Goal: Task Accomplishment & Management: Manage account settings

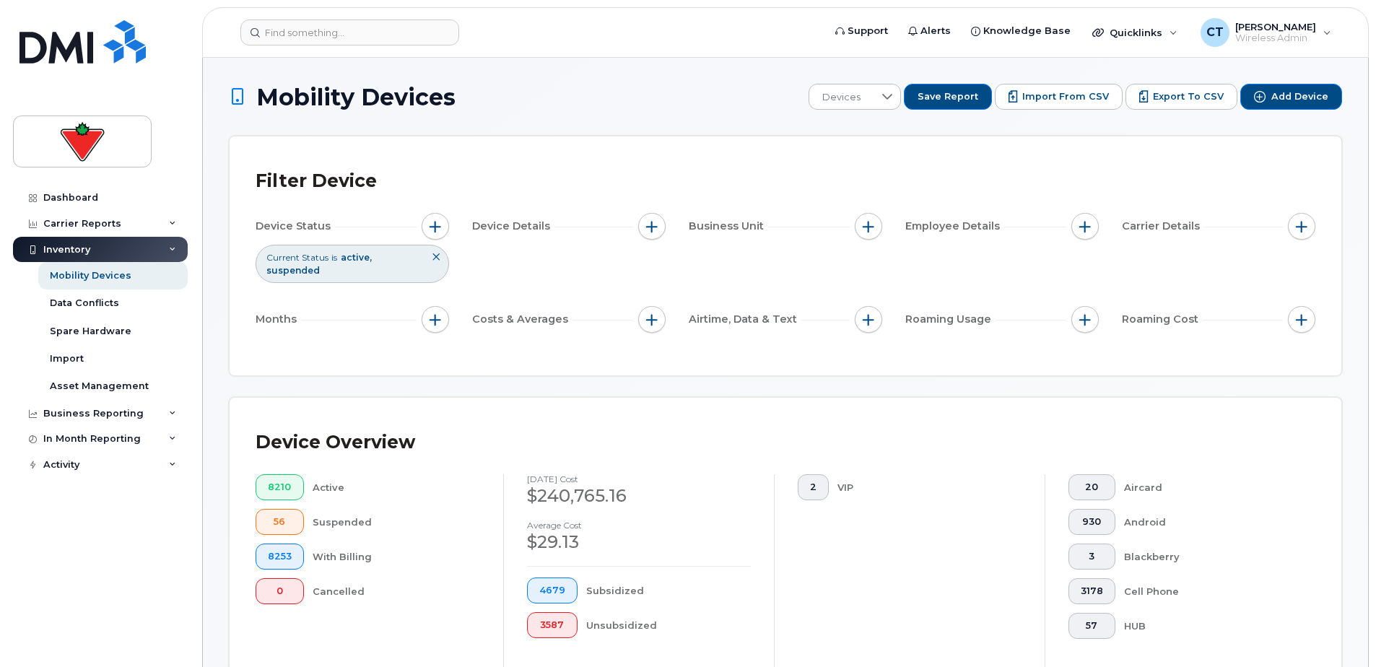
scroll to position [144, 0]
click at [64, 63] on img at bounding box center [82, 41] width 126 height 43
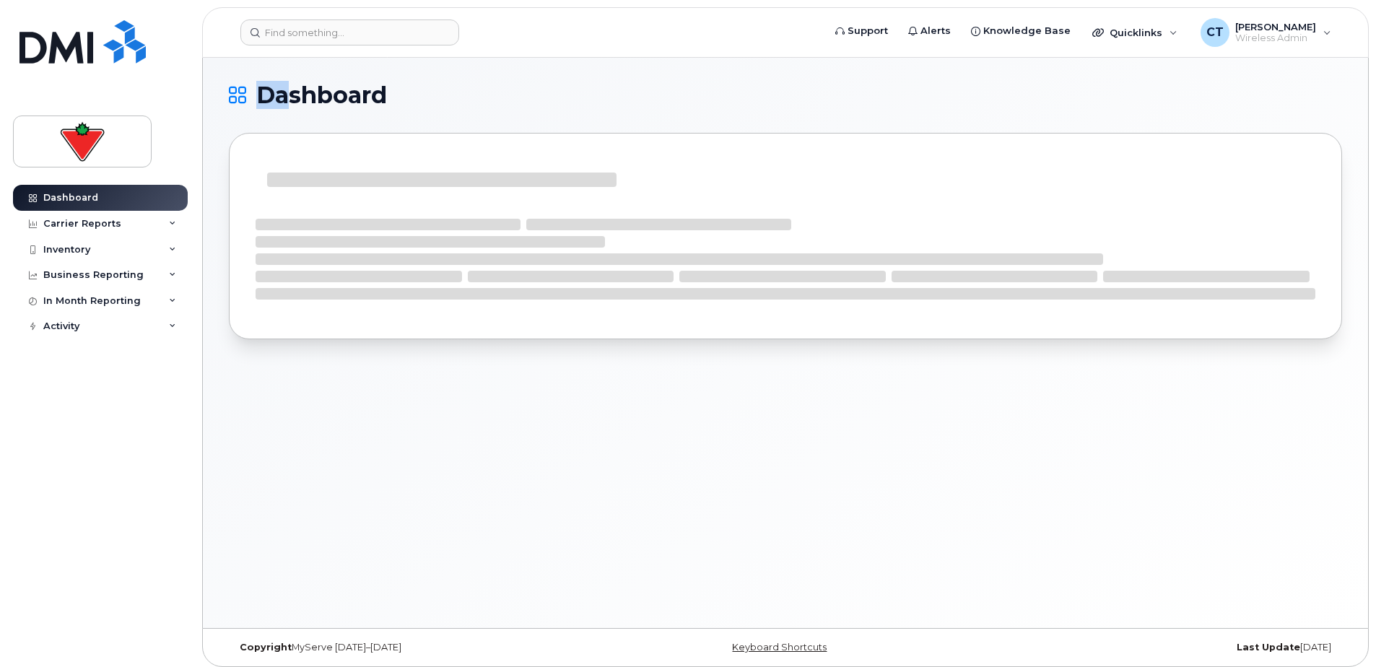
drag, startPoint x: 212, startPoint y: 86, endPoint x: 461, endPoint y: 103, distance: 250.5
click at [461, 103] on div "Dashboard" at bounding box center [786, 343] width 1166 height 571
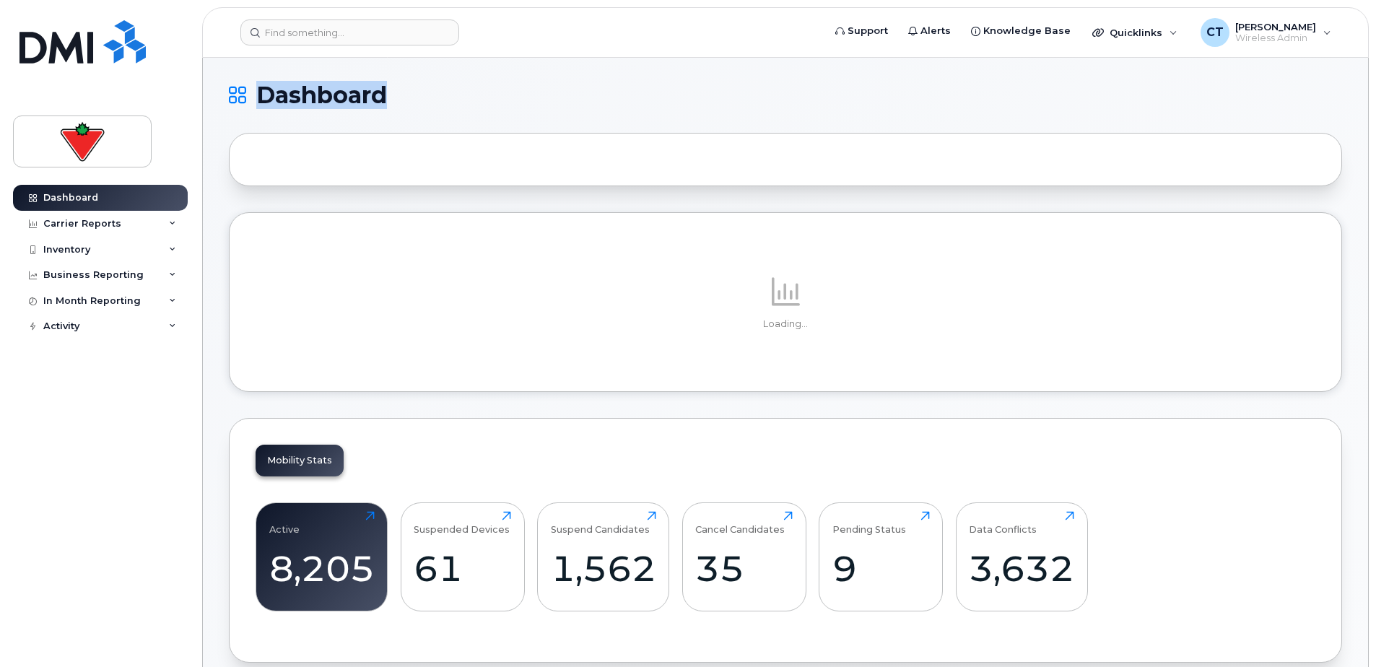
click at [461, 103] on h1 "Dashboard" at bounding box center [782, 95] width 1106 height 23
click at [469, 92] on h1 "Dashboard" at bounding box center [782, 95] width 1106 height 23
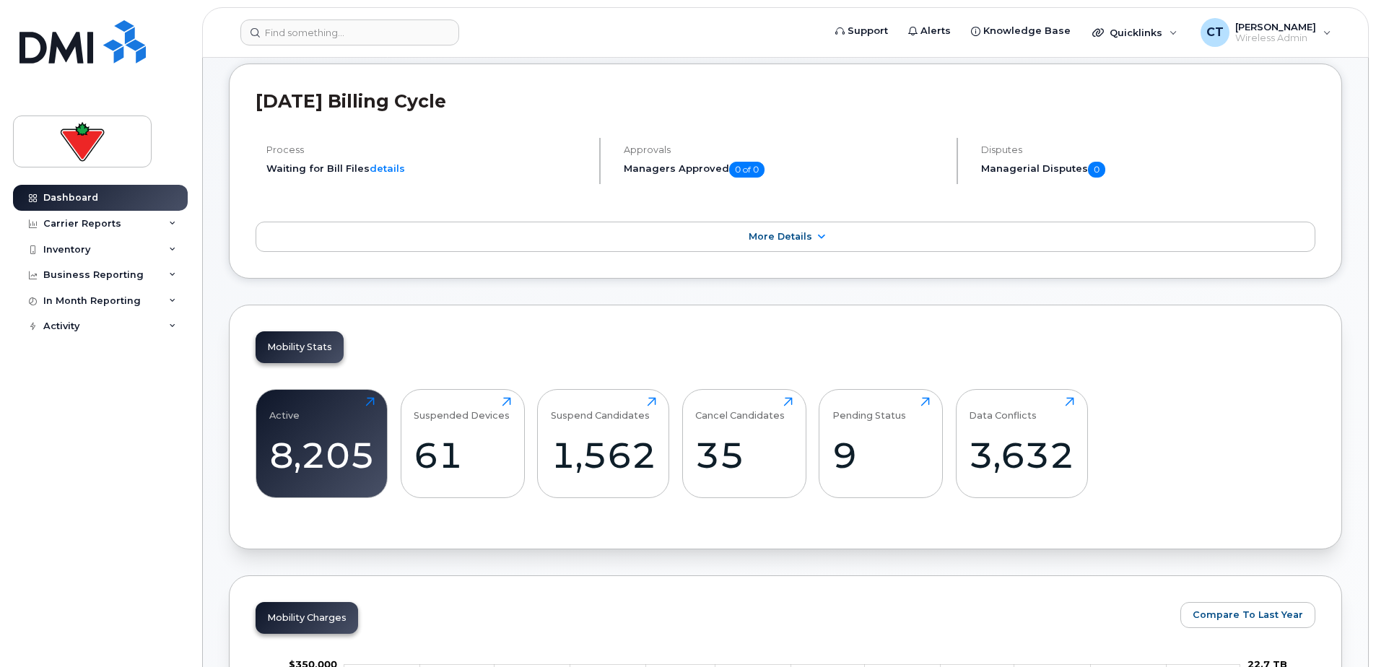
scroll to position [144, 0]
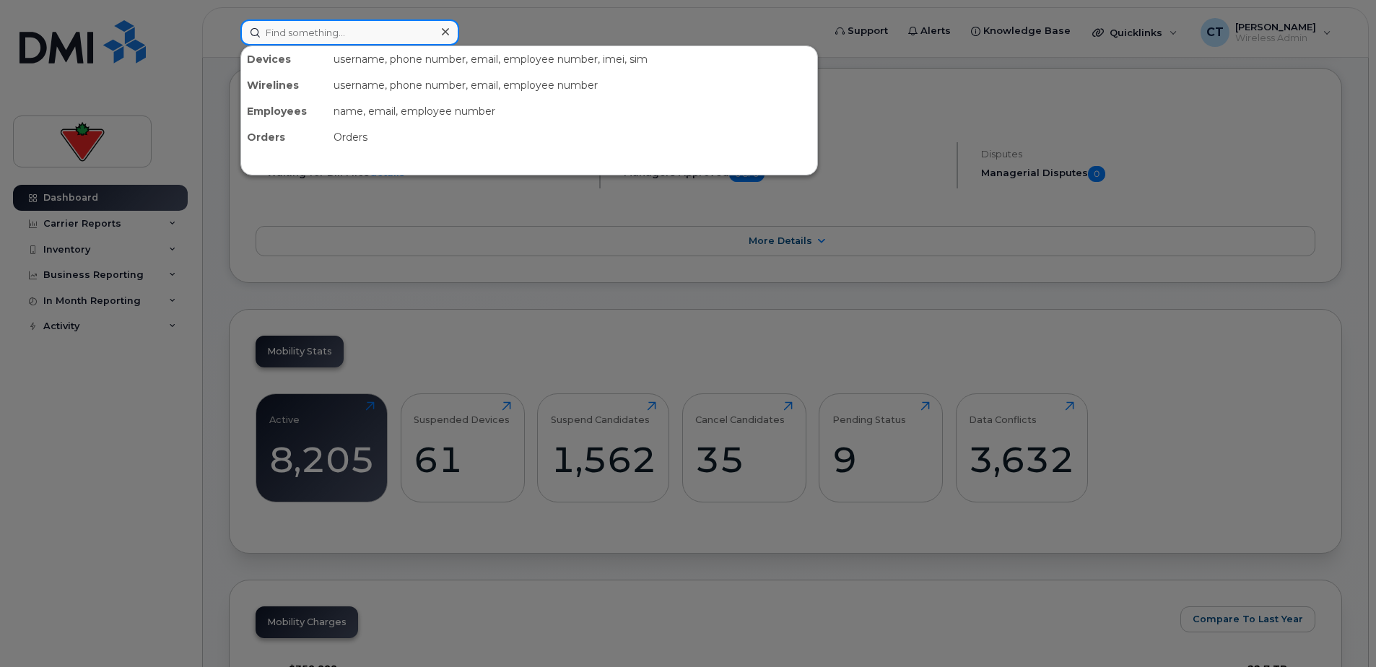
click at [326, 24] on input at bounding box center [349, 32] width 219 height 26
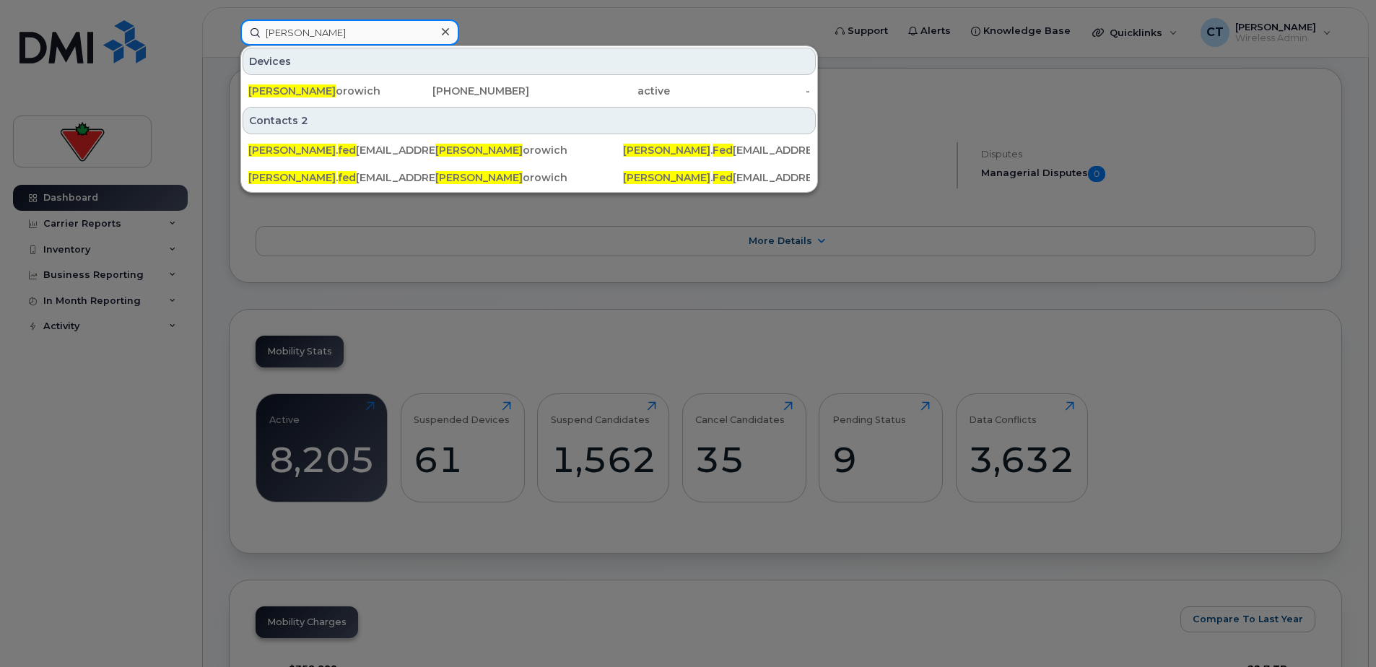
type input "tyler fed"
click at [376, 86] on div "Tyler Fed orowich" at bounding box center [318, 91] width 141 height 14
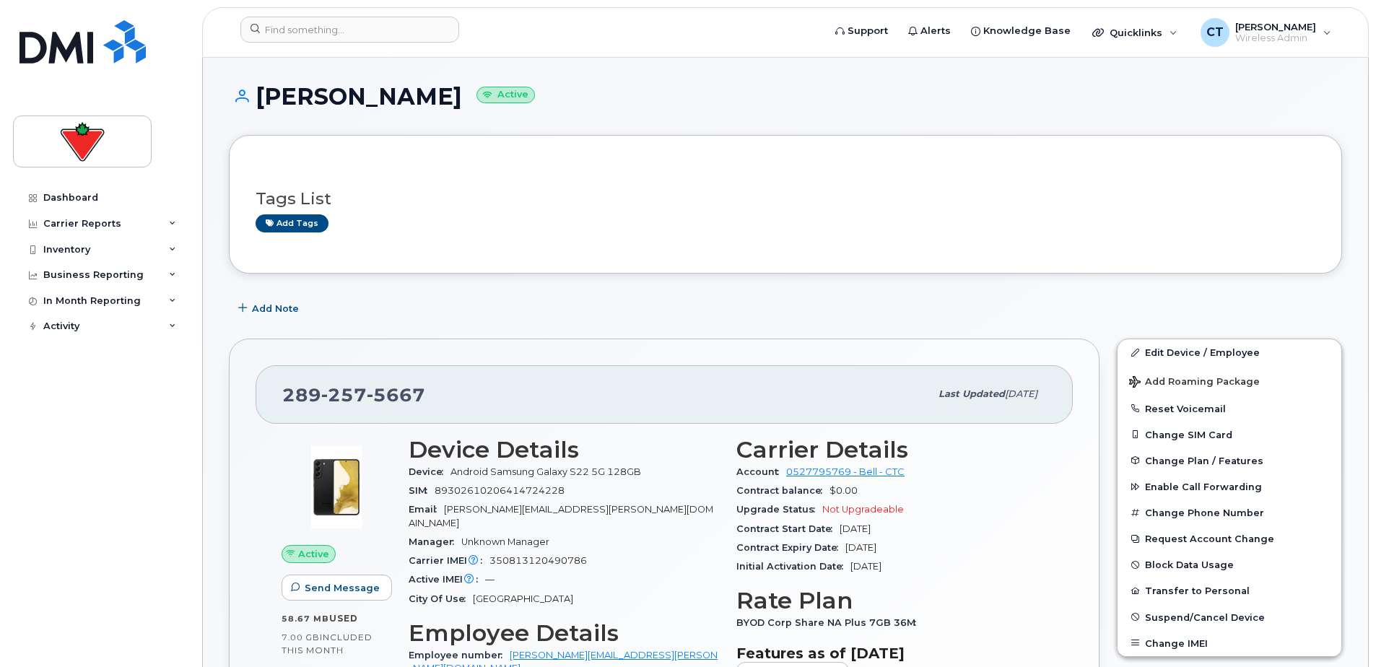
click at [1168, 537] on button "Request Account Change" at bounding box center [1230, 539] width 224 height 26
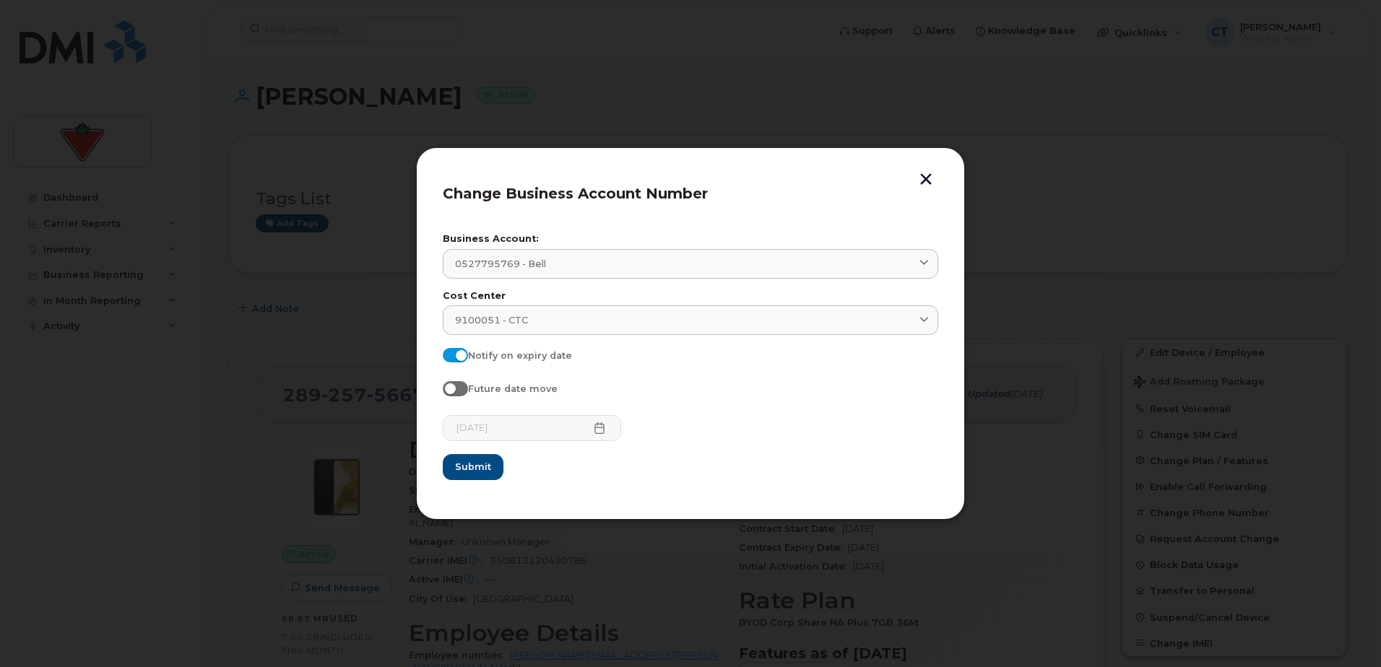
click at [914, 177] on header "Change Business Account Number" at bounding box center [690, 198] width 495 height 48
click at [931, 182] on button "button" at bounding box center [926, 180] width 22 height 15
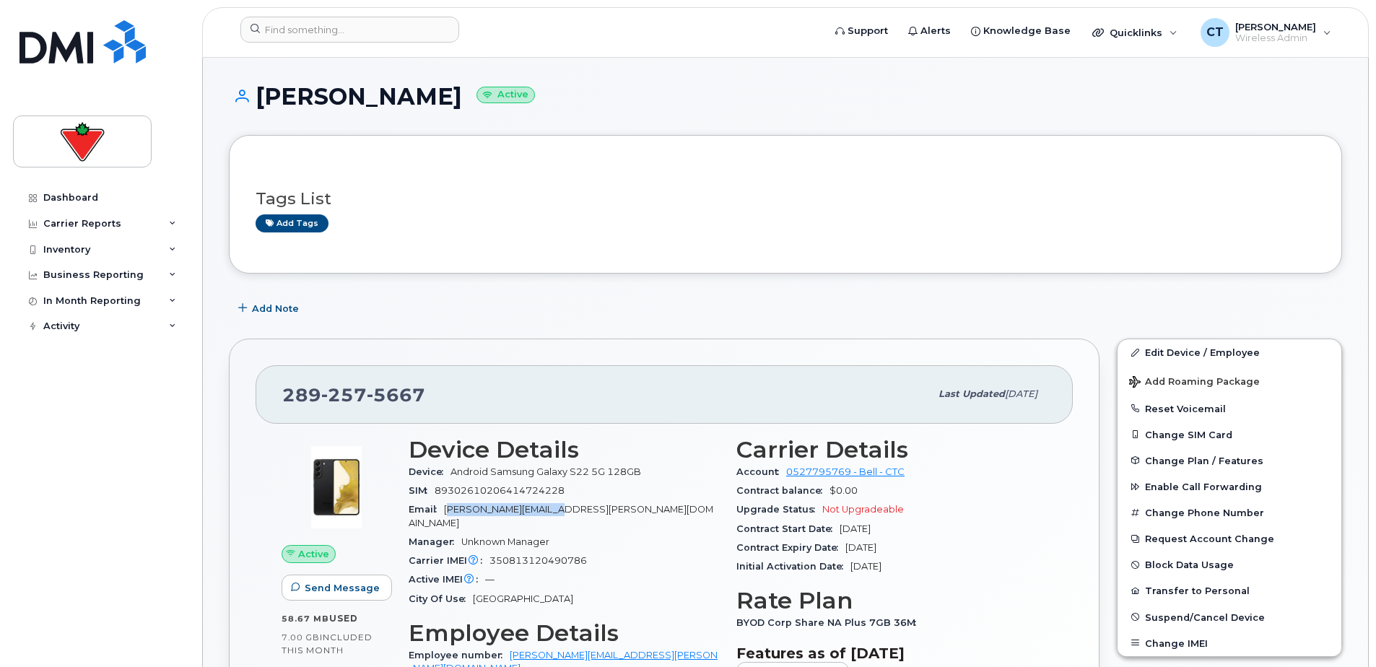
drag, startPoint x: 450, startPoint y: 507, endPoint x: 636, endPoint y: 505, distance: 185.6
click at [635, 505] on div "Email Amanda.Buck@marks.com" at bounding box center [564, 516] width 311 height 32
click at [636, 505] on div "Email Amanda.Buck@marks.com" at bounding box center [564, 516] width 311 height 32
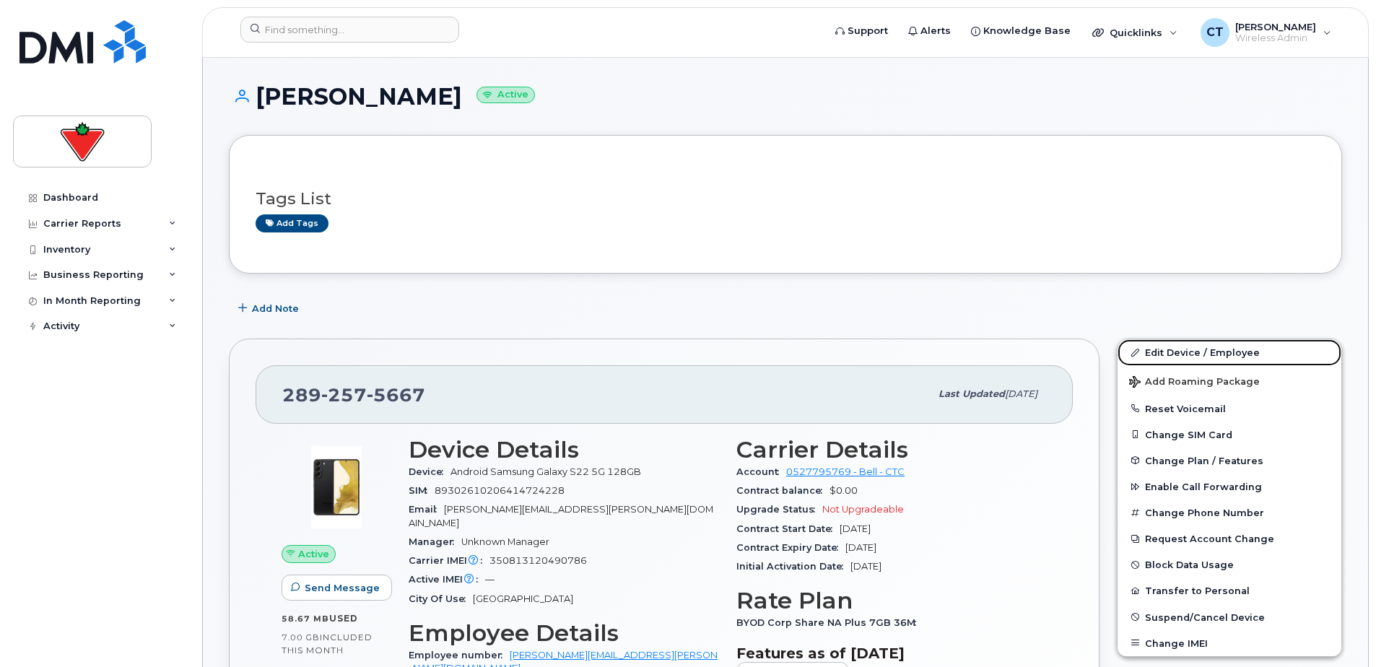
click at [1184, 354] on link "Edit Device / Employee" at bounding box center [1230, 352] width 224 height 26
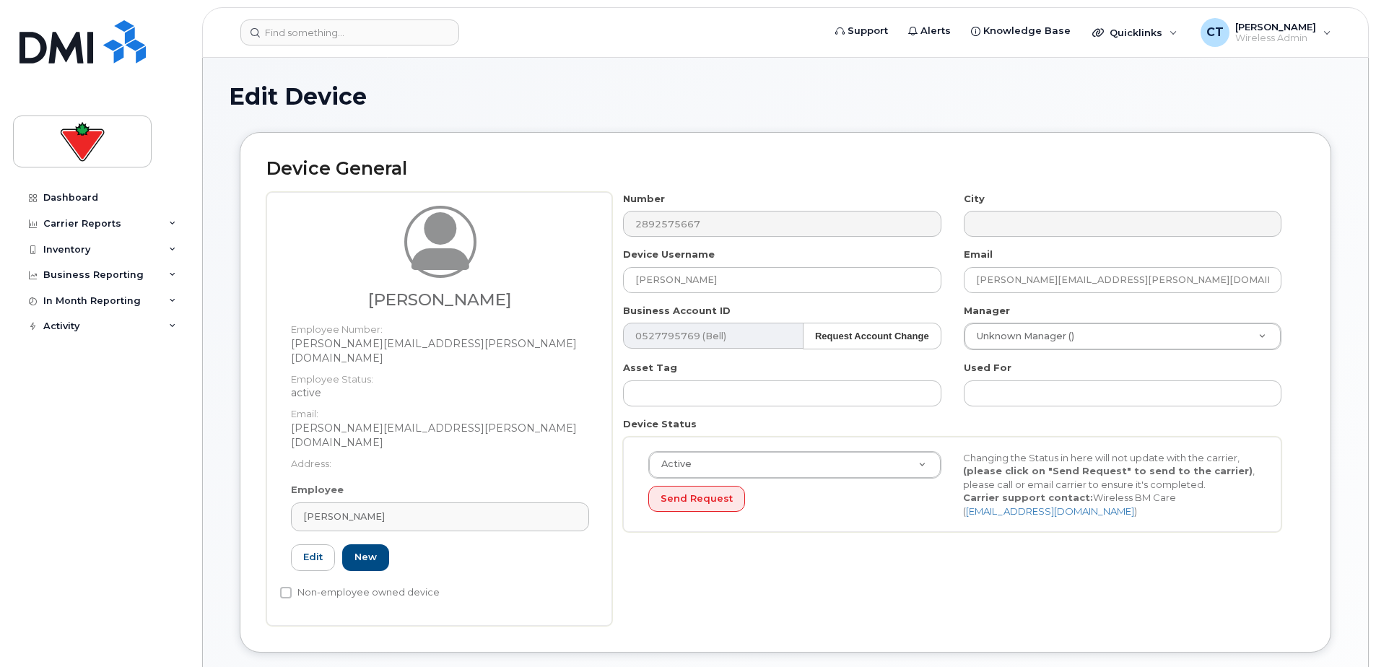
click at [440, 510] on div "Amanda Buck" at bounding box center [440, 517] width 274 height 14
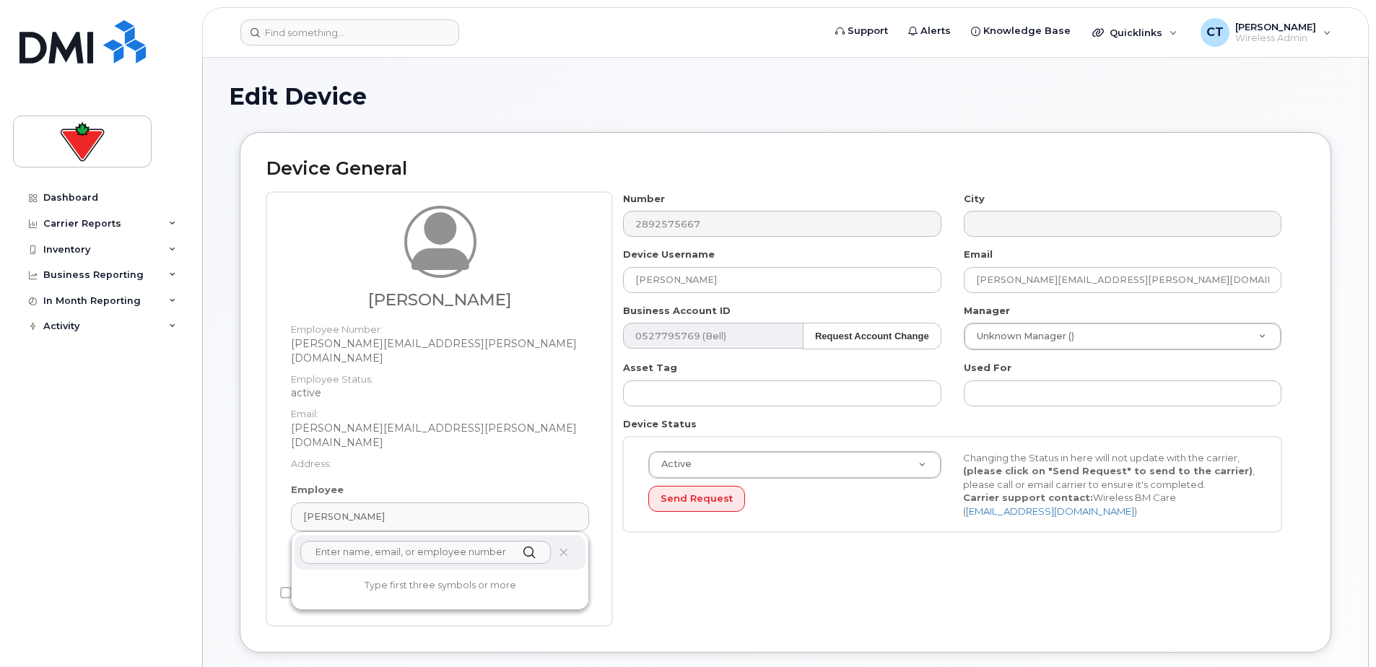
click at [440, 510] on div "Amanda Buck" at bounding box center [440, 517] width 274 height 14
click at [433, 510] on div "Amanda Buck" at bounding box center [440, 517] width 274 height 14
click at [675, 570] on div "Number 2892575667 City Device Username Tyler Fedorowich Email Amanda.Buck@marks…" at bounding box center [958, 409] width 693 height 434
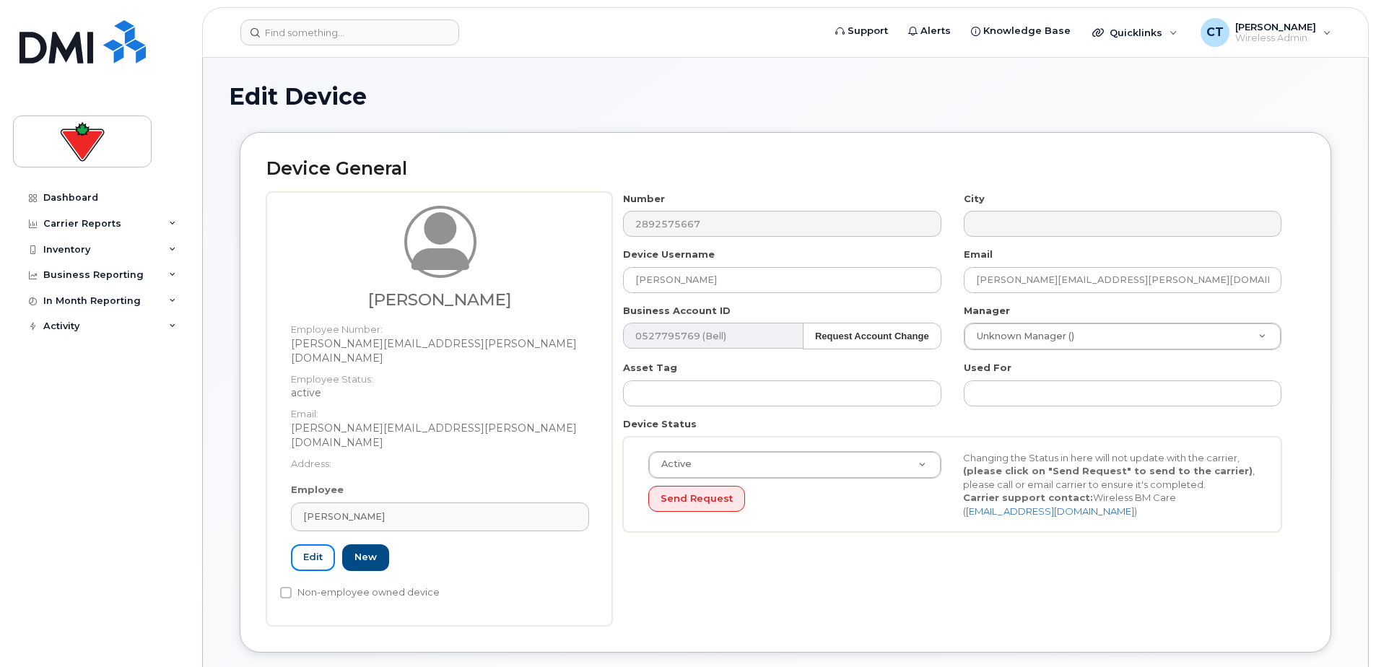
click at [310, 545] on link "Edit" at bounding box center [313, 558] width 44 height 27
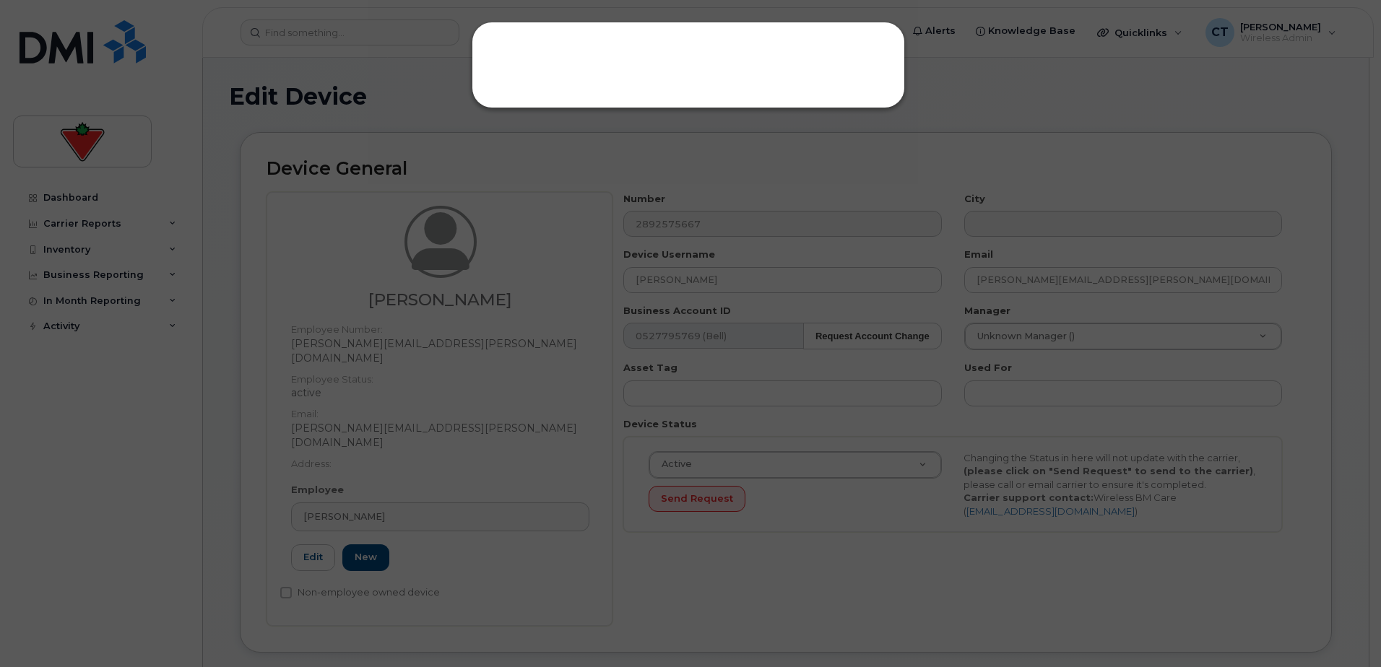
click at [734, 405] on div at bounding box center [690, 333] width 1381 height 667
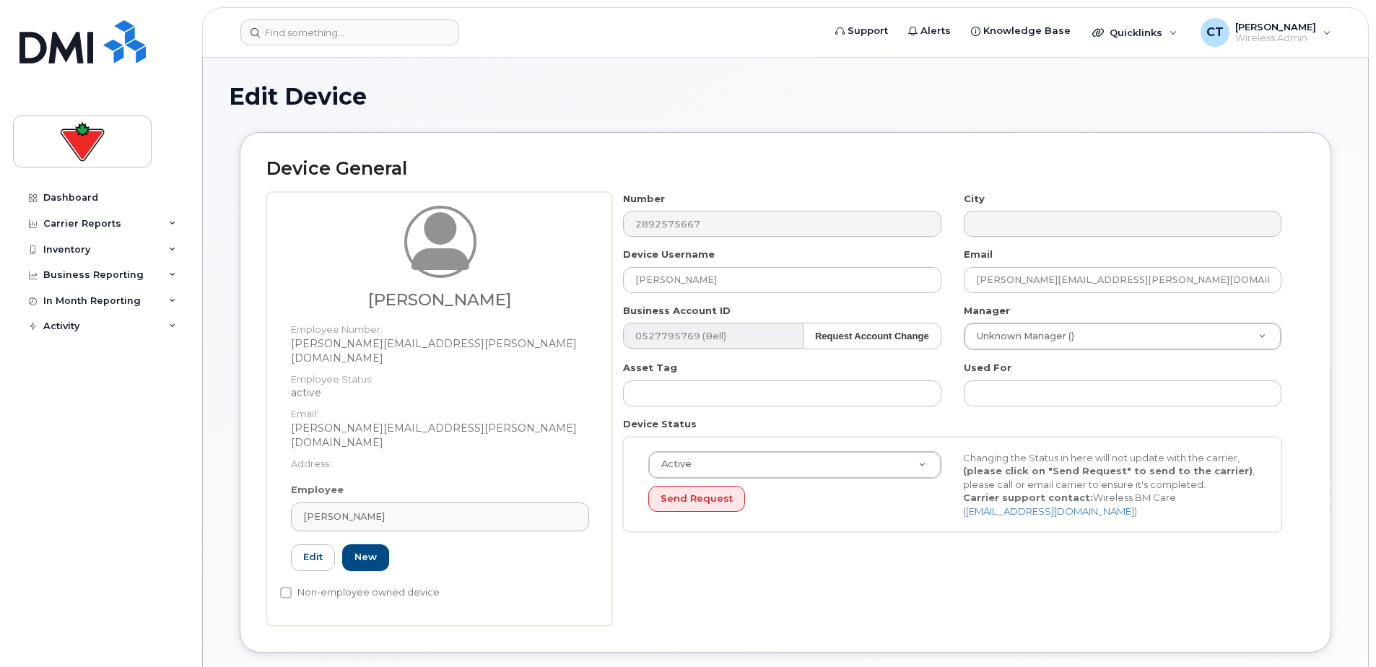
click at [389, 510] on div "Amanda Buck" at bounding box center [440, 517] width 274 height 14
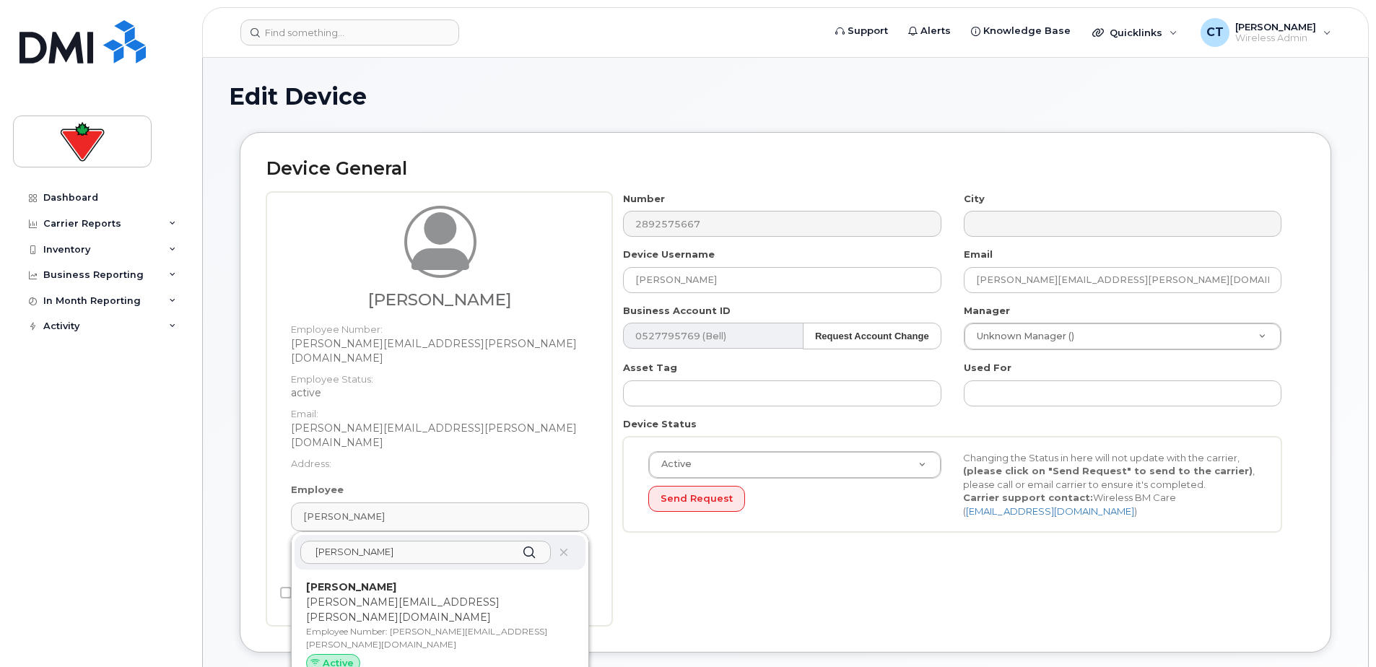
type input "tyler fedo"
drag, startPoint x: 406, startPoint y: 576, endPoint x: 771, endPoint y: 47, distance: 643.2
click at [404, 595] on p "Tyler.Fedorowich@fglsports.com" at bounding box center [440, 610] width 268 height 30
type input "tyler.fedorowich@fglsports.com"
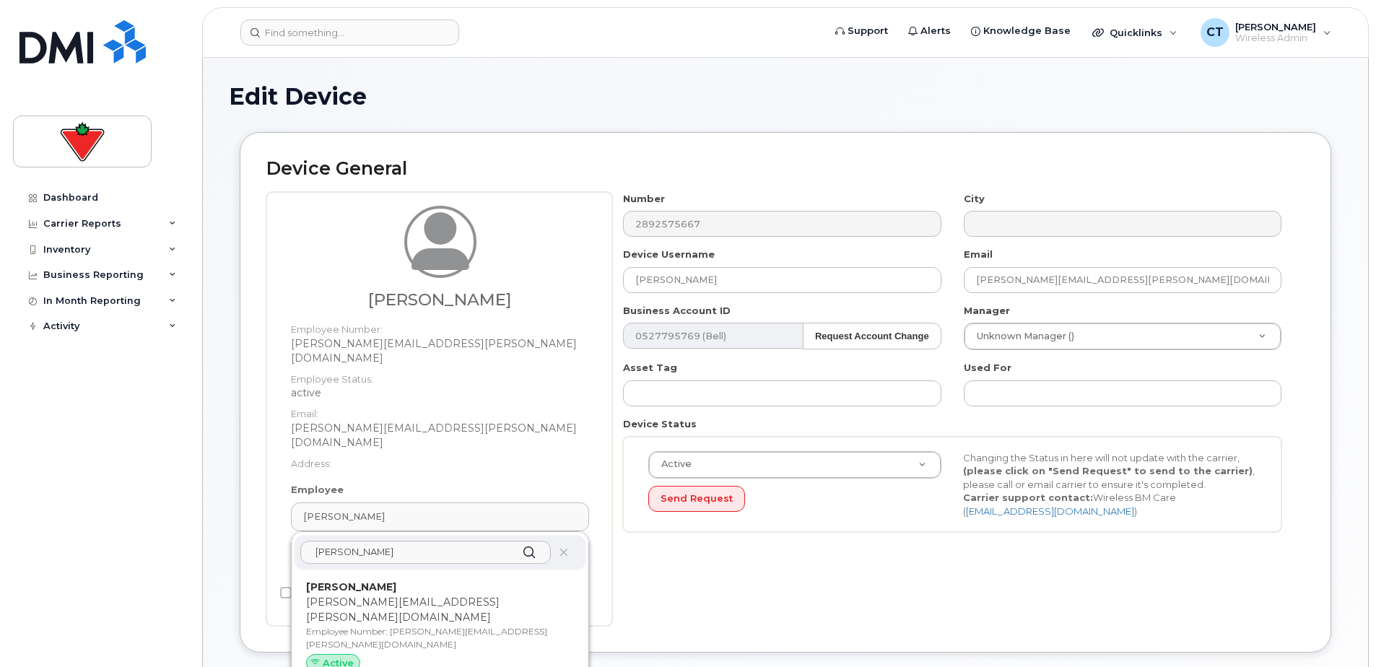
type input "618215"
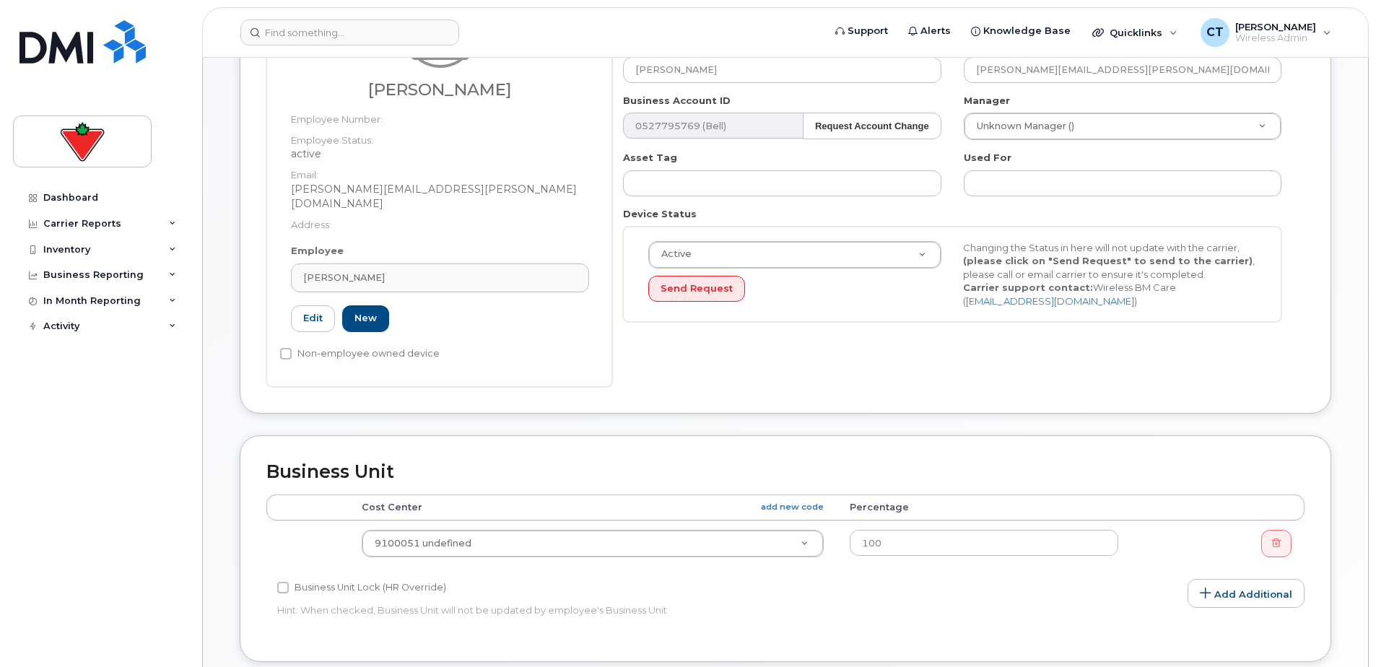
scroll to position [643, 0]
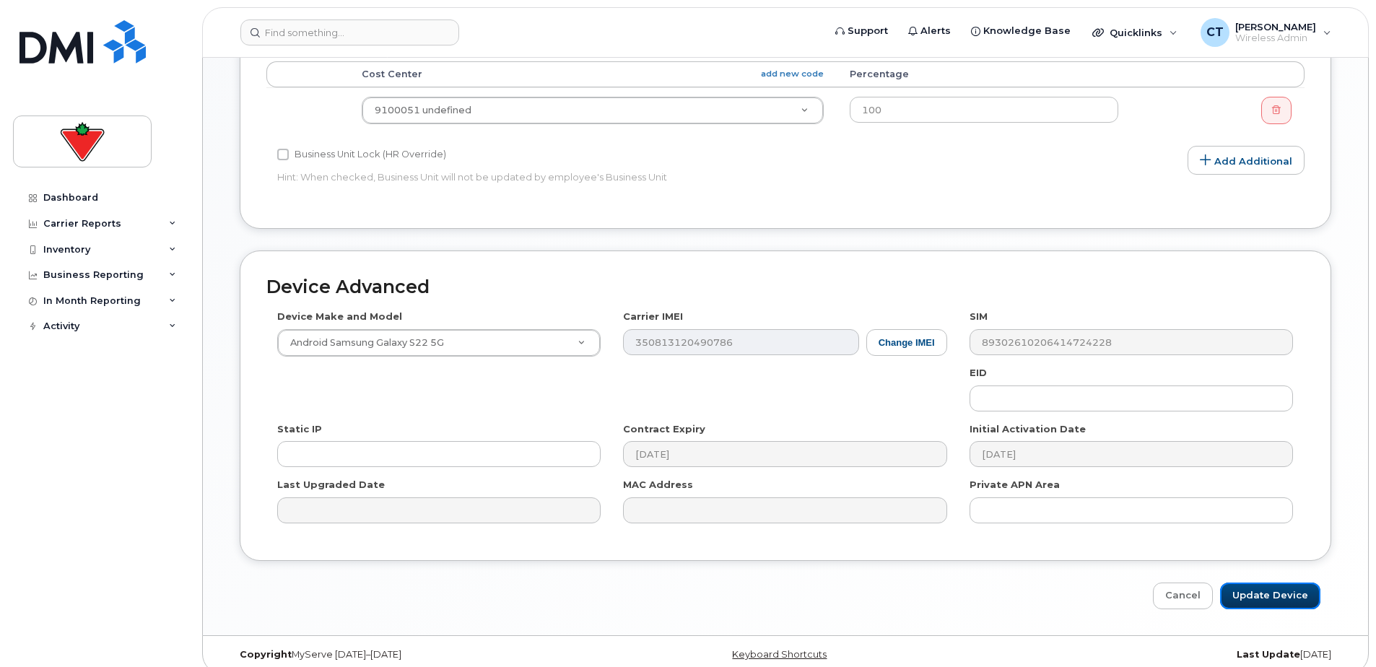
click at [1288, 594] on input "Update Device" at bounding box center [1270, 596] width 100 height 27
type input "Saving..."
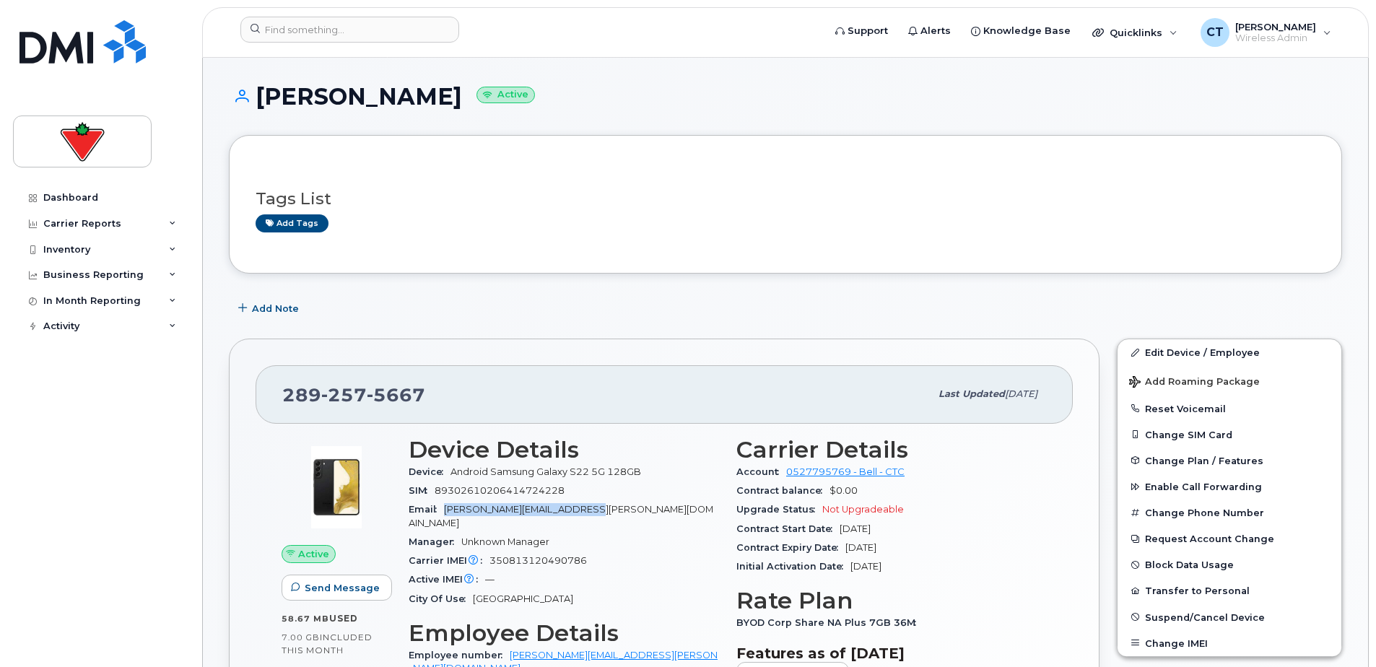
drag, startPoint x: 443, startPoint y: 514, endPoint x: 624, endPoint y: 513, distance: 180.6
click at [615, 513] on div "Email [PERSON_NAME][EMAIL_ADDRESS][PERSON_NAME][DOMAIN_NAME]" at bounding box center [564, 516] width 311 height 32
click at [630, 513] on div "Email [PERSON_NAME][EMAIL_ADDRESS][PERSON_NAME][DOMAIN_NAME]" at bounding box center [564, 516] width 311 height 32
click at [1166, 592] on button "Transfer to Personal" at bounding box center [1230, 591] width 224 height 26
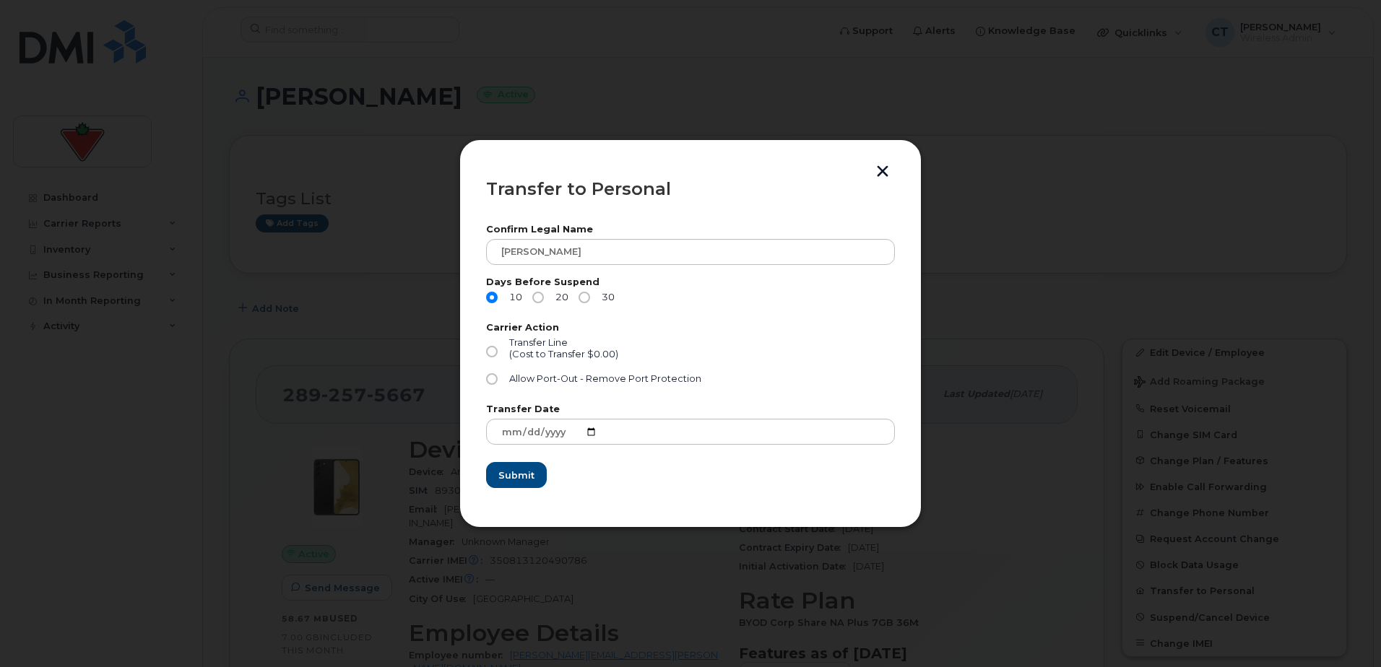
click at [493, 384] on input "Allow Port-Out - Remove Port Protection" at bounding box center [492, 379] width 12 height 12
radio input "true"
drag, startPoint x: 721, startPoint y: 381, endPoint x: 488, endPoint y: 378, distance: 233.3
click at [488, 378] on div "Allow Port-Out - Remove Port Protection" at bounding box center [690, 382] width 409 height 19
click at [739, 384] on div "Allow Port-Out - Remove Port Protection" at bounding box center [690, 382] width 409 height 19
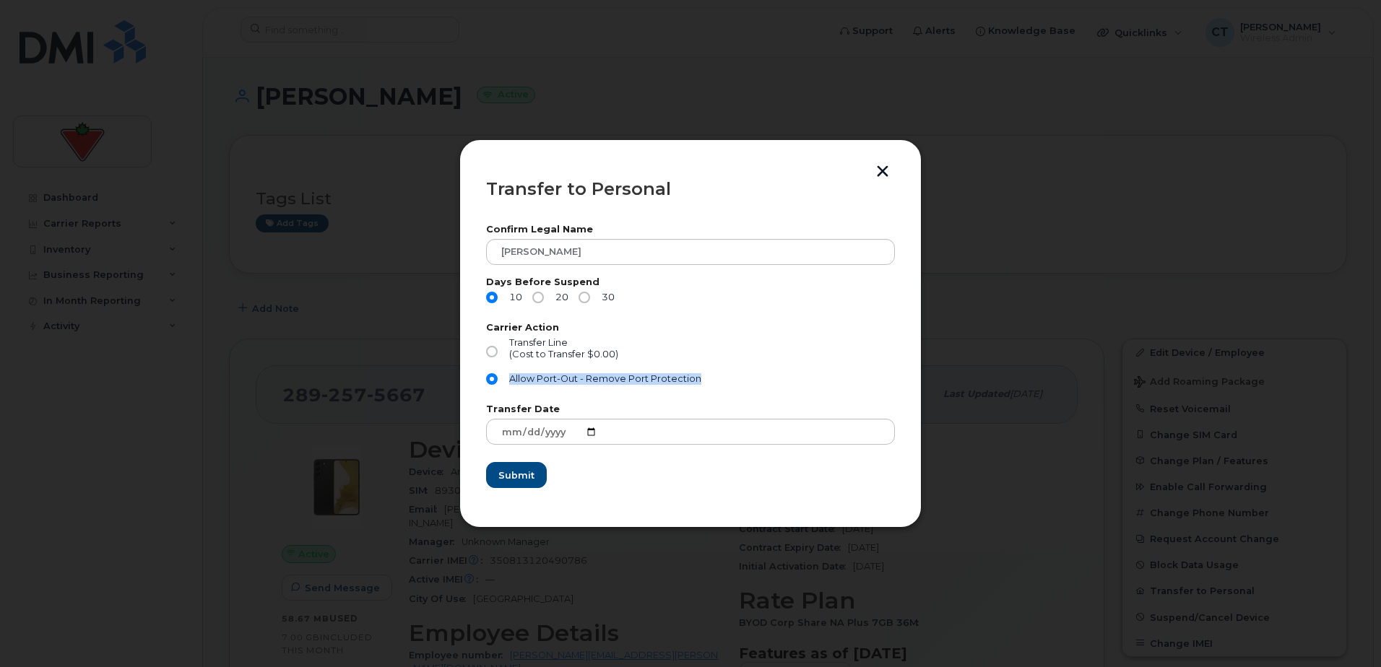
drag, startPoint x: 744, startPoint y: 378, endPoint x: 486, endPoint y: 379, distance: 257.8
click at [486, 379] on div "Allow Port-Out - Remove Port Protection" at bounding box center [690, 382] width 409 height 19
drag, startPoint x: 486, startPoint y: 379, endPoint x: 797, endPoint y: 351, distance: 312.5
click at [804, 351] on div "Transfer Line (Cost to Transfer $0.00)" at bounding box center [690, 355] width 409 height 36
click at [526, 351] on div "(Cost to Transfer $0.00)" at bounding box center [563, 355] width 109 height 12
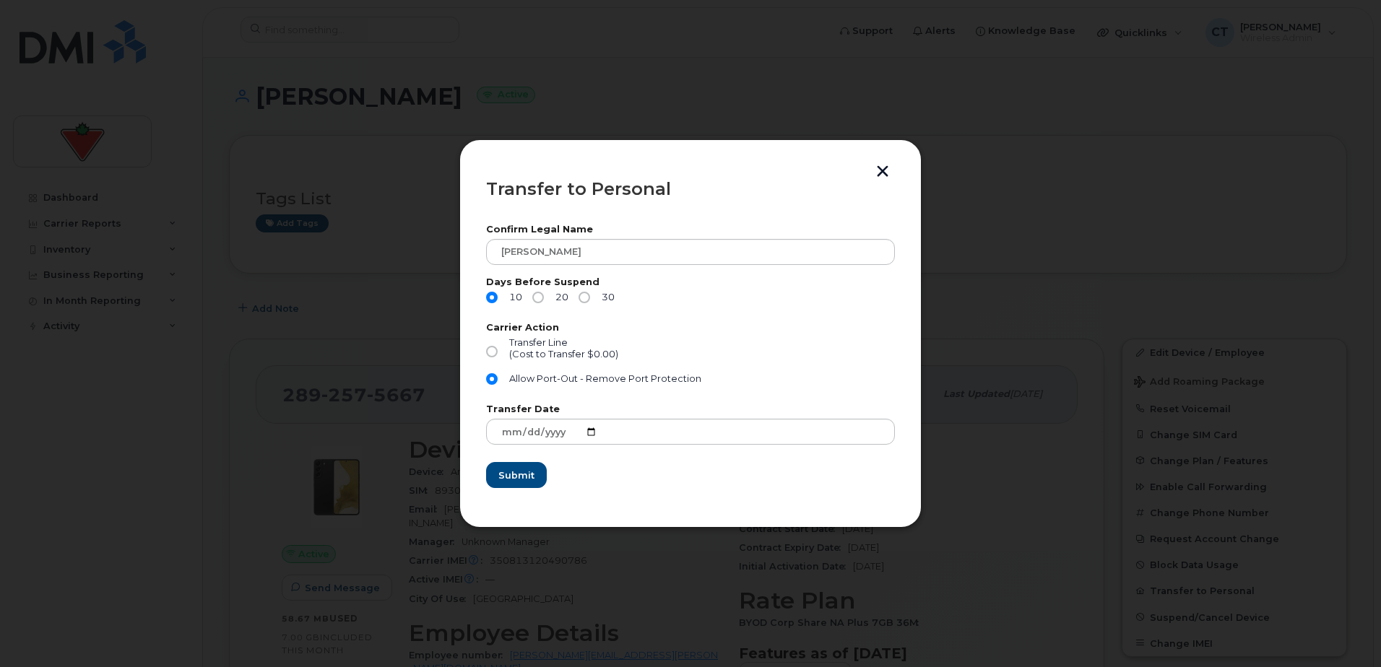
click at [498, 351] on input "Transfer Line (Cost to Transfer $0.00)" at bounding box center [492, 352] width 12 height 12
radio input "true"
click at [884, 171] on button "button" at bounding box center [883, 172] width 22 height 15
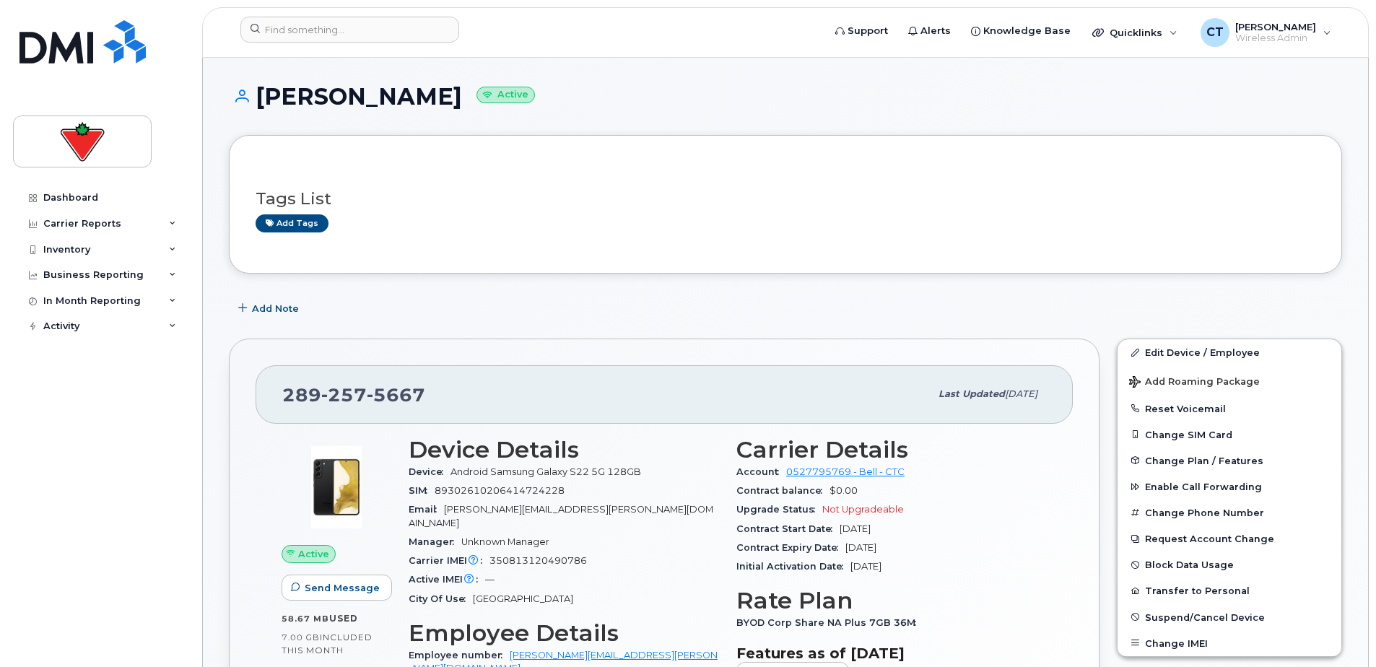
click at [1181, 593] on button "Transfer to Personal" at bounding box center [1230, 591] width 224 height 26
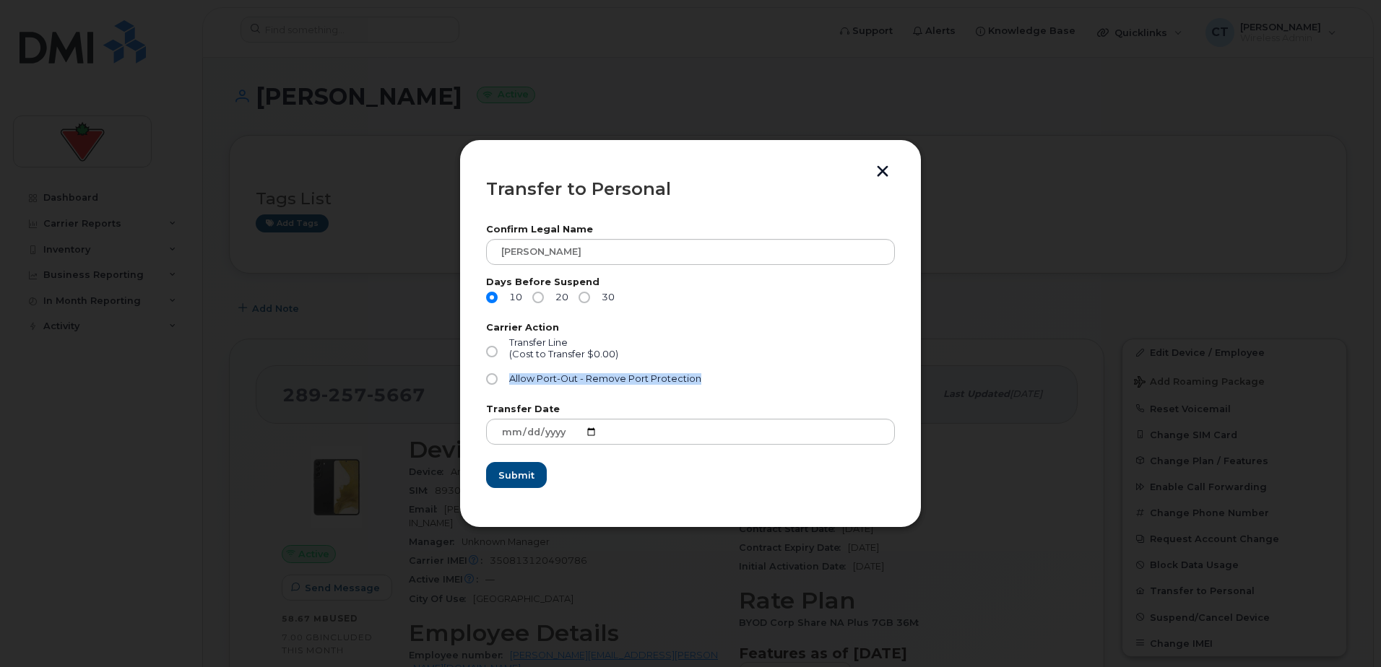
drag, startPoint x: 716, startPoint y: 382, endPoint x: 498, endPoint y: 380, distance: 217.4
click at [498, 380] on div "Allow Port-Out - Remove Port Protection" at bounding box center [690, 382] width 409 height 19
drag, startPoint x: 498, startPoint y: 380, endPoint x: 736, endPoint y: 343, distance: 240.4
click at [740, 343] on div "Transfer Line (Cost to Transfer $0.00)" at bounding box center [690, 355] width 409 height 36
click at [487, 353] on input "Transfer Line (Cost to Transfer $0.00)" at bounding box center [492, 352] width 12 height 12
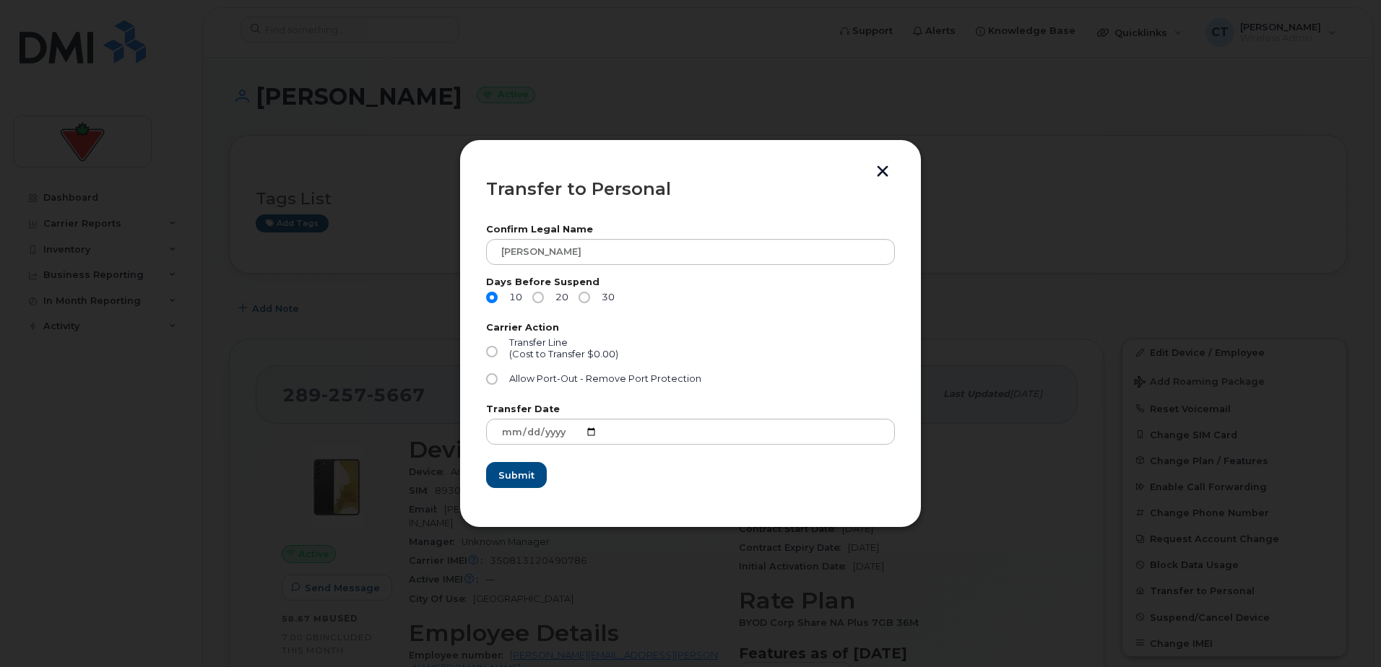
radio input "true"
click at [879, 174] on button "button" at bounding box center [883, 172] width 22 height 15
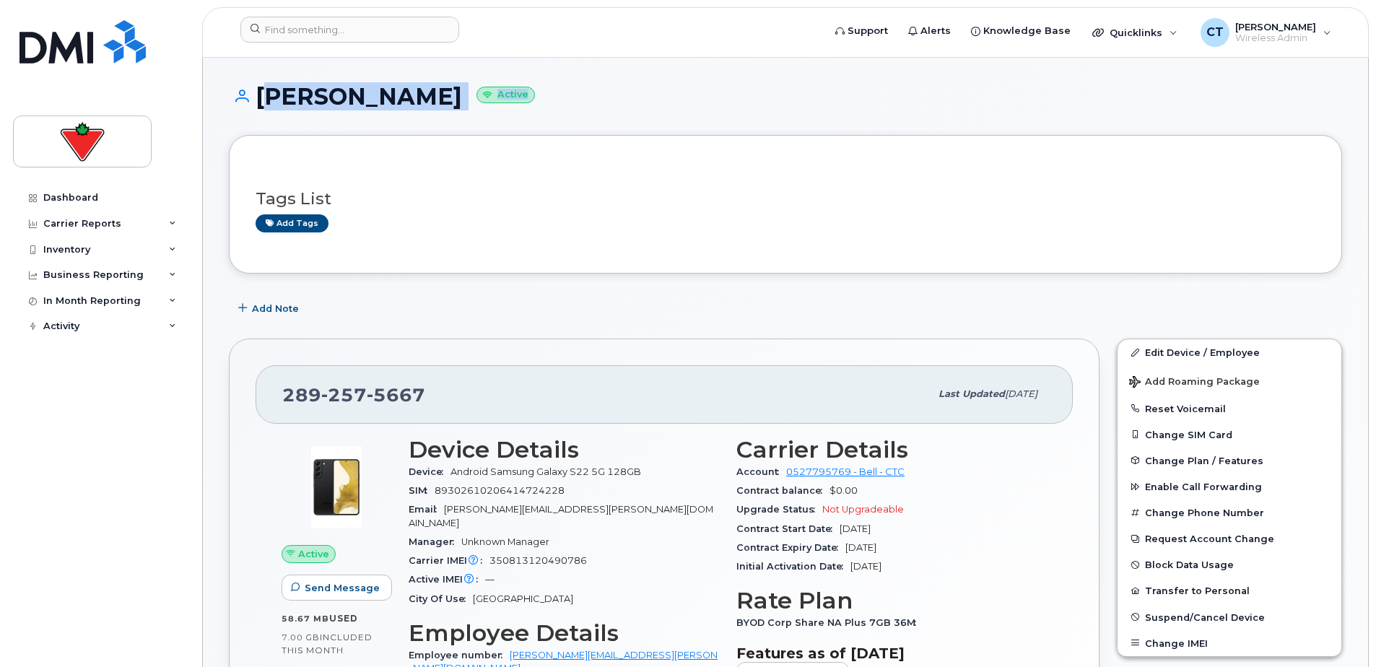
drag, startPoint x: 256, startPoint y: 97, endPoint x: 736, endPoint y: 103, distance: 479.6
click at [736, 103] on h1 "Tyler Fedorowich Active" at bounding box center [786, 96] width 1114 height 25
drag, startPoint x: 736, startPoint y: 103, endPoint x: 701, endPoint y: 105, distance: 34.7
click at [748, 103] on h1 "Tyler Fedorowich Active" at bounding box center [786, 96] width 1114 height 25
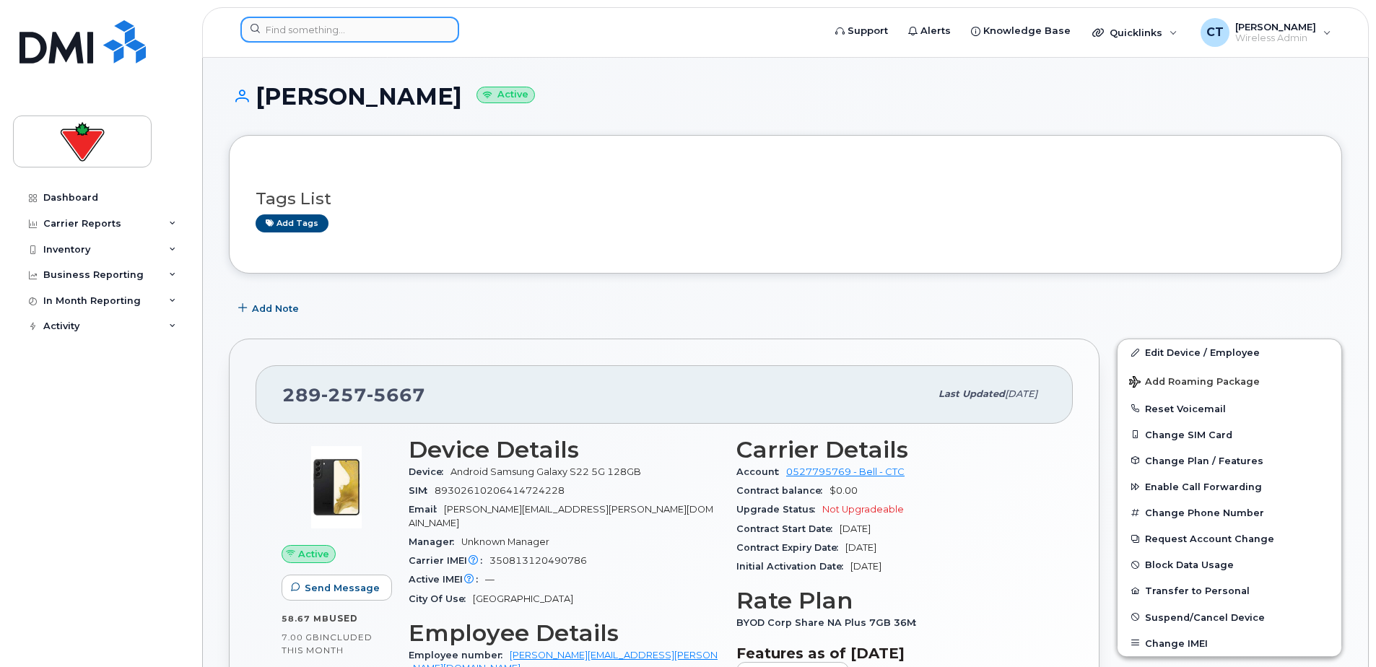
click at [304, 27] on input at bounding box center [349, 30] width 219 height 26
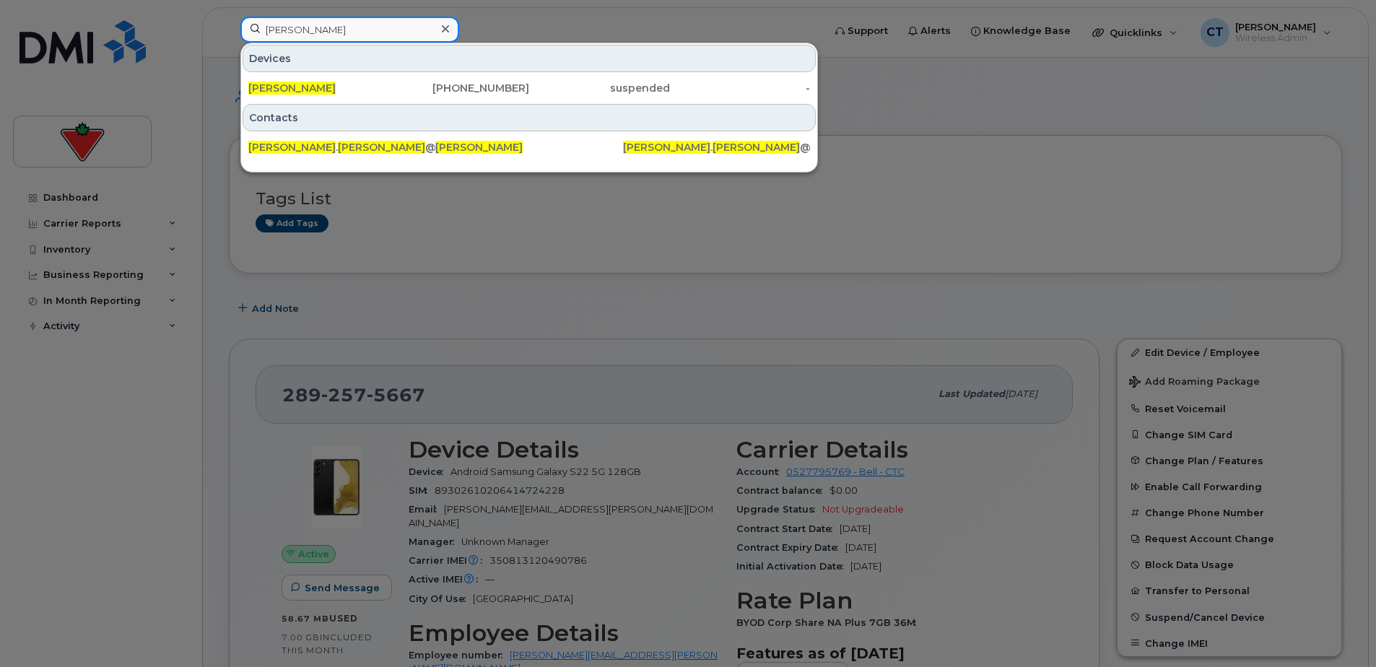
type input "keith lee"
click at [407, 85] on div "289-407-7244" at bounding box center [459, 88] width 141 height 14
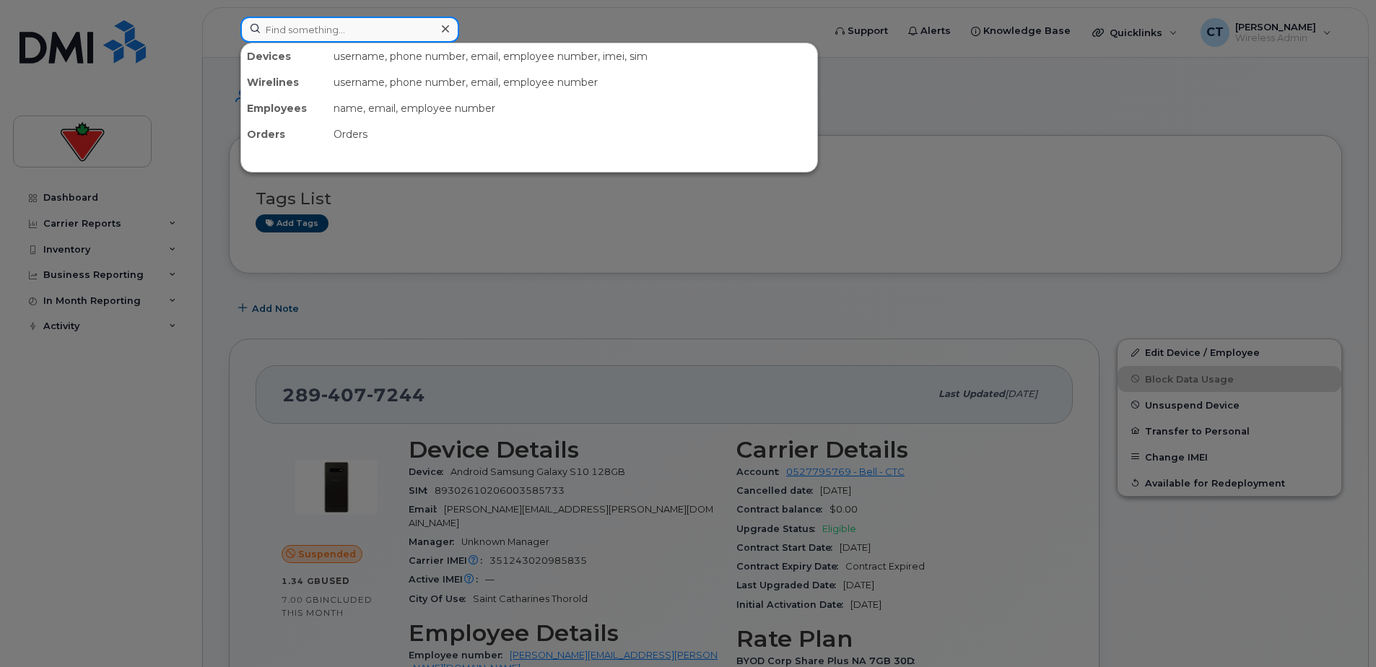
click at [321, 32] on input at bounding box center [349, 30] width 219 height 26
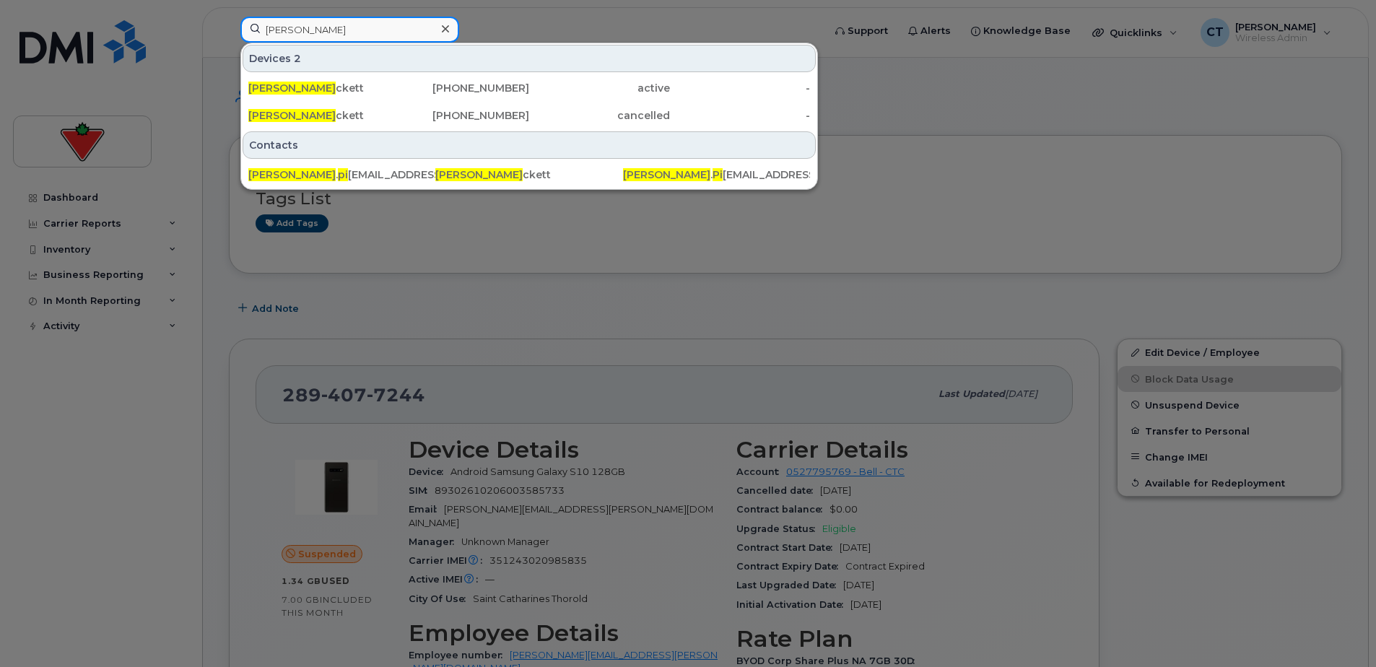
type input "[PERSON_NAME]"
click at [489, 93] on div "[PHONE_NUMBER]" at bounding box center [459, 88] width 141 height 14
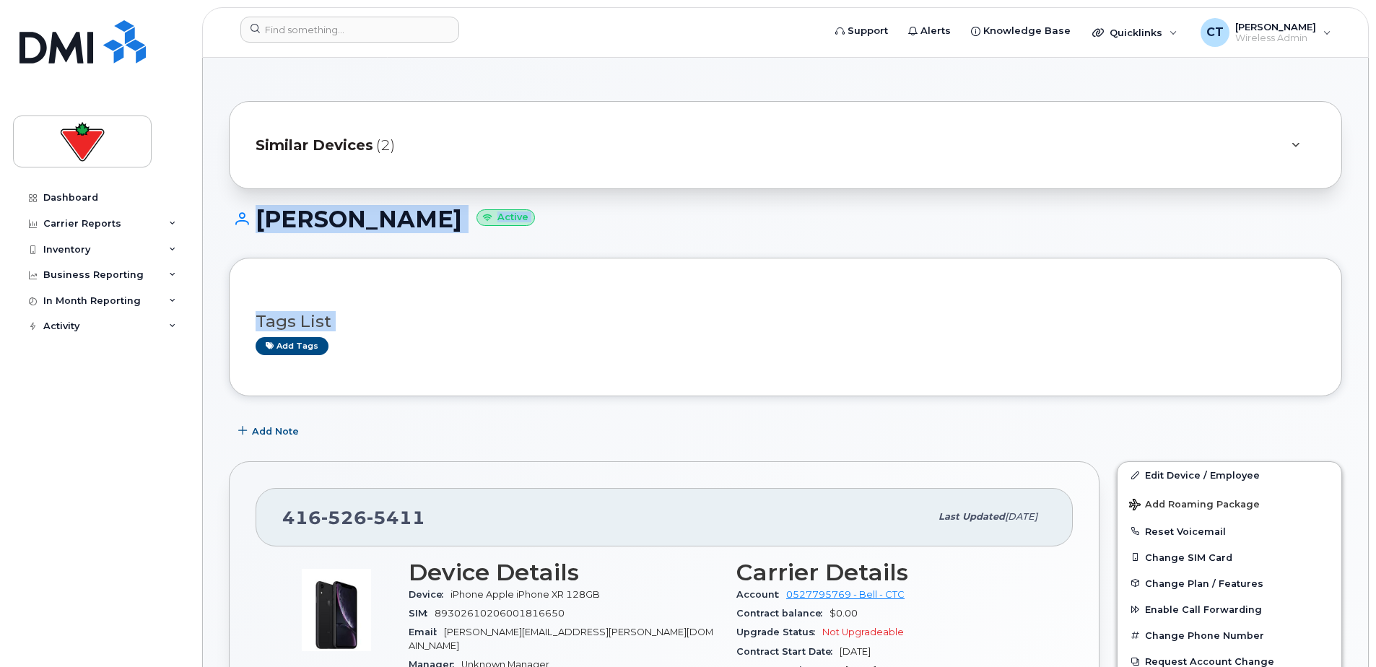
drag, startPoint x: 239, startPoint y: 212, endPoint x: 469, endPoint y: 349, distance: 267.5
drag, startPoint x: 469, startPoint y: 349, endPoint x: 685, endPoint y: 220, distance: 251.9
click at [685, 220] on h1 "[PERSON_NAME] Active" at bounding box center [786, 219] width 1114 height 25
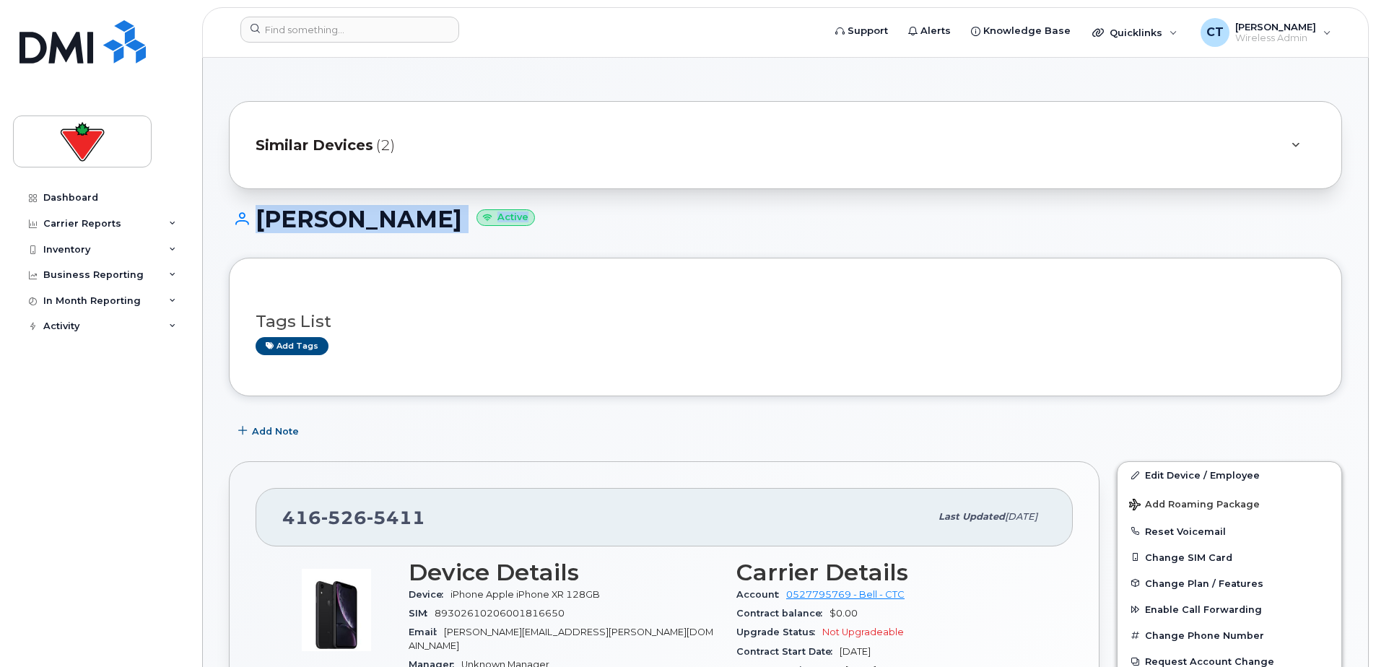
drag, startPoint x: 228, startPoint y: 209, endPoint x: 679, endPoint y: 228, distance: 451.0
click at [679, 228] on h1 "[PERSON_NAME] Active" at bounding box center [786, 219] width 1114 height 25
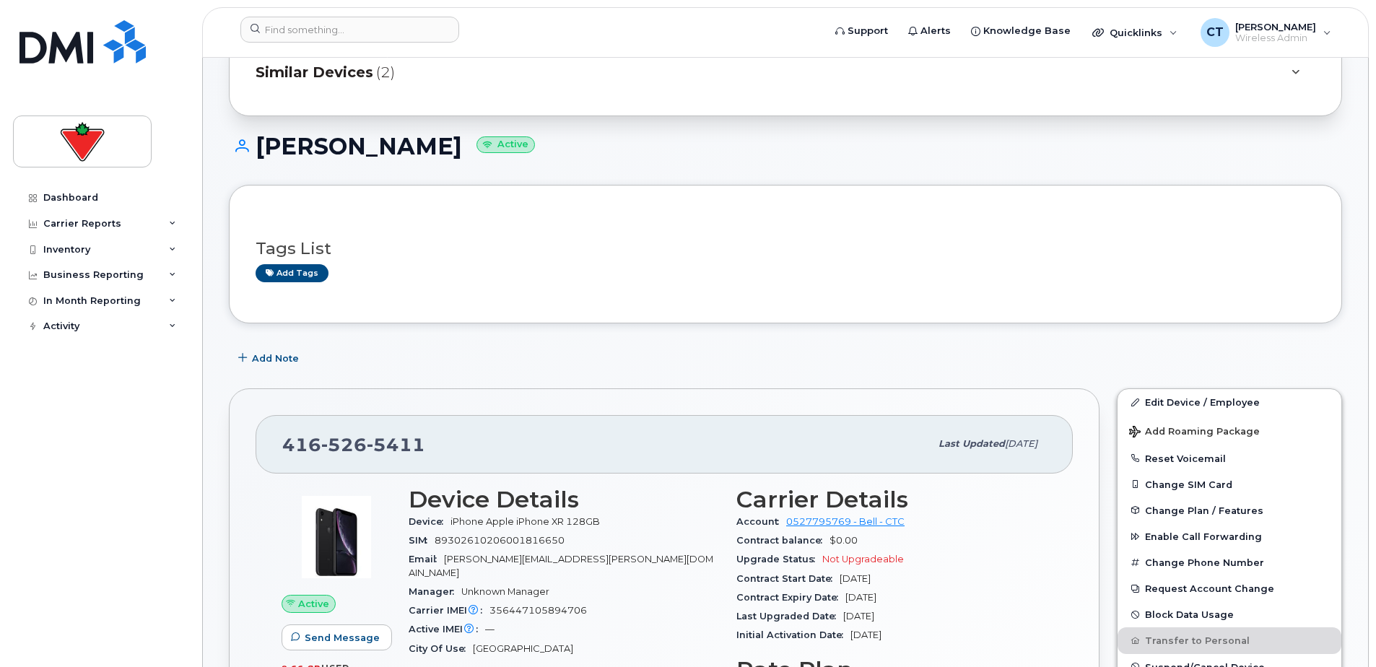
scroll to position [72, 0]
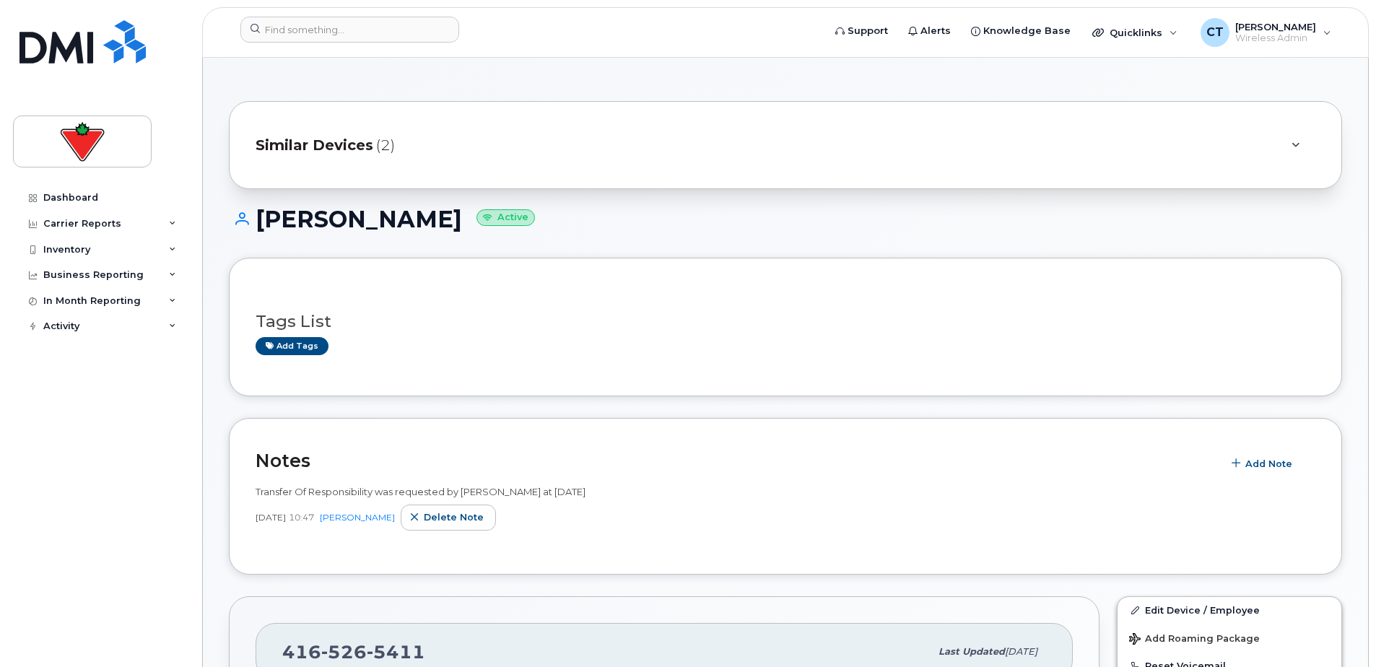
drag, startPoint x: 266, startPoint y: 493, endPoint x: 686, endPoint y: 495, distance: 420.3
click at [686, 495] on div "Transfer Of Responsibility was requested by [PERSON_NAME] at [DATE]" at bounding box center [786, 492] width 1060 height 14
drag, startPoint x: 686, startPoint y: 495, endPoint x: 729, endPoint y: 495, distance: 43.3
click at [729, 495] on div "Transfer Of Responsibility was requested by [PERSON_NAME] at [DATE]" at bounding box center [786, 492] width 1060 height 14
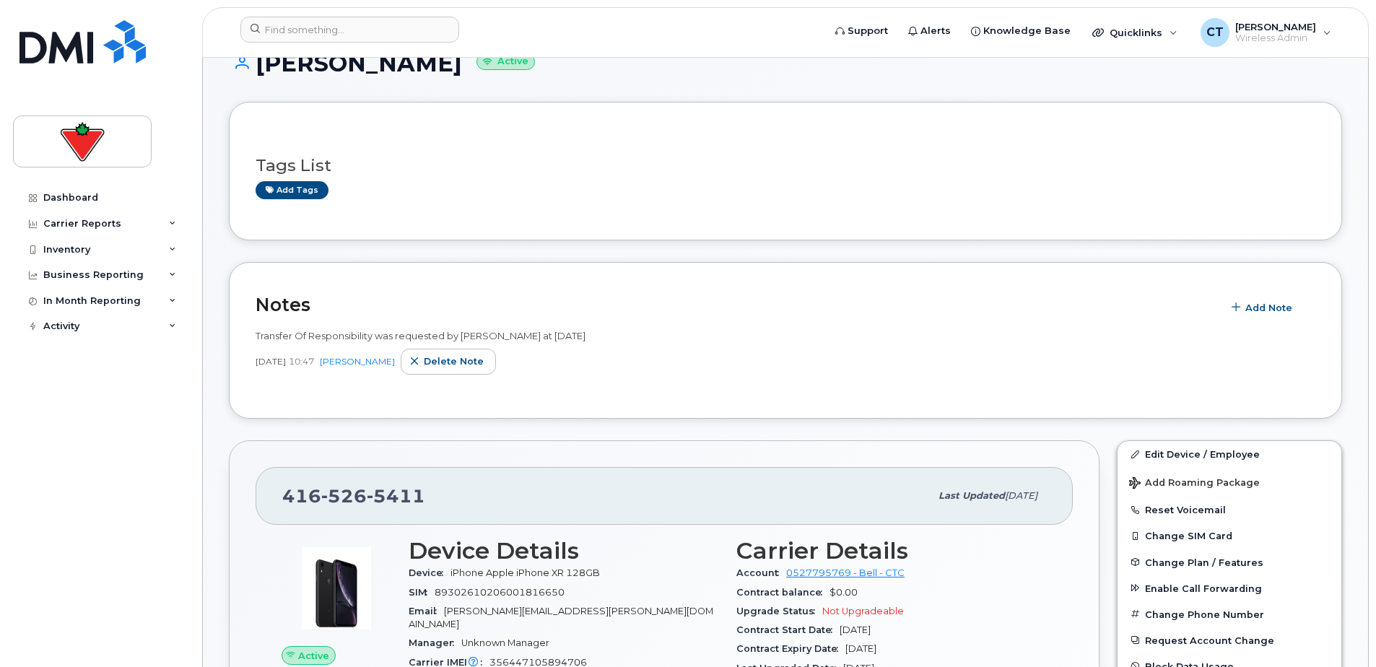
scroll to position [361, 0]
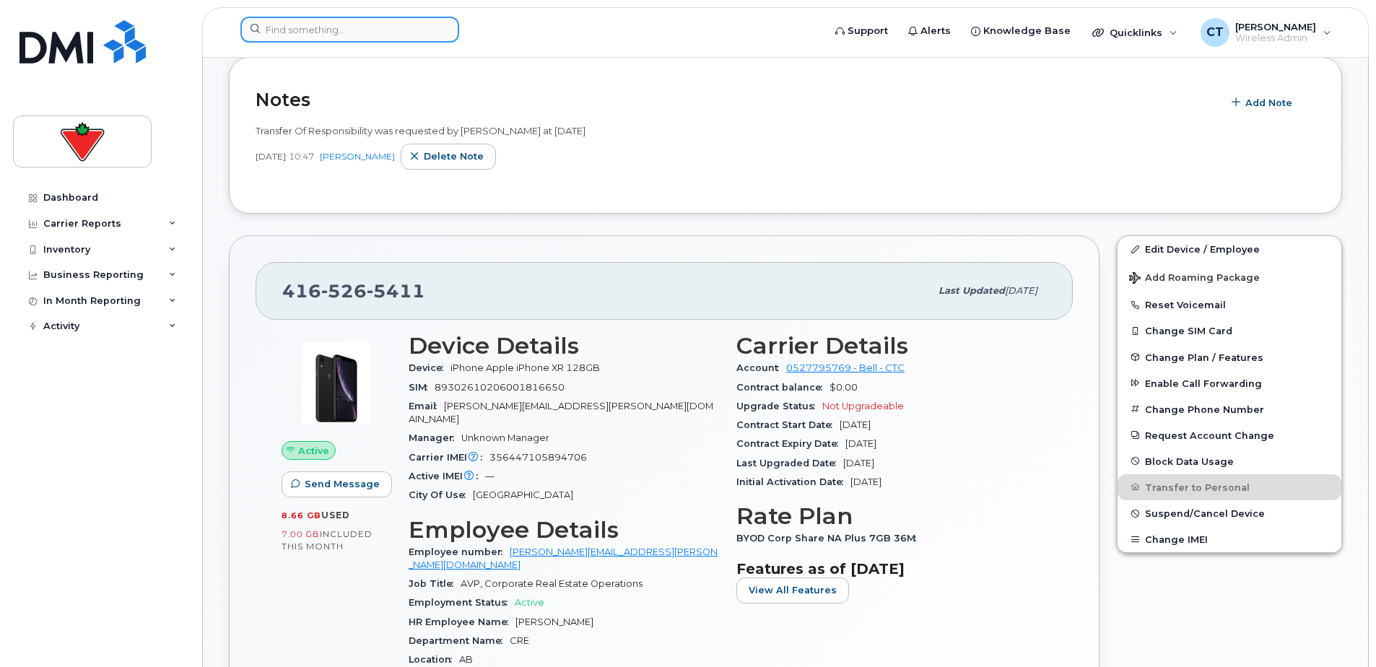
click at [294, 25] on input at bounding box center [349, 30] width 219 height 26
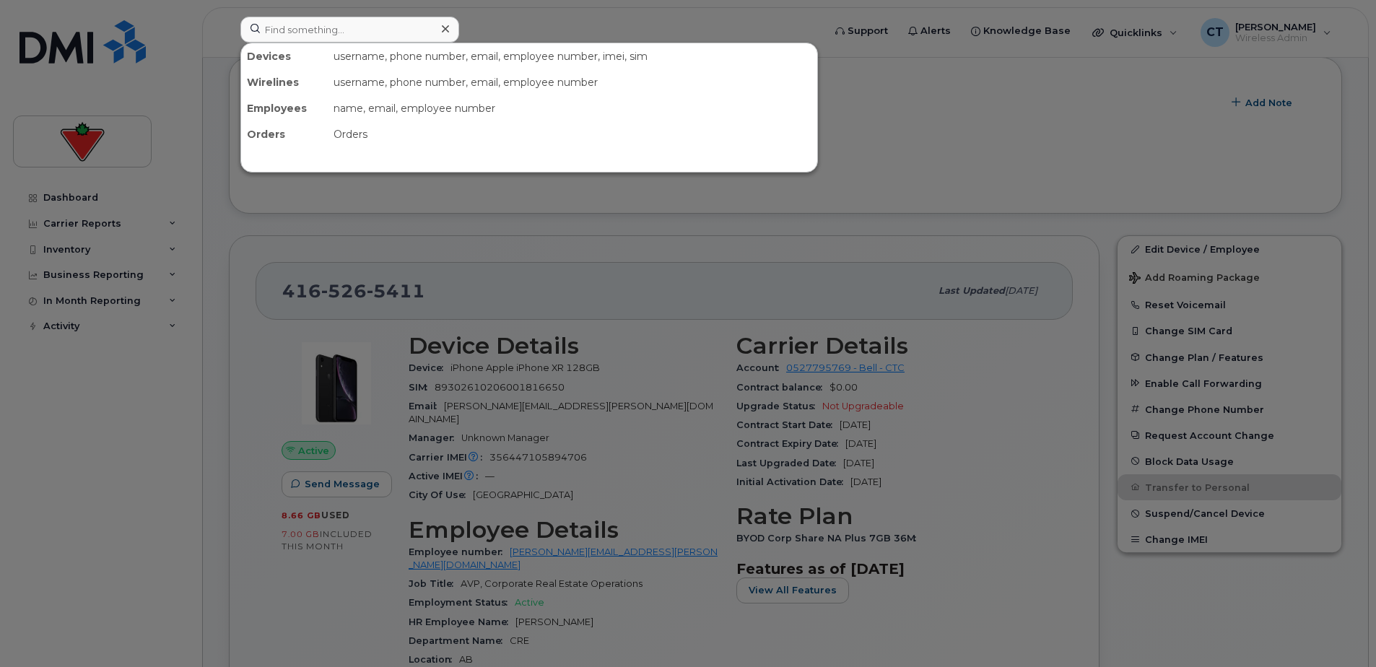
click at [958, 188] on div at bounding box center [688, 333] width 1376 height 667
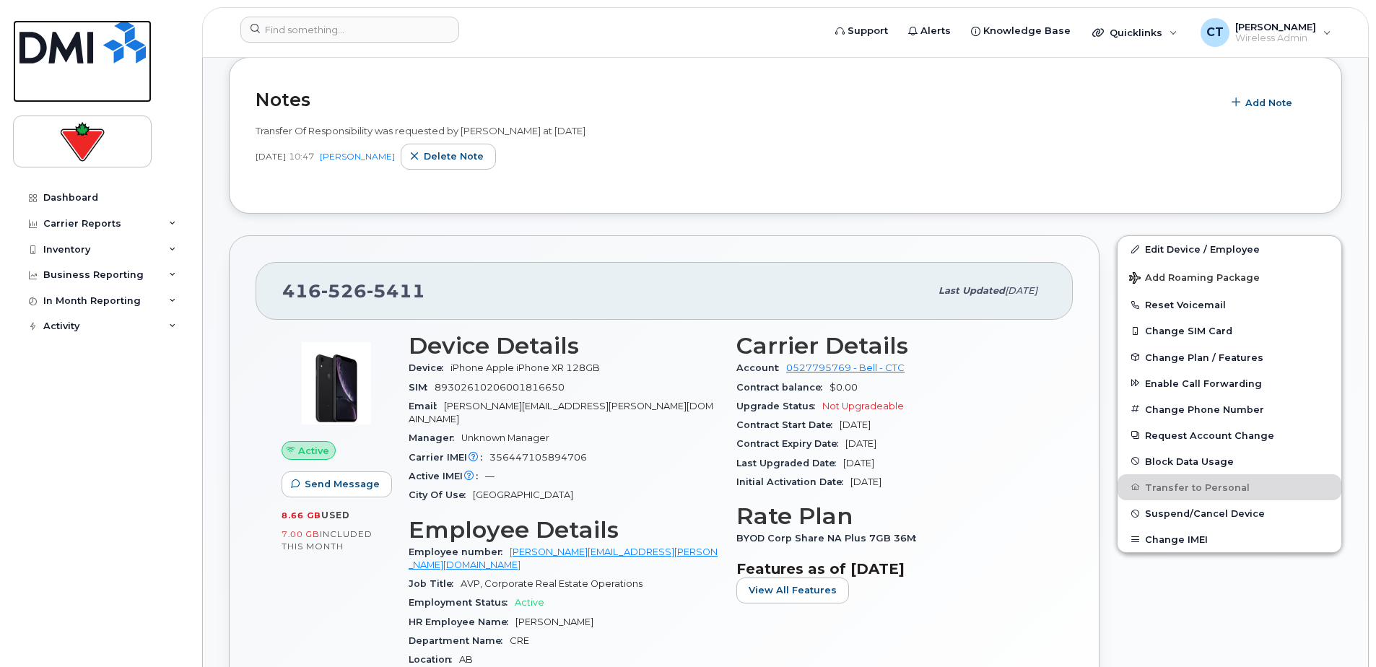
click at [56, 47] on img at bounding box center [82, 41] width 126 height 43
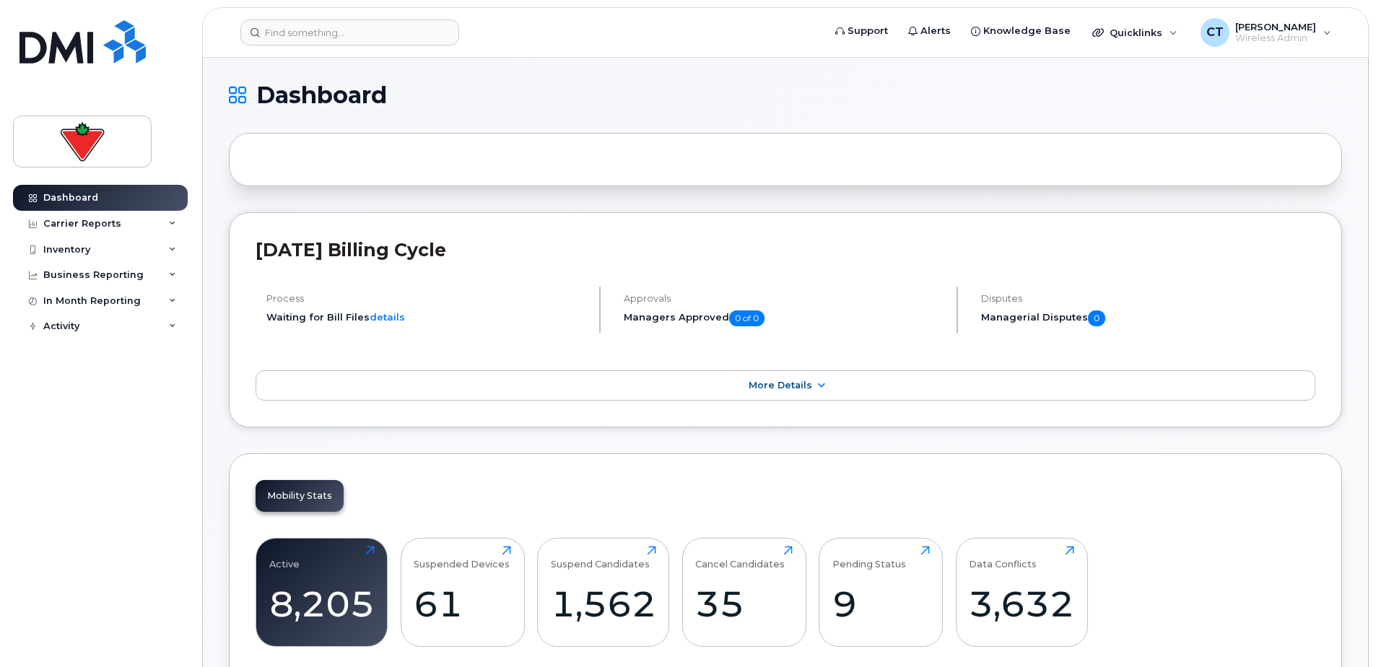
click at [366, 238] on div "[DATE] Billing Cycle Process Waiting for Bill Files details Approvals Managers …" at bounding box center [786, 319] width 1114 height 215
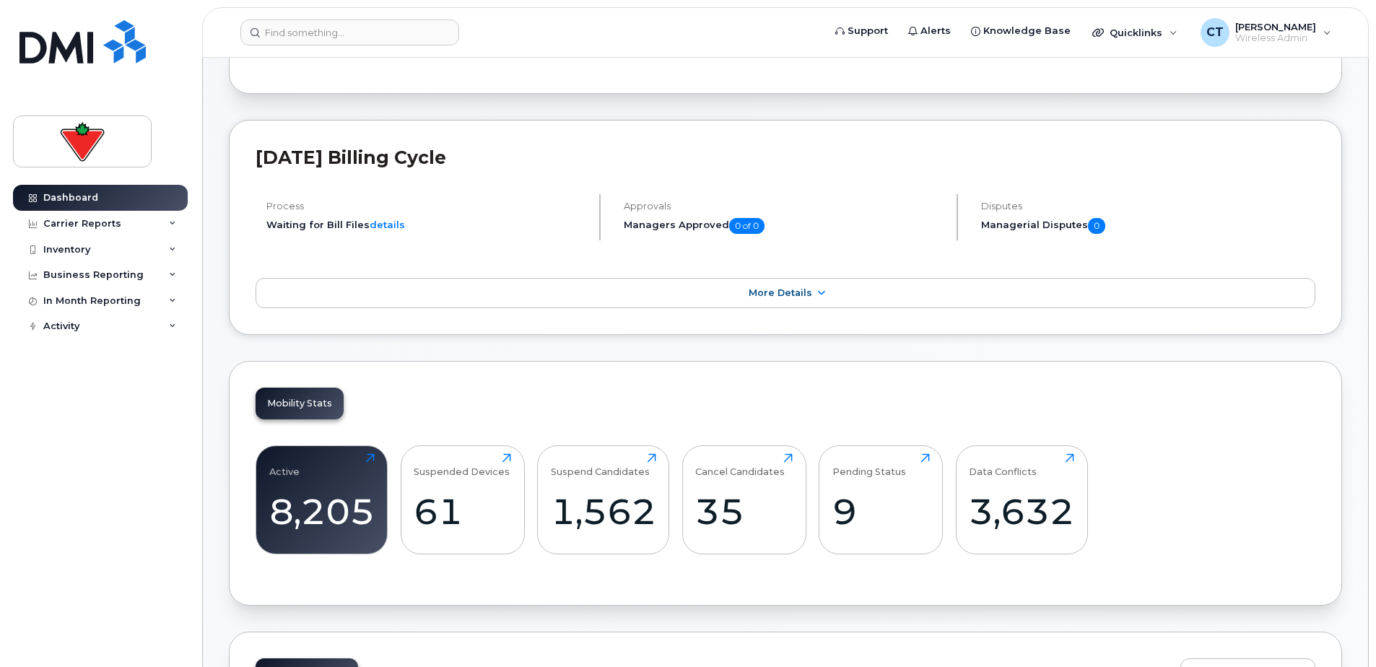
scroll to position [361, 0]
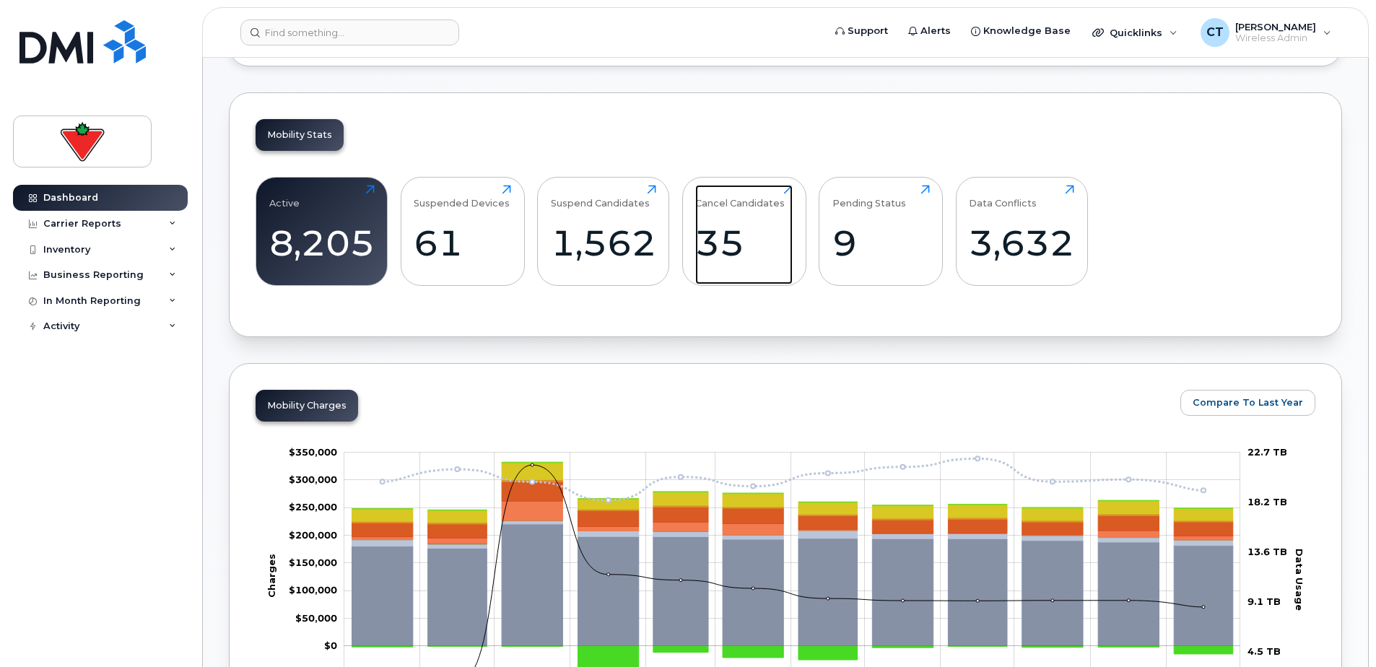
click at [716, 231] on div "35" at bounding box center [743, 243] width 97 height 43
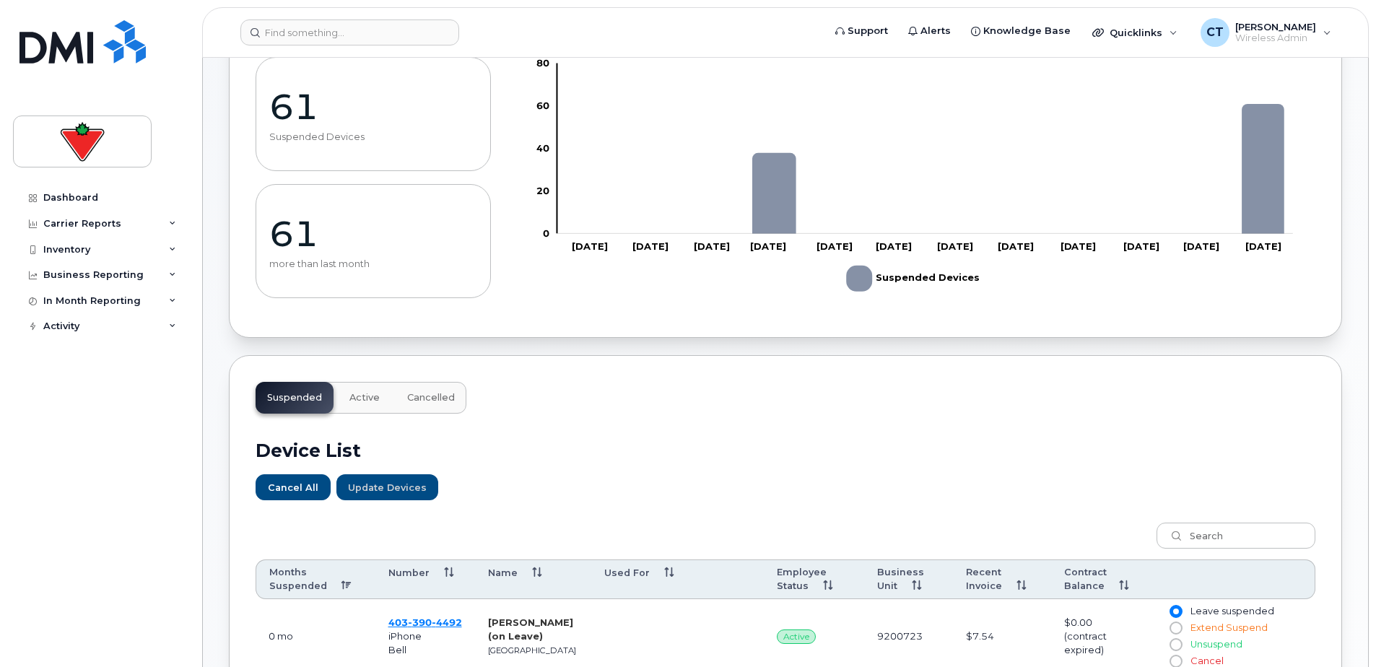
scroll to position [433, 0]
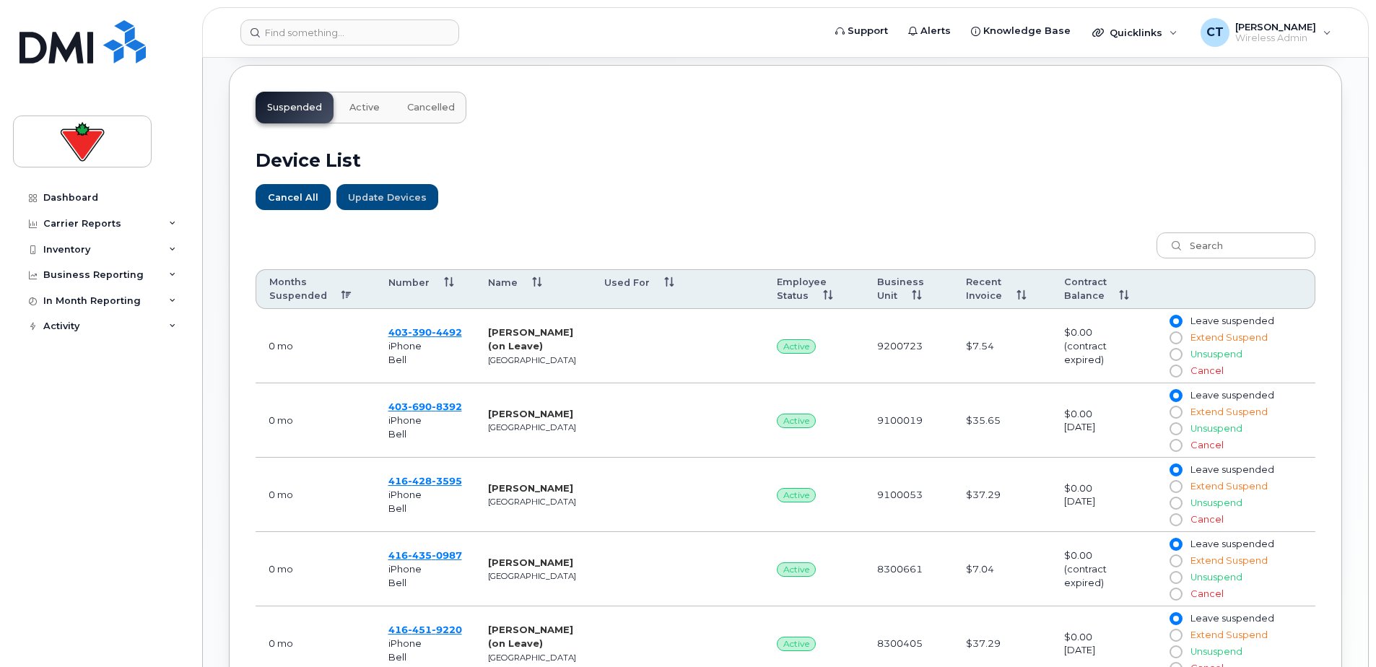
click at [295, 290] on th "Months Suspended" at bounding box center [316, 289] width 120 height 40
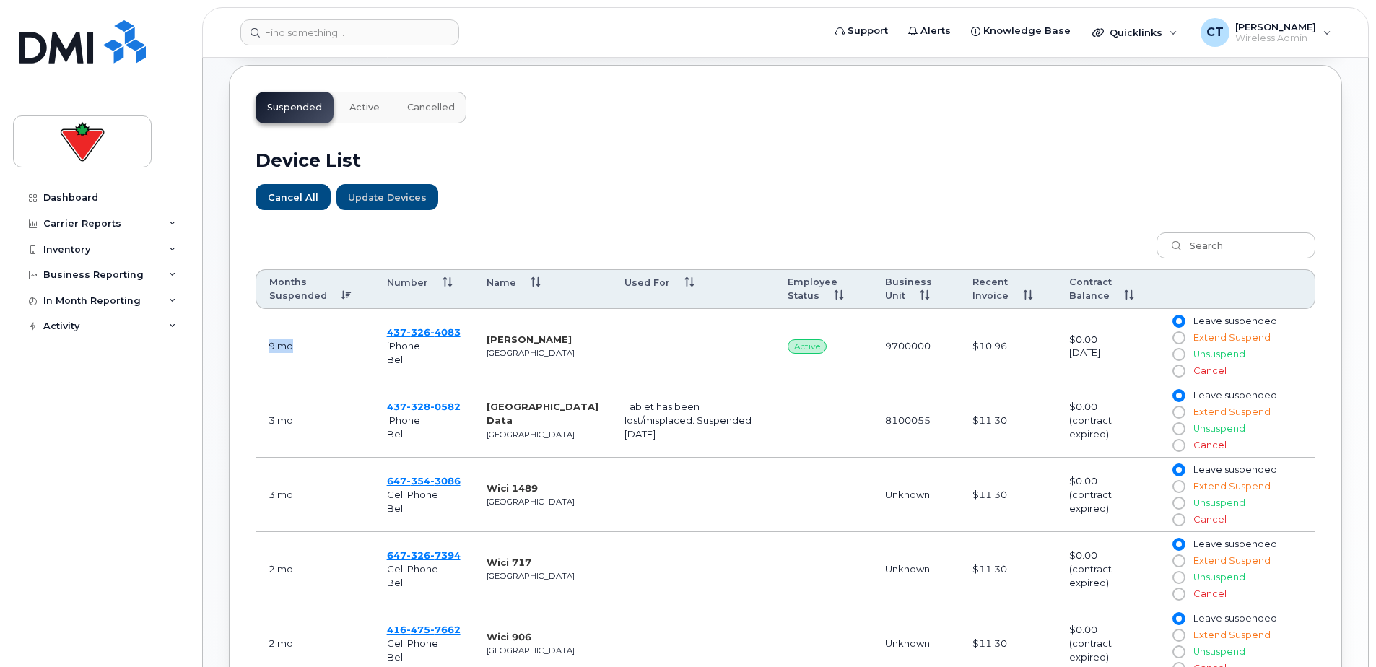
drag, startPoint x: 261, startPoint y: 347, endPoint x: 318, endPoint y: 350, distance: 57.8
click at [318, 350] on td "9 mo" at bounding box center [315, 346] width 118 height 74
drag, startPoint x: 498, startPoint y: 338, endPoint x: 617, endPoint y: 344, distance: 119.3
click at [617, 344] on tr "9 mo 437 326 4083 iPhone Bell Nancy Bevilacqua Toronto Active 9700000 $10.96 $0…" at bounding box center [786, 346] width 1060 height 74
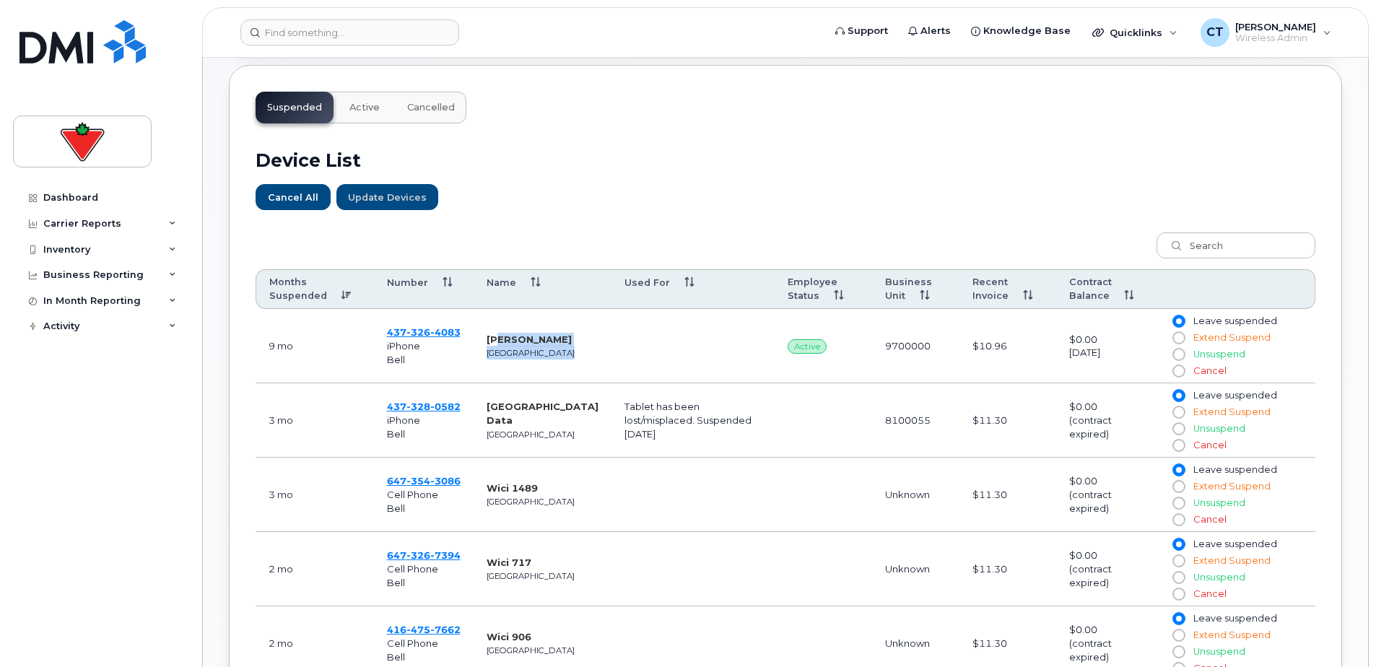
drag, startPoint x: 617, startPoint y: 344, endPoint x: 658, endPoint y: 357, distance: 42.7
click at [658, 357] on td at bounding box center [693, 346] width 163 height 74
drag, startPoint x: 263, startPoint y: 350, endPoint x: 303, endPoint y: 350, distance: 40.4
click at [303, 350] on td "9 mo" at bounding box center [315, 346] width 118 height 74
drag, startPoint x: 303, startPoint y: 350, endPoint x: 322, endPoint y: 358, distance: 20.7
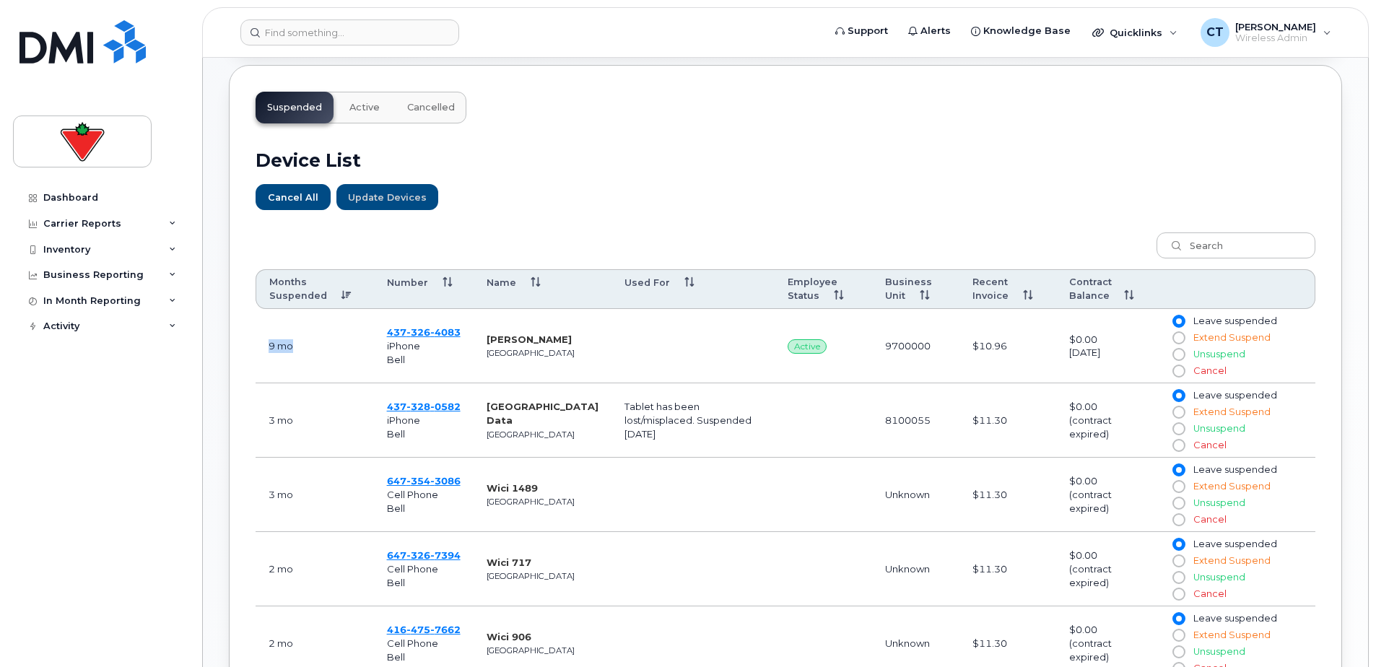
click at [322, 358] on td "9 mo" at bounding box center [315, 346] width 118 height 74
drag, startPoint x: 966, startPoint y: 341, endPoint x: 1020, endPoint y: 353, distance: 55.5
click at [1020, 353] on td "$10.96" at bounding box center [1008, 346] width 97 height 74
click at [612, 346] on td at bounding box center [693, 346] width 163 height 74
drag, startPoint x: 276, startPoint y: 343, endPoint x: 338, endPoint y: 343, distance: 62.1
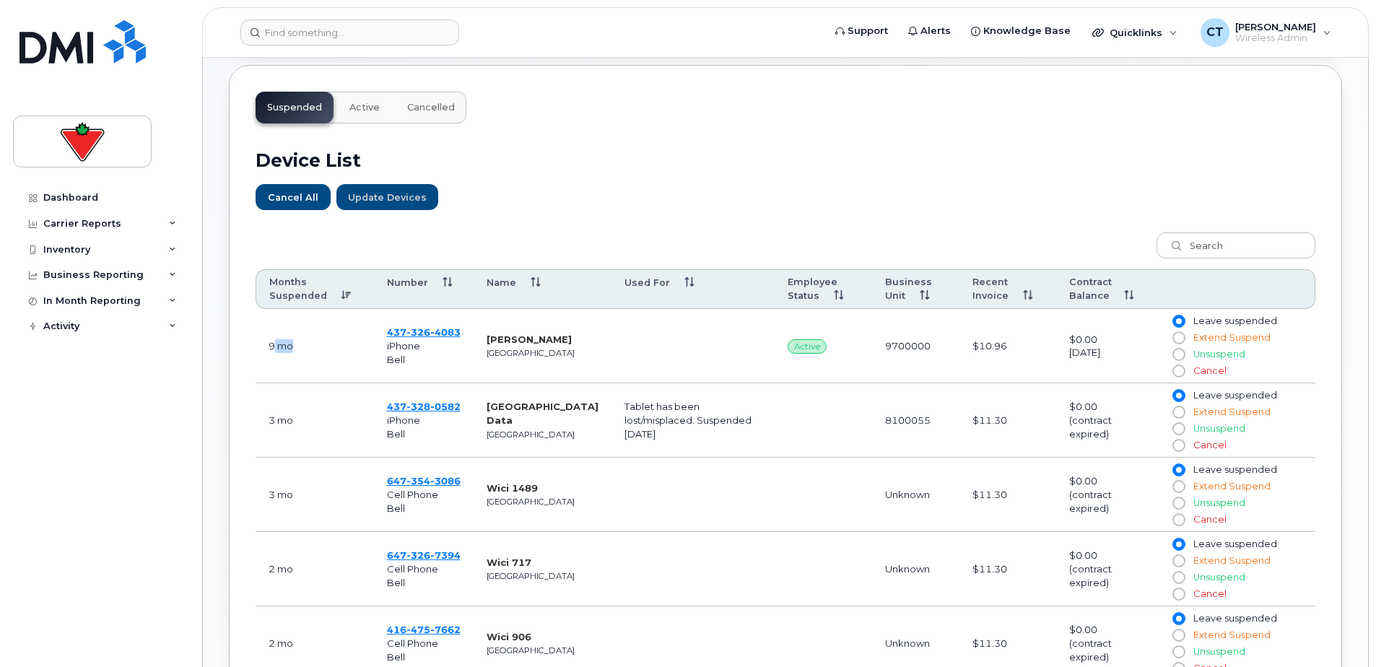
click at [338, 343] on td "9 mo" at bounding box center [315, 346] width 118 height 74
drag, startPoint x: 338, startPoint y: 343, endPoint x: 352, endPoint y: 350, distance: 16.1
click at [341, 345] on td "9 mo" at bounding box center [315, 346] width 118 height 74
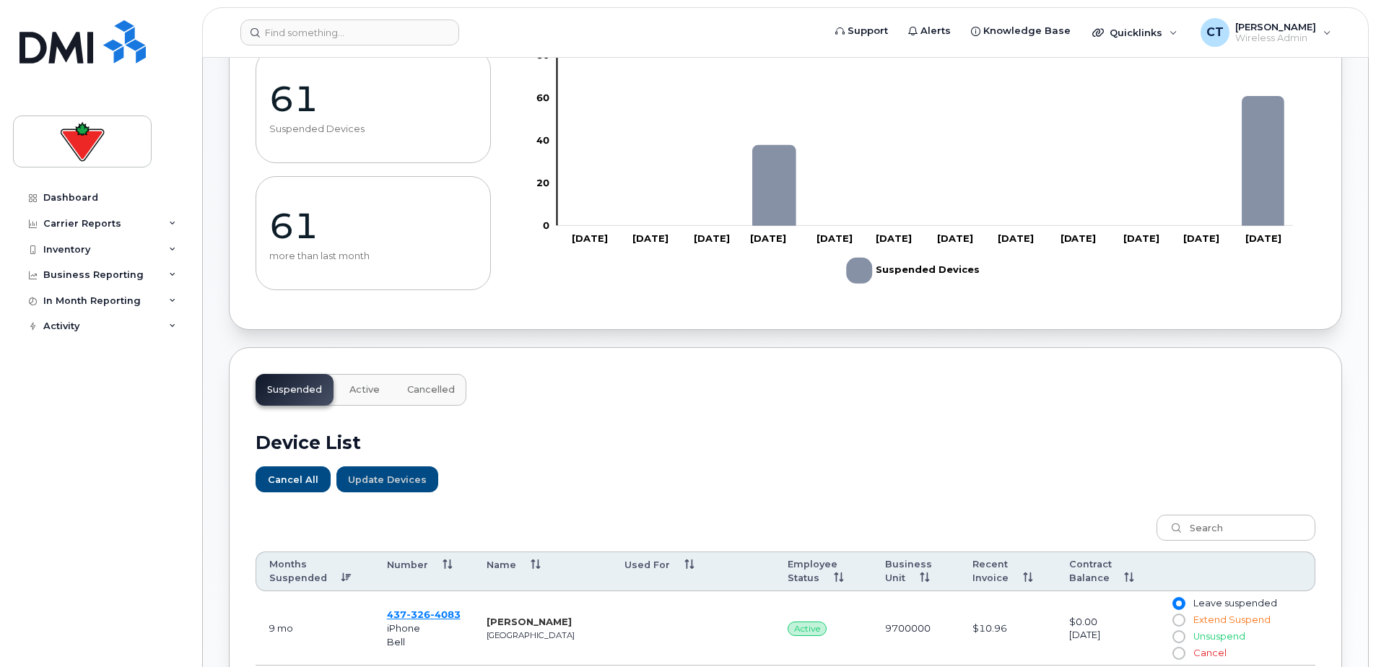
scroll to position [0, 0]
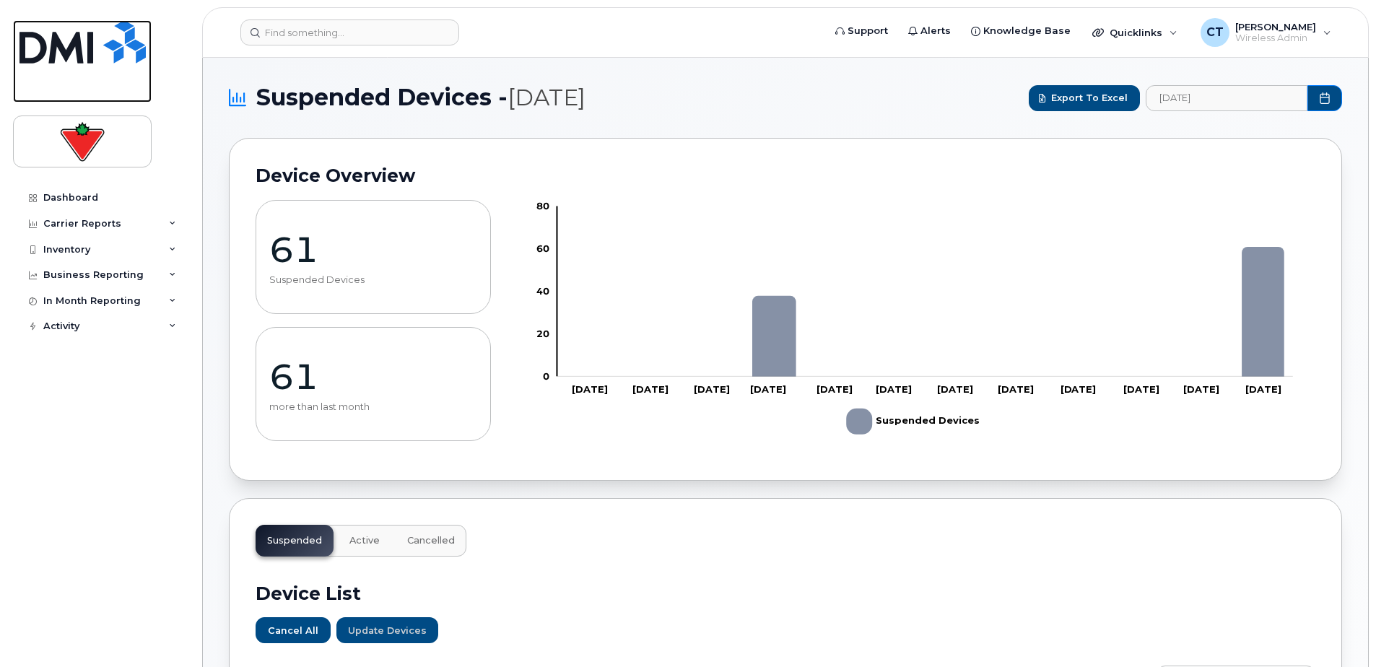
click at [81, 44] on img at bounding box center [82, 41] width 126 height 43
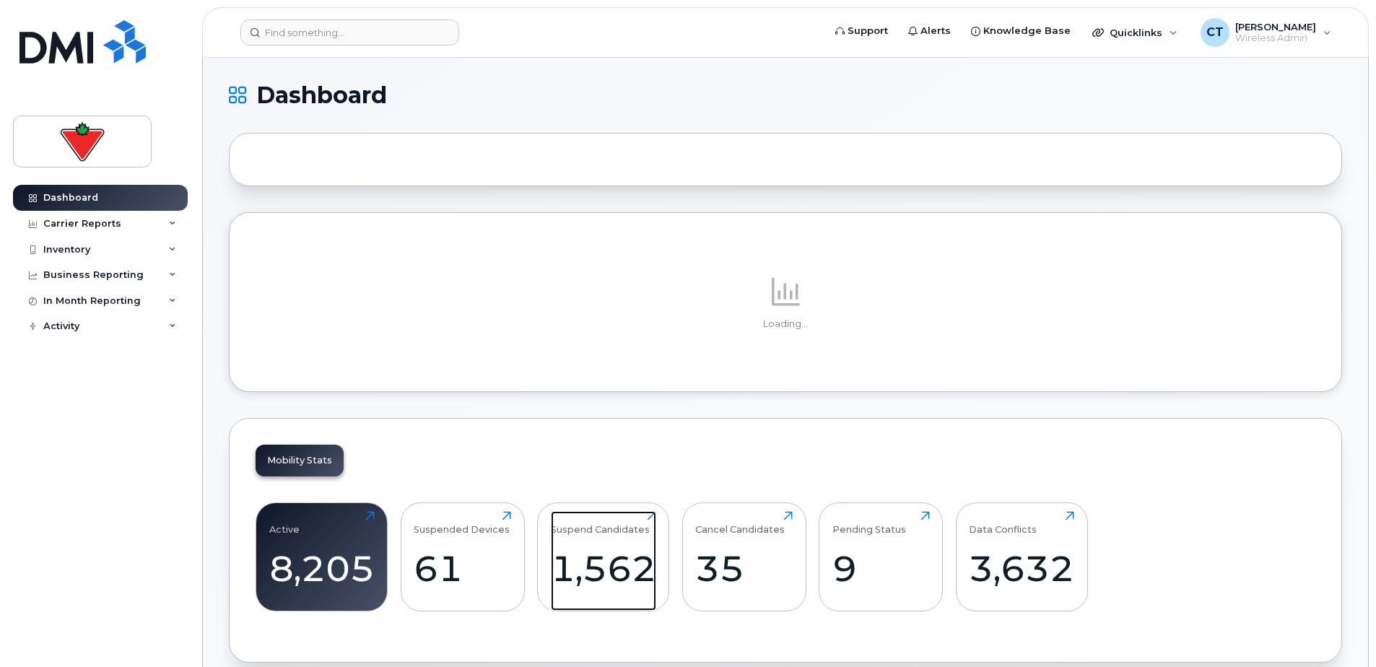
click at [610, 576] on div "1,562" at bounding box center [603, 568] width 105 height 43
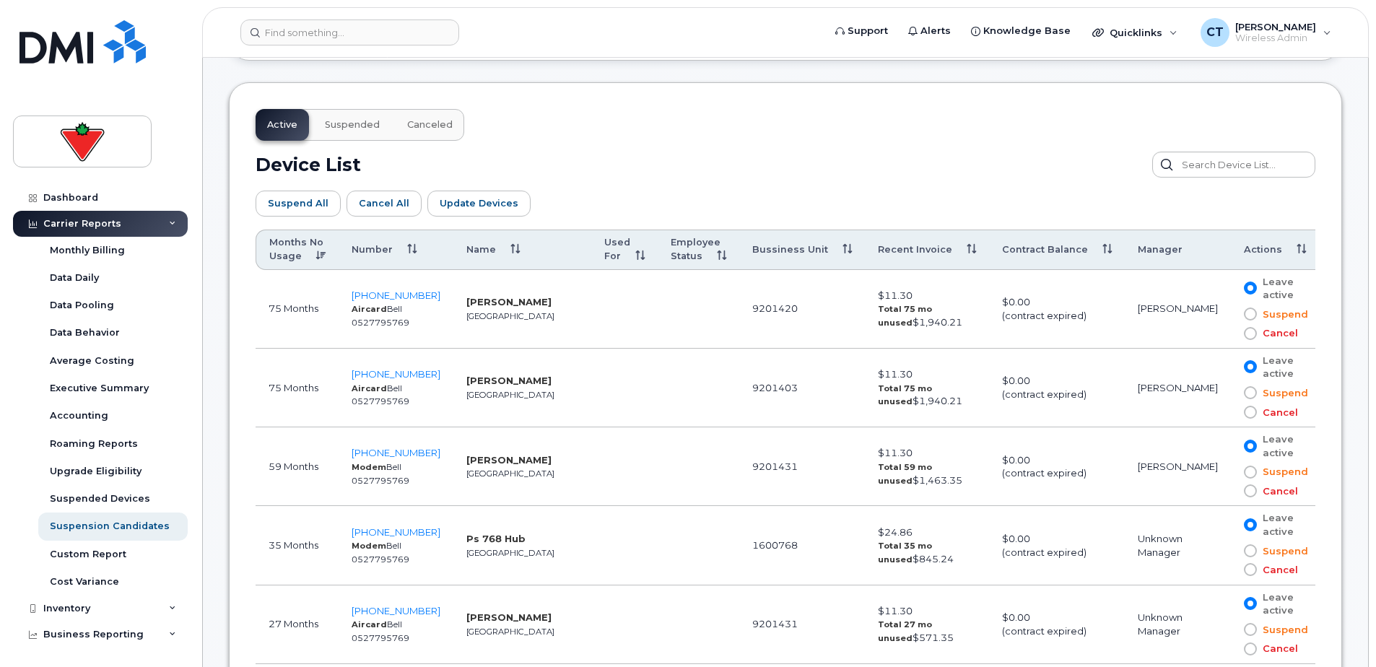
scroll to position [794, 0]
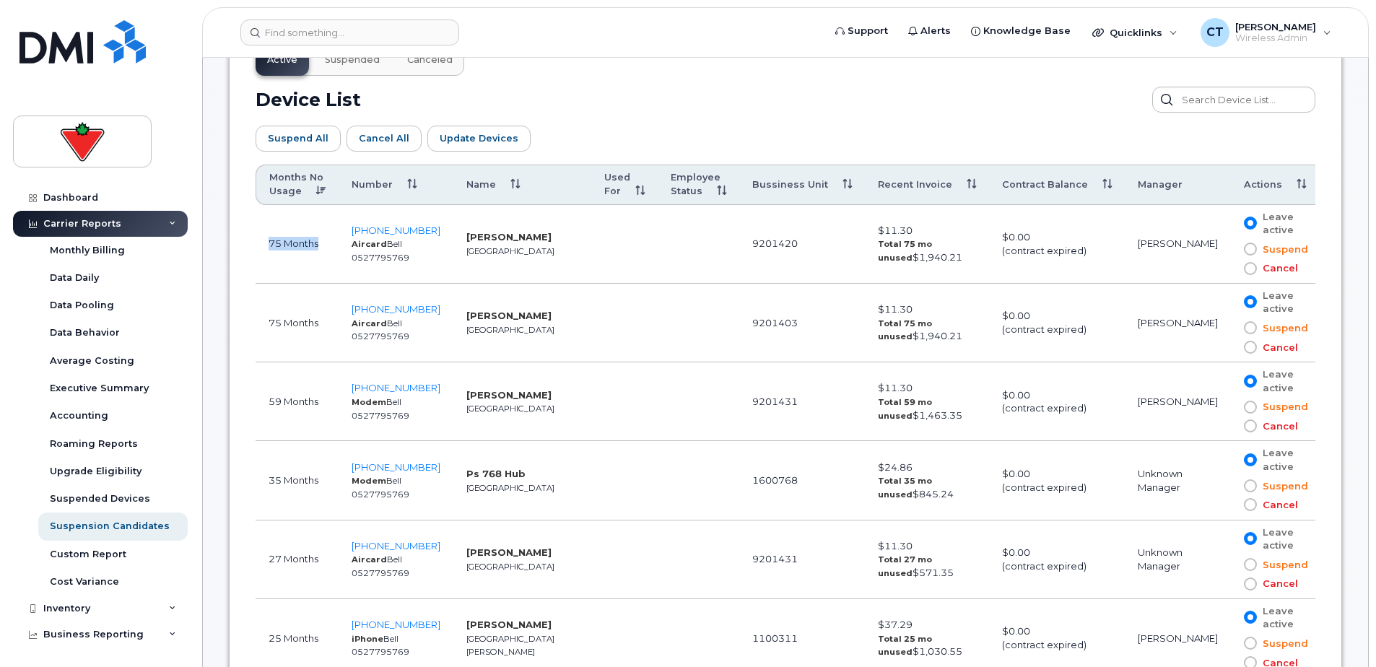
drag, startPoint x: 269, startPoint y: 245, endPoint x: 325, endPoint y: 246, distance: 56.3
click at [325, 246] on td "75 Months" at bounding box center [297, 244] width 83 height 79
drag, startPoint x: 325, startPoint y: 246, endPoint x: 298, endPoint y: 267, distance: 34.5
click at [298, 267] on td "75 Months" at bounding box center [297, 244] width 83 height 79
drag, startPoint x: 454, startPoint y: 240, endPoint x: 563, endPoint y: 243, distance: 109.8
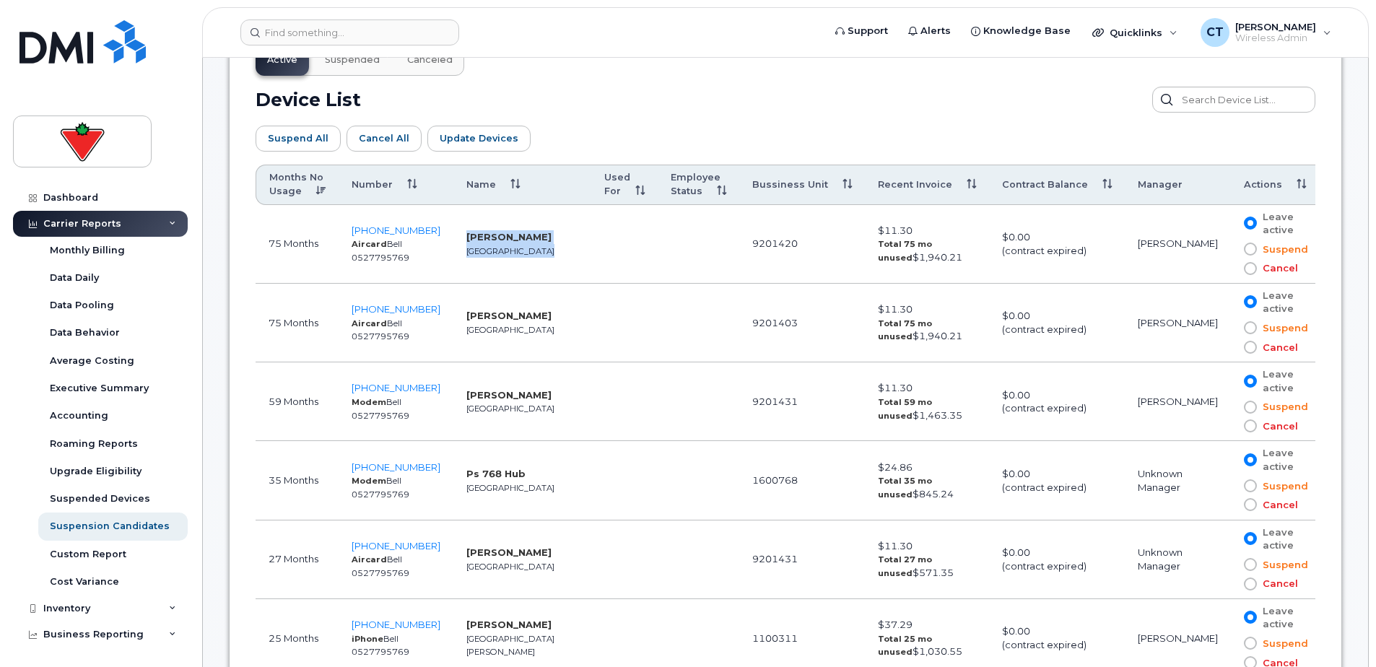
click at [563, 243] on tr "75 Months 416-209-1197 Aircard Bell 0527795769 Brian Mccammond Toronto 9201420 …" at bounding box center [791, 244] width 1071 height 79
drag, startPoint x: 449, startPoint y: 314, endPoint x: 529, endPoint y: 315, distance: 80.2
click at [529, 315] on td "Martha Billes Toronto" at bounding box center [523, 323] width 138 height 79
click at [530, 316] on td "Martha Billes Toronto" at bounding box center [523, 323] width 138 height 79
drag, startPoint x: 930, startPoint y: 255, endPoint x: 870, endPoint y: 259, distance: 60.1
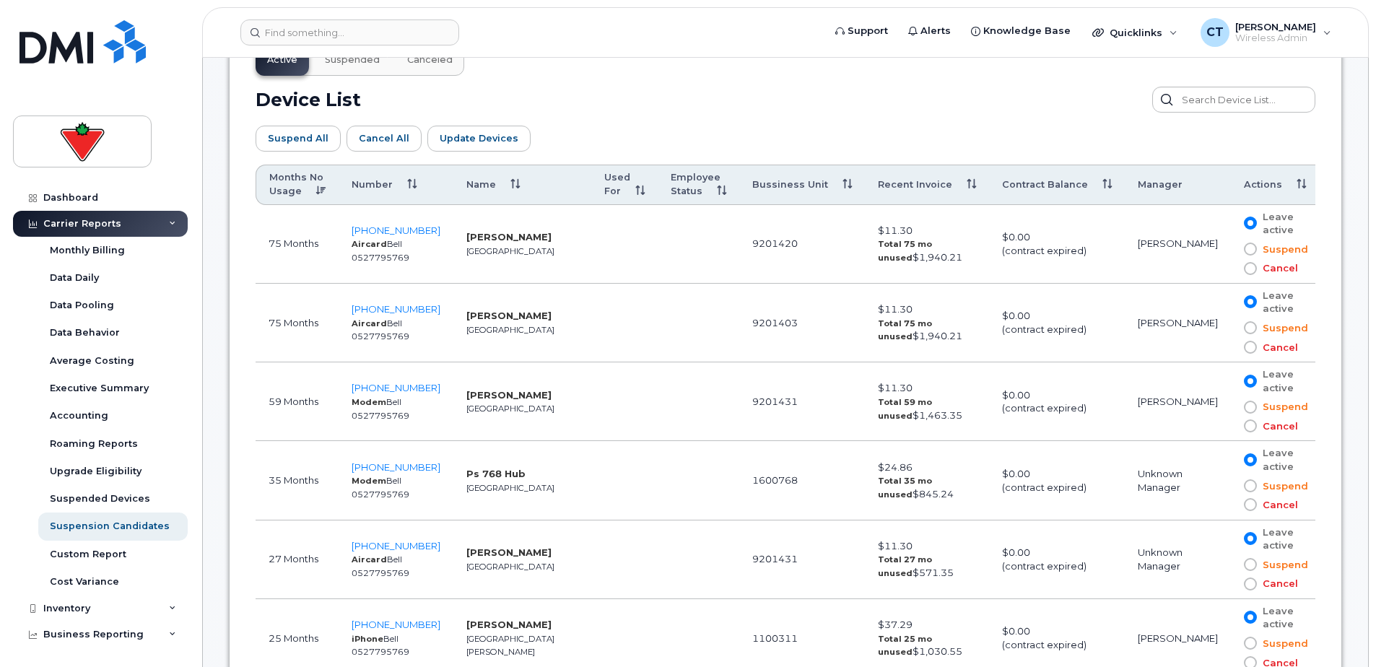
click at [870, 259] on td "$11.30 Total 75 mo unused $1,940.21" at bounding box center [927, 244] width 124 height 79
click at [868, 260] on td "$11.30 Total 75 mo unused $1,940.21" at bounding box center [927, 244] width 124 height 79
drag, startPoint x: 266, startPoint y: 243, endPoint x: 328, endPoint y: 243, distance: 61.4
click at [328, 243] on td "75 Months" at bounding box center [297, 244] width 83 height 79
drag, startPoint x: 328, startPoint y: 246, endPoint x: 316, endPoint y: 264, distance: 22.0
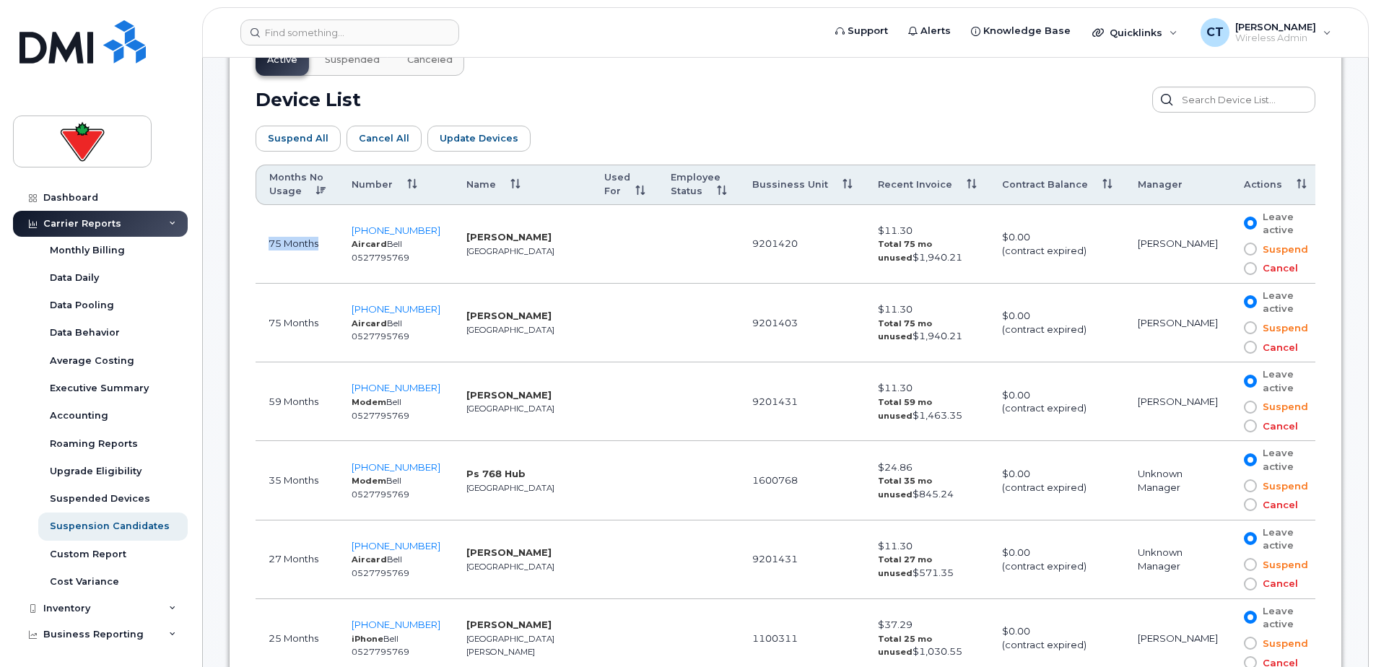
click at [316, 264] on td "75 Months" at bounding box center [297, 244] width 83 height 79
drag, startPoint x: 267, startPoint y: 324, endPoint x: 355, endPoint y: 326, distance: 87.4
click at [357, 326] on tr "75 Months 416-573-3927 Aircard Bell 0527795769 Martha Billes Toronto 9201403 $1…" at bounding box center [791, 323] width 1071 height 79
drag, startPoint x: 355, startPoint y: 326, endPoint x: 321, endPoint y: 340, distance: 36.6
click at [321, 339] on td "75 Months" at bounding box center [297, 323] width 83 height 79
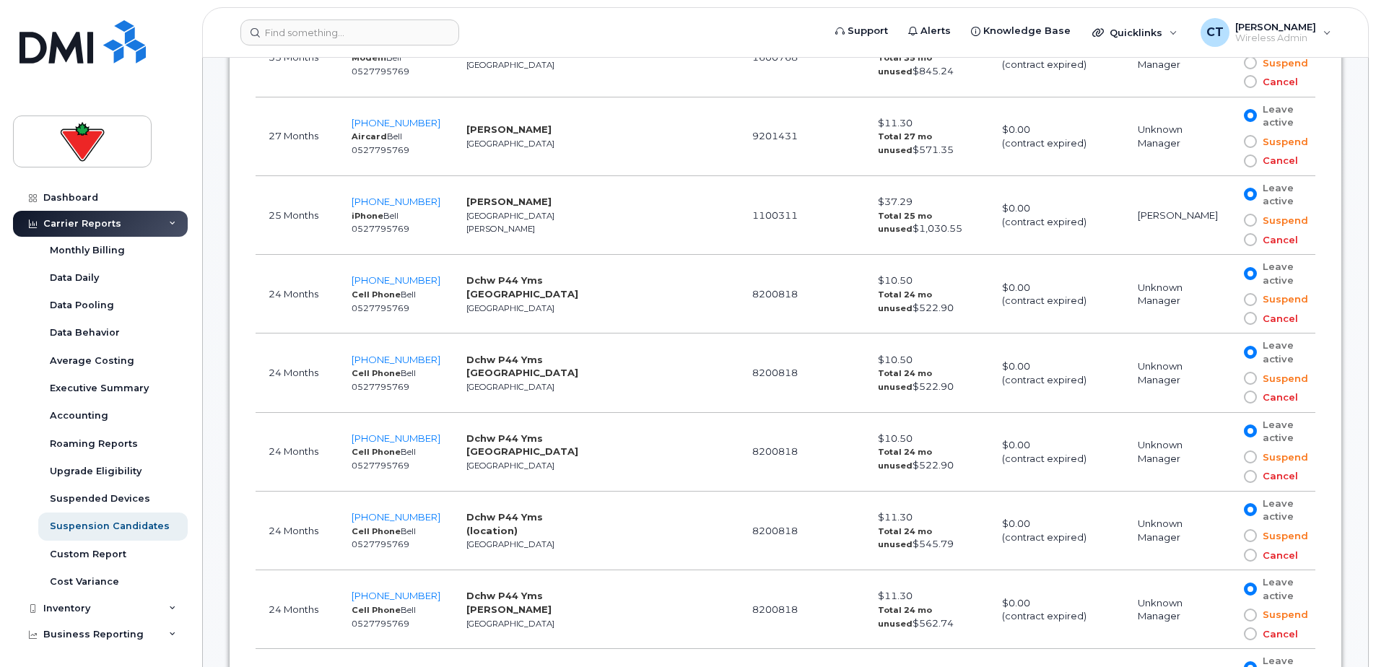
scroll to position [867, 0]
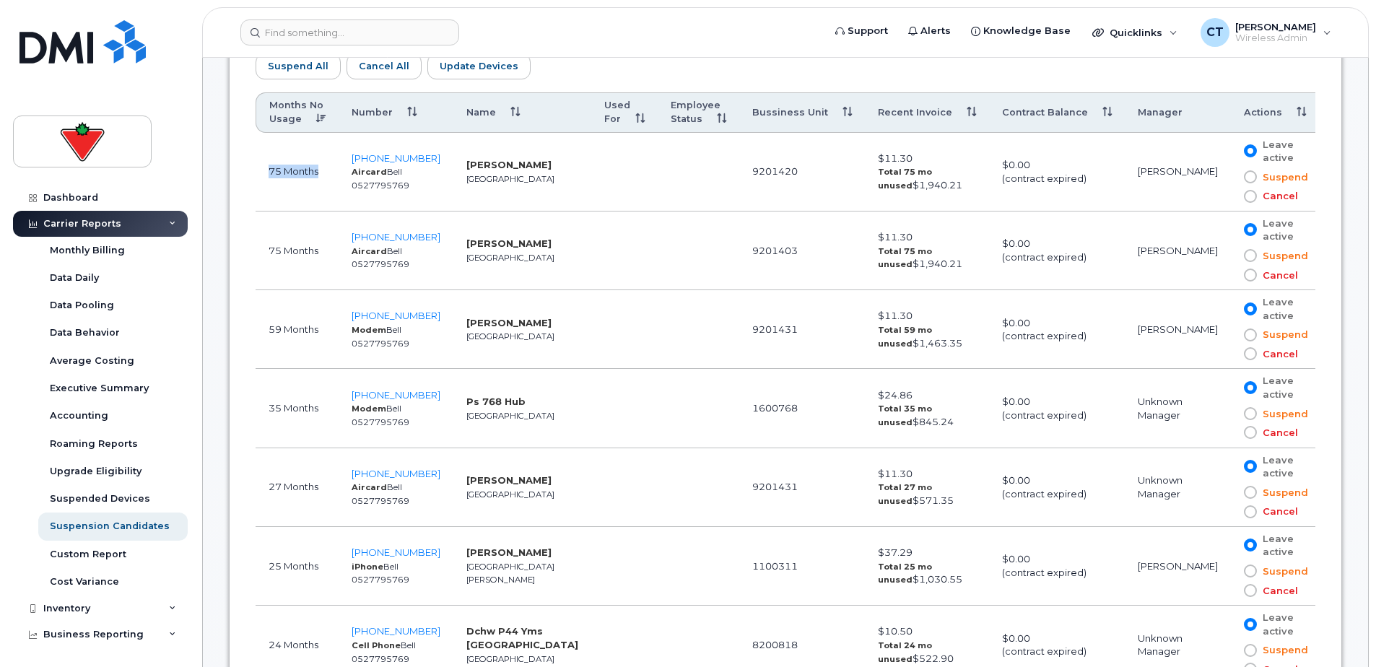
drag, startPoint x: 264, startPoint y: 171, endPoint x: 326, endPoint y: 171, distance: 61.4
click at [326, 171] on td "75 Months" at bounding box center [297, 172] width 83 height 79
drag, startPoint x: 326, startPoint y: 171, endPoint x: 317, endPoint y: 193, distance: 23.3
click at [317, 193] on td "75 Months" at bounding box center [297, 172] width 83 height 79
drag, startPoint x: 264, startPoint y: 335, endPoint x: 355, endPoint y: 341, distance: 91.9
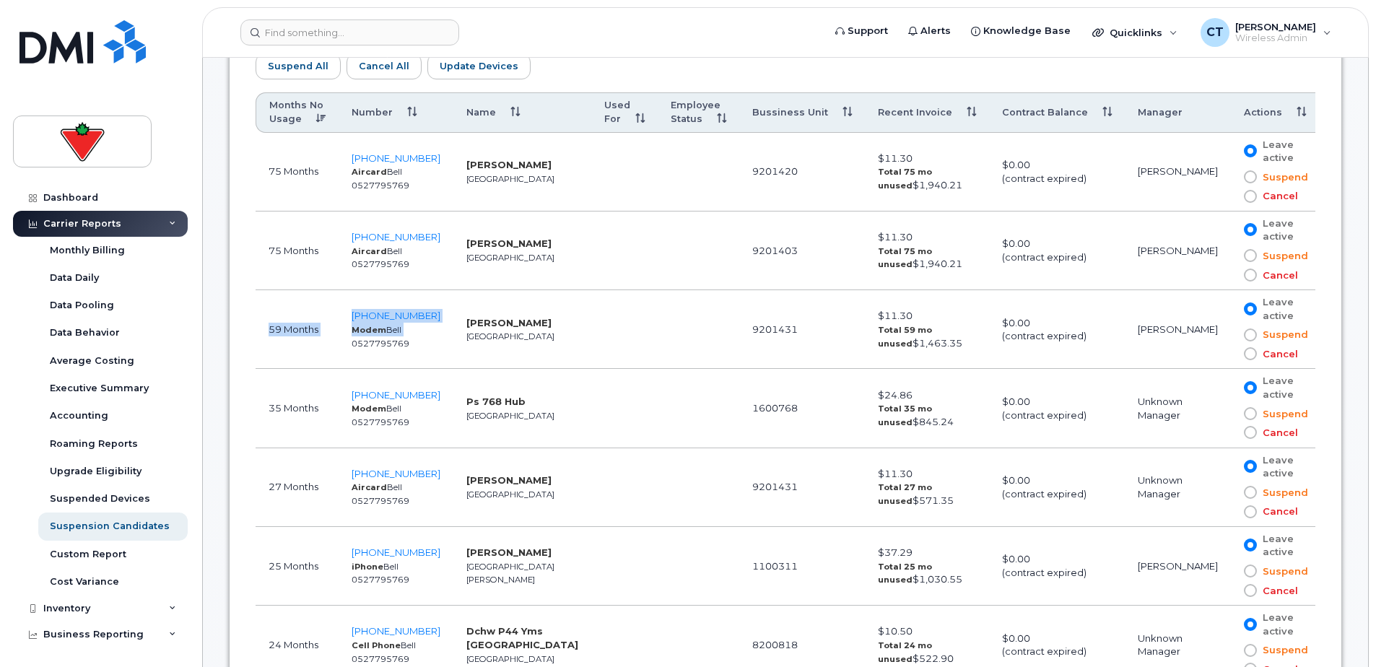
click at [349, 341] on tr "59 Months 416-768-4684 Modem Bell 0527795769 Paul Draffin Toronto 9201431 $11.3…" at bounding box center [791, 329] width 1071 height 79
drag, startPoint x: 355, startPoint y: 341, endPoint x: 505, endPoint y: 355, distance: 150.1
click at [505, 355] on td "Paul Draffin Toronto" at bounding box center [523, 329] width 138 height 79
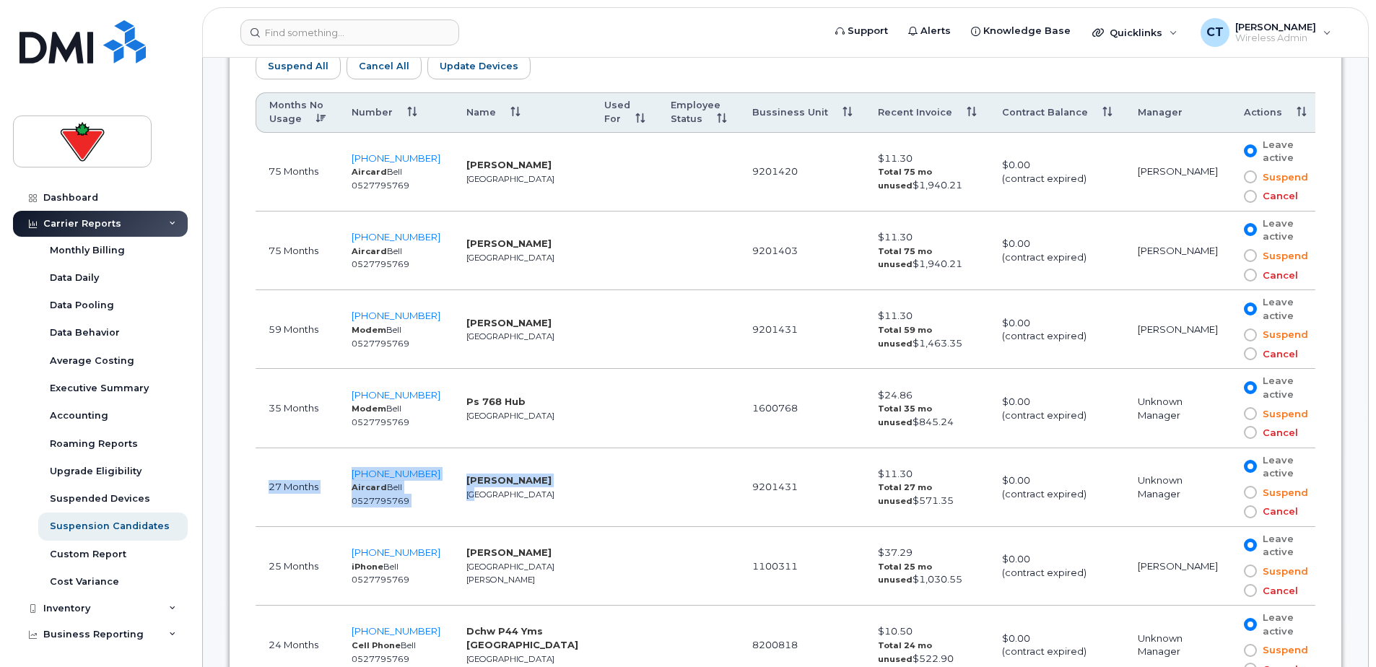
drag, startPoint x: 261, startPoint y: 474, endPoint x: 487, endPoint y: 503, distance: 227.9
click at [481, 503] on tr "27 Months 647-231-9164 Aircard Bell 0527795769 Greg Hicks Toronto 9201431 $11.3…" at bounding box center [791, 487] width 1071 height 79
drag, startPoint x: 487, startPoint y: 503, endPoint x: 549, endPoint y: 503, distance: 62.1
click at [549, 503] on td "Greg Hicks Toronto" at bounding box center [523, 487] width 138 height 79
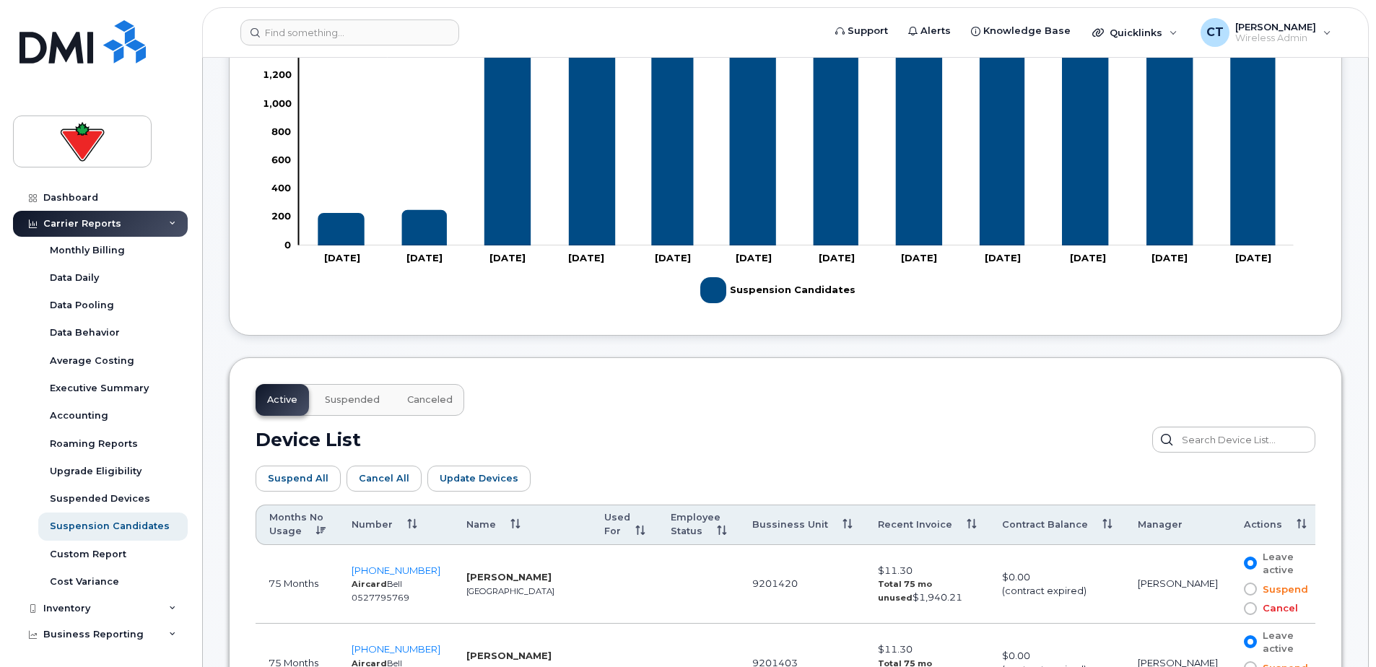
scroll to position [433, 0]
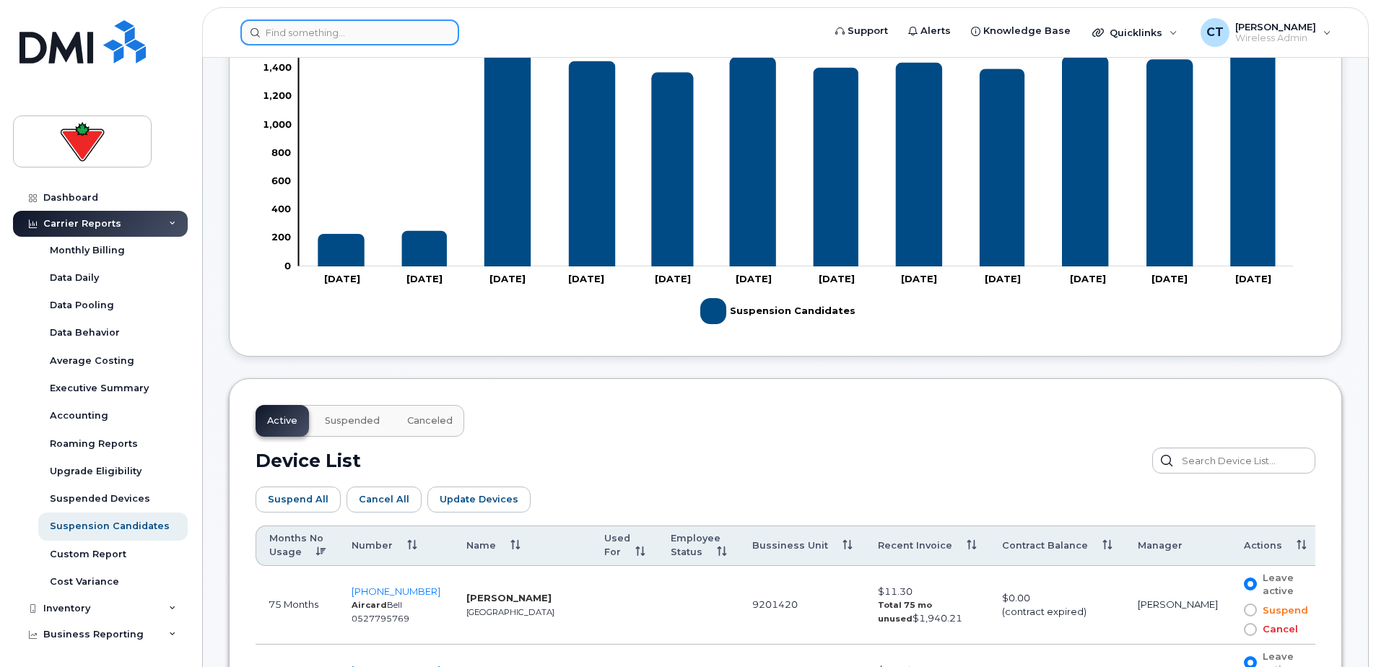
click at [327, 37] on input at bounding box center [349, 32] width 219 height 26
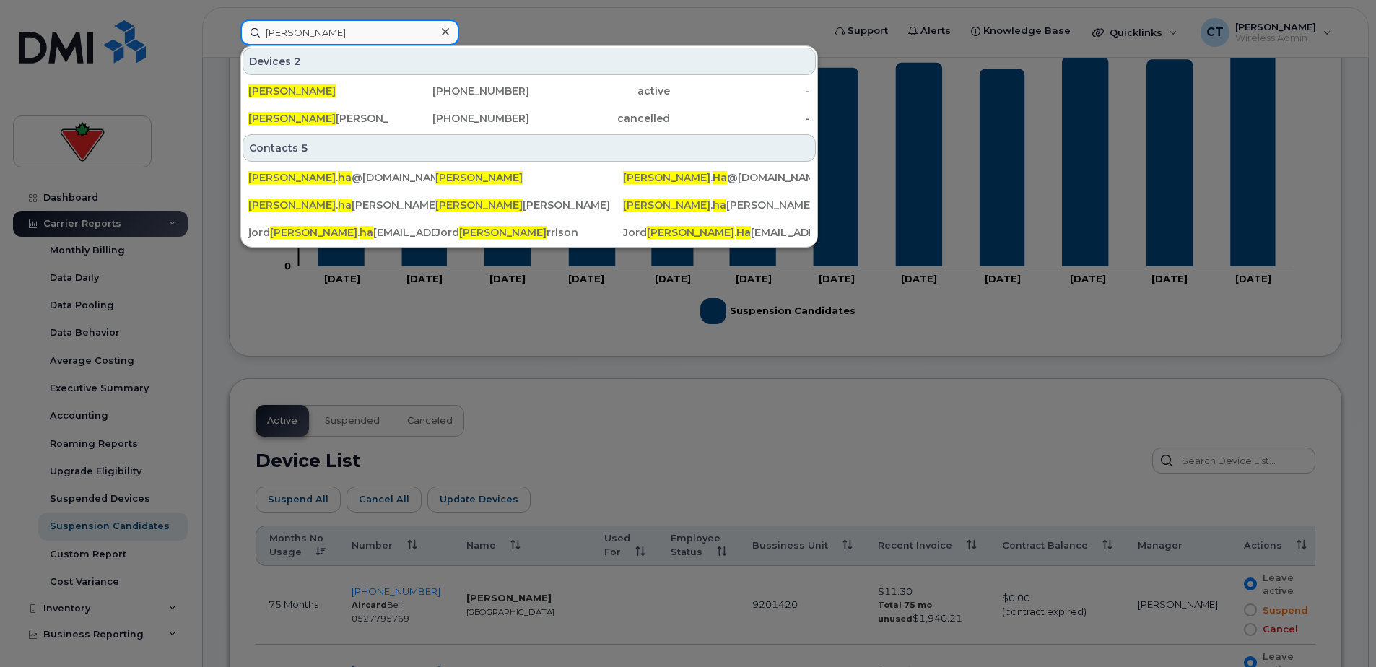
type input "ann ha"
click at [542, 87] on div "active" at bounding box center [599, 91] width 141 height 14
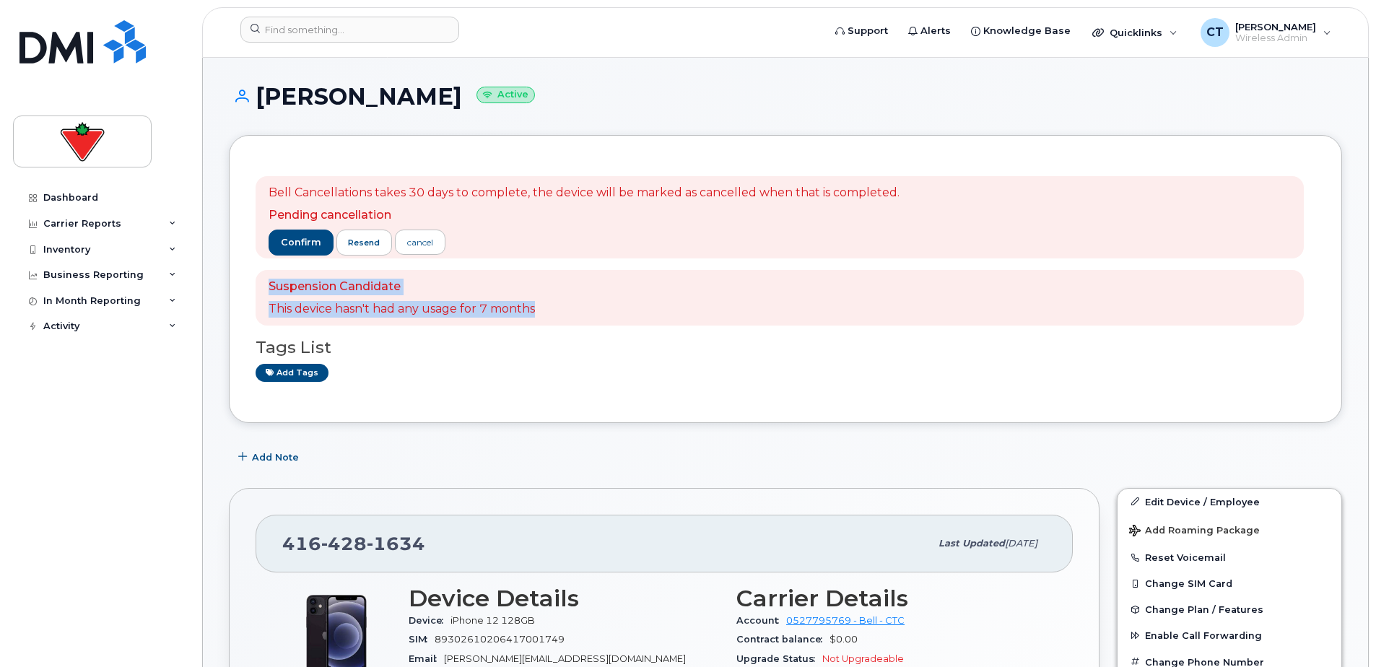
drag, startPoint x: 274, startPoint y: 283, endPoint x: 608, endPoint y: 296, distance: 333.9
click at [608, 296] on div "Suspension Candidate This device hasn't had any usage for 7 months" at bounding box center [780, 298] width 1049 height 56
click at [611, 297] on div "Suspension Candidate This device hasn't had any usage for 7 months" at bounding box center [780, 298] width 1049 height 56
drag, startPoint x: 586, startPoint y: 307, endPoint x: 258, endPoint y: 308, distance: 328.6
click at [259, 308] on div "Suspension Candidate This device hasn't had any usage for 7 months" at bounding box center [780, 298] width 1049 height 56
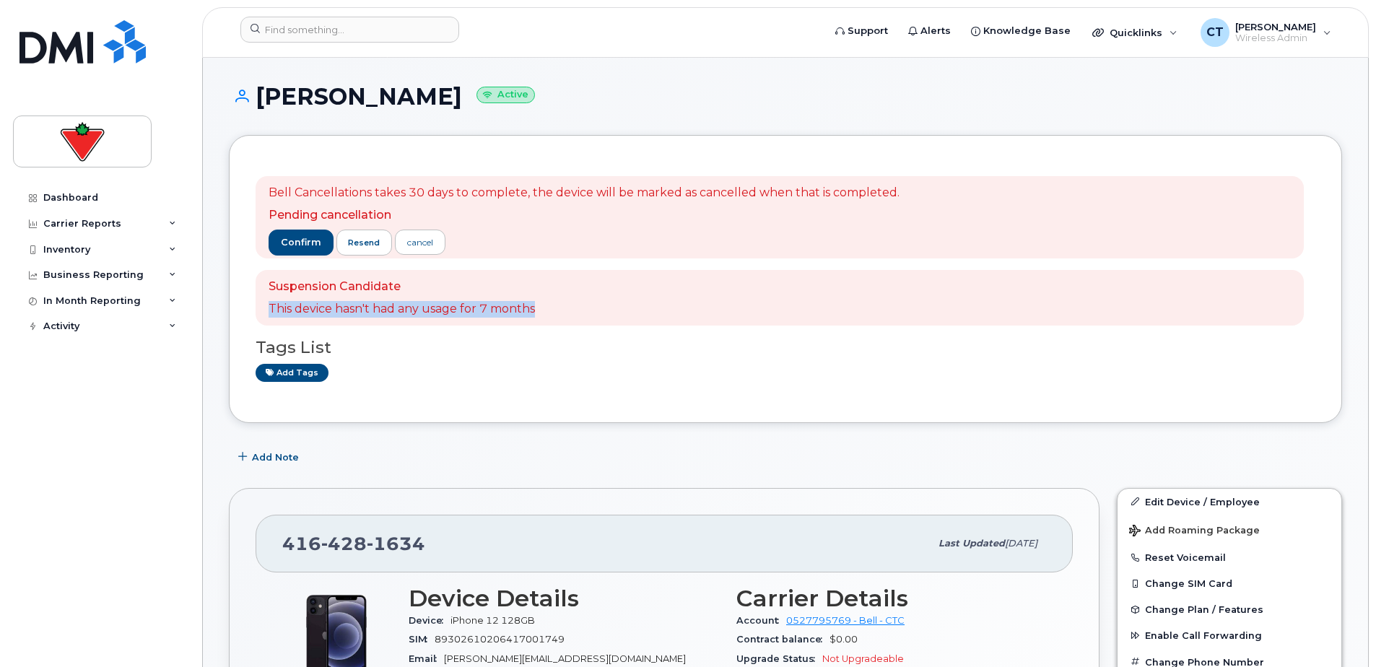
drag, startPoint x: 258, startPoint y: 308, endPoint x: 394, endPoint y: 315, distance: 135.9
click at [394, 315] on p "This device hasn't had any usage for 7 months" at bounding box center [402, 309] width 266 height 17
drag, startPoint x: 452, startPoint y: 307, endPoint x: 609, endPoint y: 310, distance: 156.7
click at [609, 310] on div "Suspension Candidate This device hasn't had any usage for 7 months" at bounding box center [780, 298] width 1049 height 56
click at [610, 310] on div "Suspension Candidate This device hasn't had any usage for 7 months" at bounding box center [780, 298] width 1049 height 56
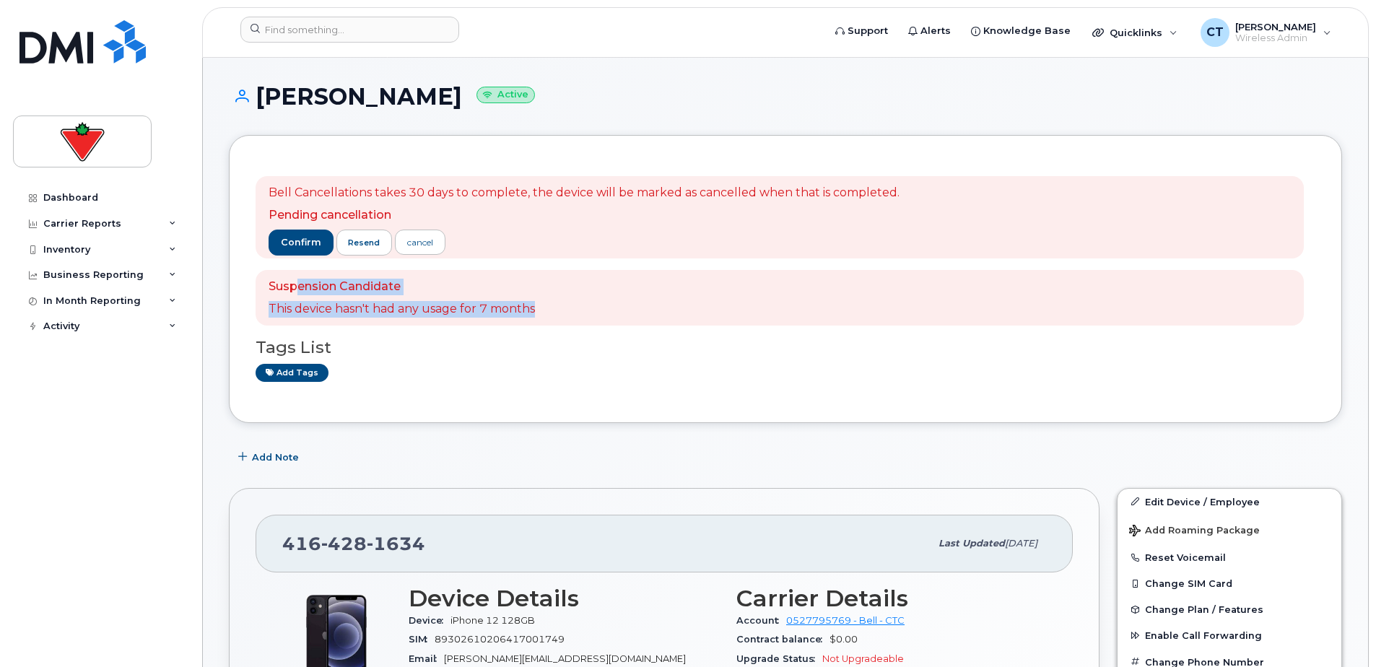
drag, startPoint x: 568, startPoint y: 314, endPoint x: 295, endPoint y: 259, distance: 279.2
click at [295, 259] on div "Bell Cancellations takes 30 days to complete, the device will be marked as canc…" at bounding box center [780, 250] width 1049 height 149
drag, startPoint x: 295, startPoint y: 259, endPoint x: 492, endPoint y: 349, distance: 216.5
click at [492, 349] on h3 "Tags List" at bounding box center [786, 348] width 1060 height 18
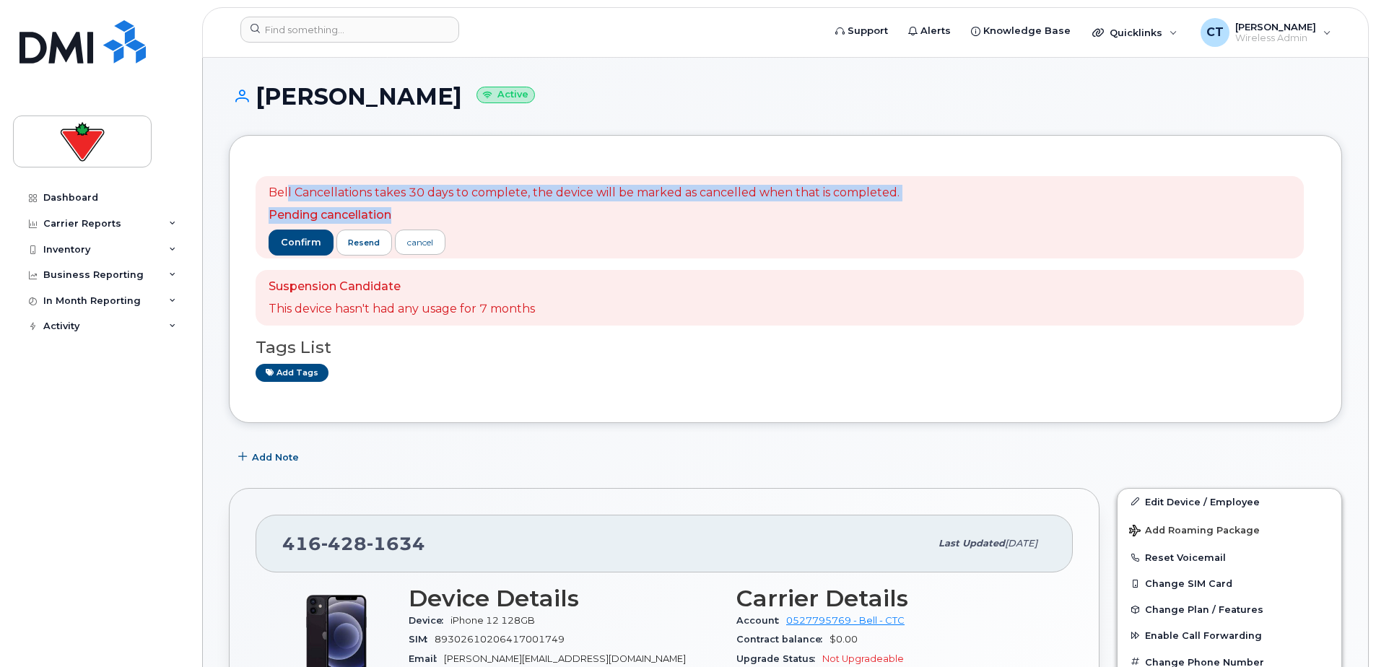
drag, startPoint x: 295, startPoint y: 191, endPoint x: 734, endPoint y: 220, distance: 439.4
click at [734, 220] on span "Bell Cancellations takes 30 days to complete, the device will be marked as canc…" at bounding box center [584, 204] width 631 height 39
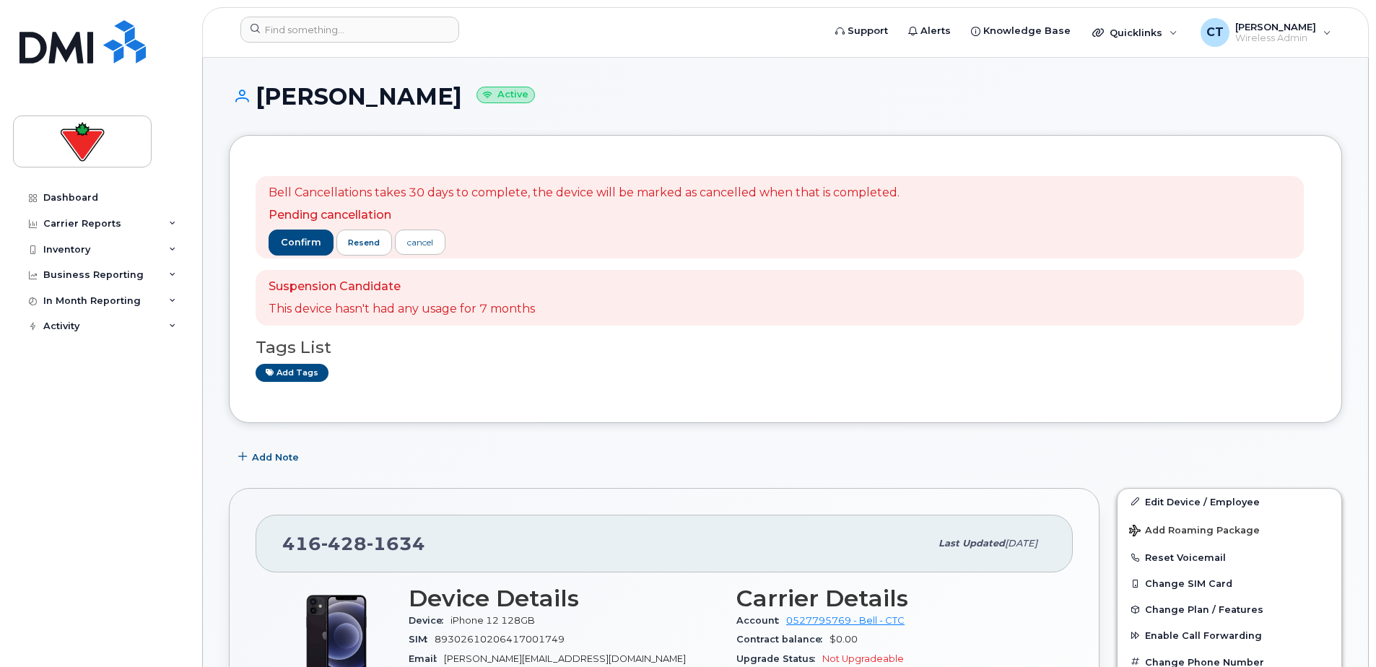
drag, startPoint x: 734, startPoint y: 220, endPoint x: 721, endPoint y: 233, distance: 17.4
click at [721, 233] on div "confirm resend cancel" at bounding box center [584, 243] width 631 height 26
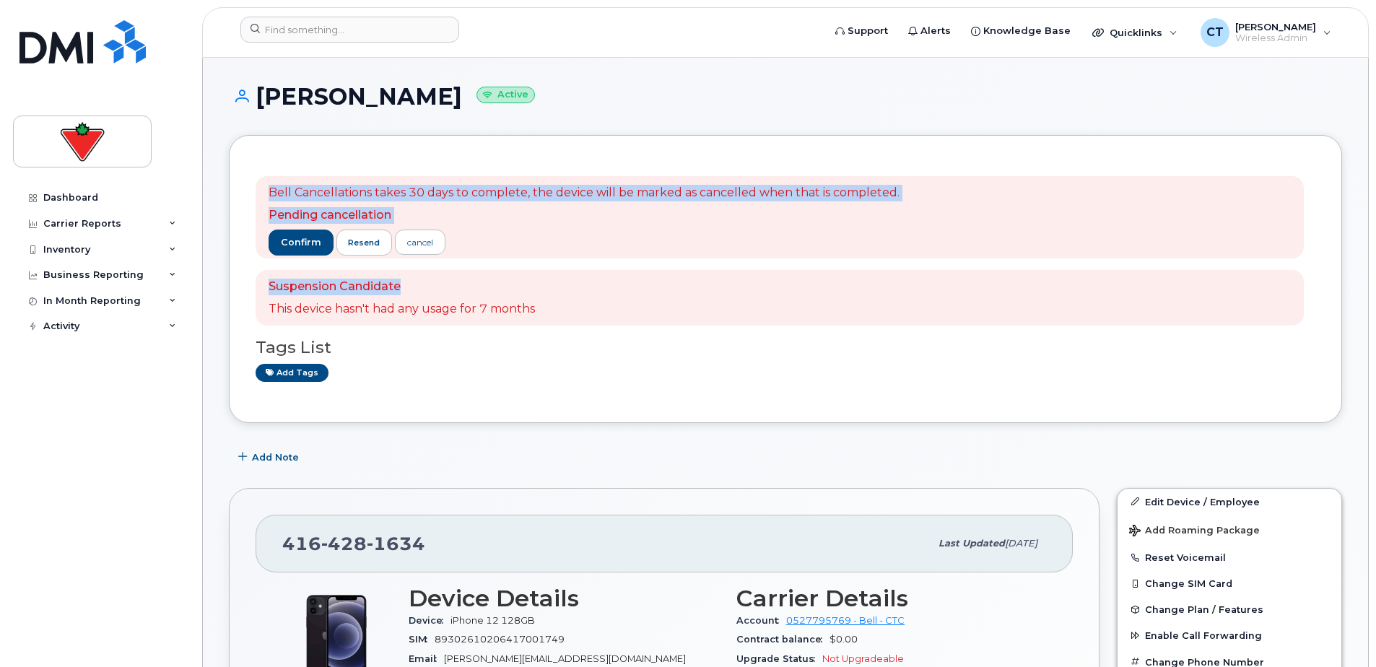
drag, startPoint x: 274, startPoint y: 190, endPoint x: 533, endPoint y: 264, distance: 269.5
click at [534, 263] on div "Bell Cancellations takes 30 days to complete, the device will be marked as canc…" at bounding box center [780, 250] width 1049 height 149
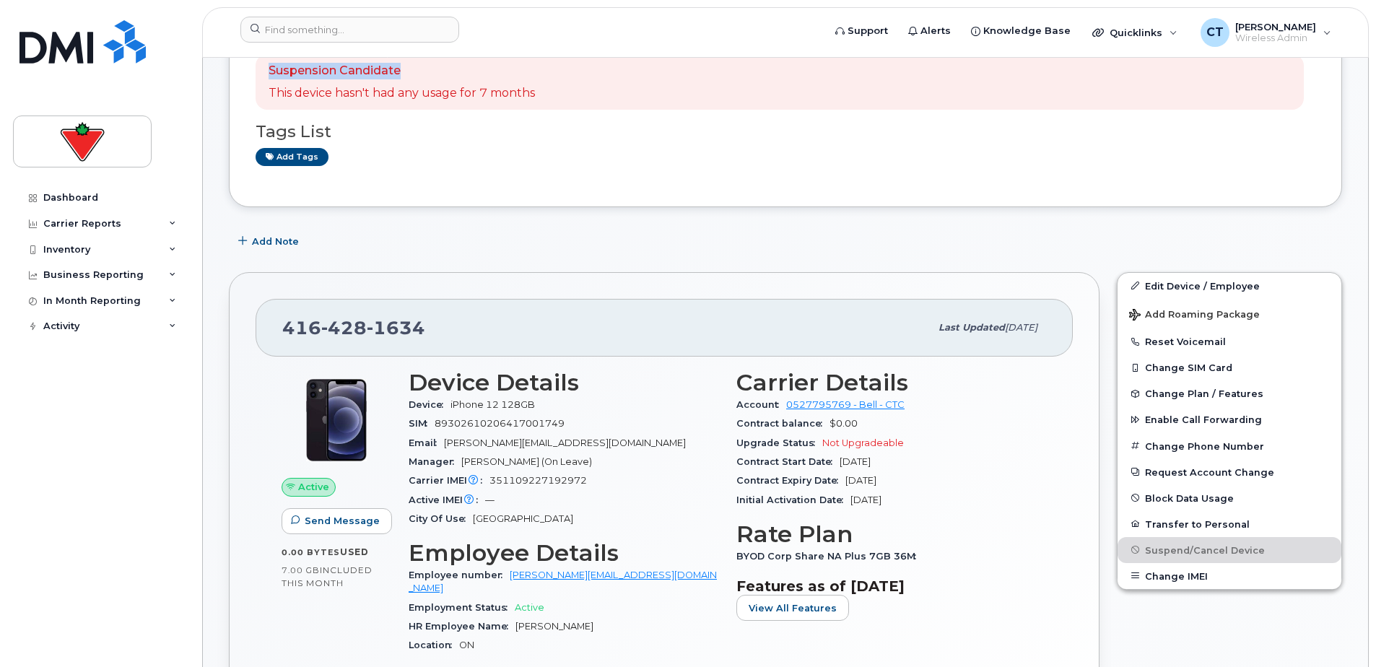
scroll to position [217, 0]
drag, startPoint x: 735, startPoint y: 477, endPoint x: 940, endPoint y: 479, distance: 205.1
click at [940, 479] on div "Carrier Details Account 0527795769 - Bell - CTC Contract balance $0.00 Upgrade …" at bounding box center [892, 558] width 328 height 396
drag, startPoint x: 940, startPoint y: 479, endPoint x: 890, endPoint y: 485, distance: 50.2
click at [877, 485] on span "[DATE]" at bounding box center [861, 479] width 31 height 11
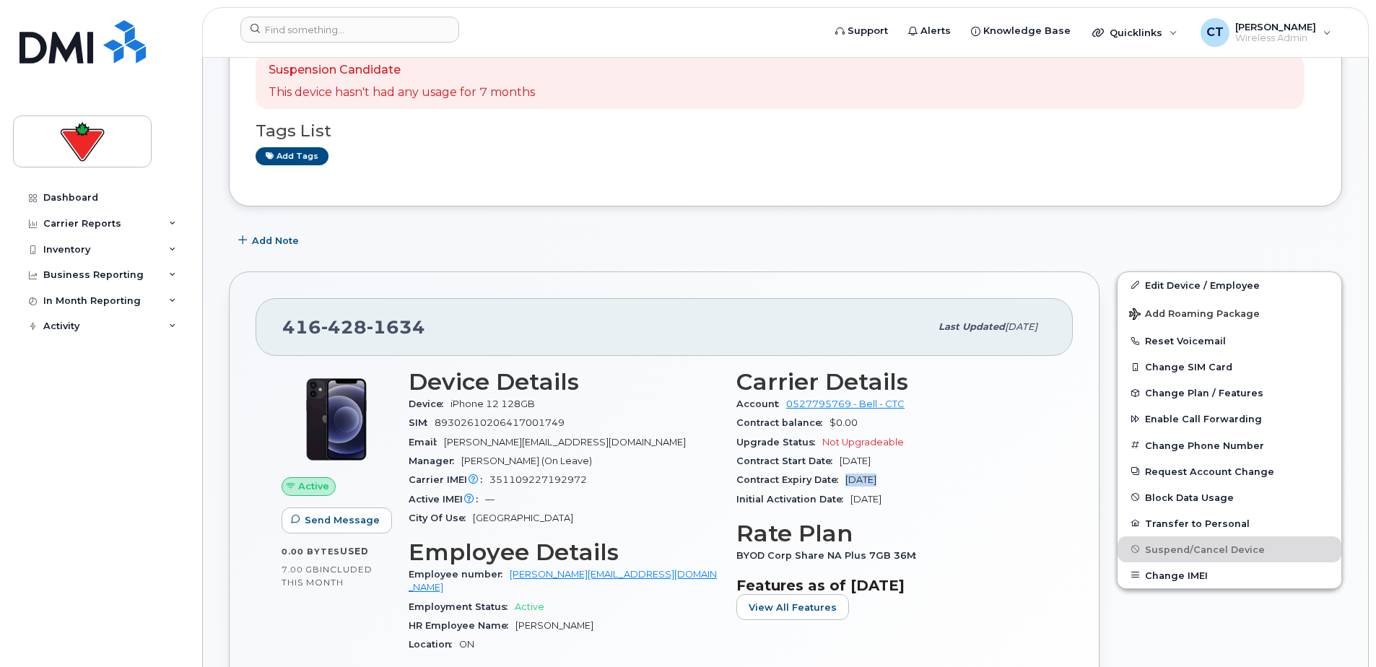
drag, startPoint x: 880, startPoint y: 485, endPoint x: 845, endPoint y: 482, distance: 34.8
click at [845, 482] on div "Contract Expiry Date Dec 01, 2025" at bounding box center [892, 480] width 311 height 19
drag, startPoint x: 845, startPoint y: 482, endPoint x: 940, endPoint y: 500, distance: 96.3
click at [940, 500] on div "Initial Activation Date Dec 02, 2022" at bounding box center [892, 499] width 311 height 19
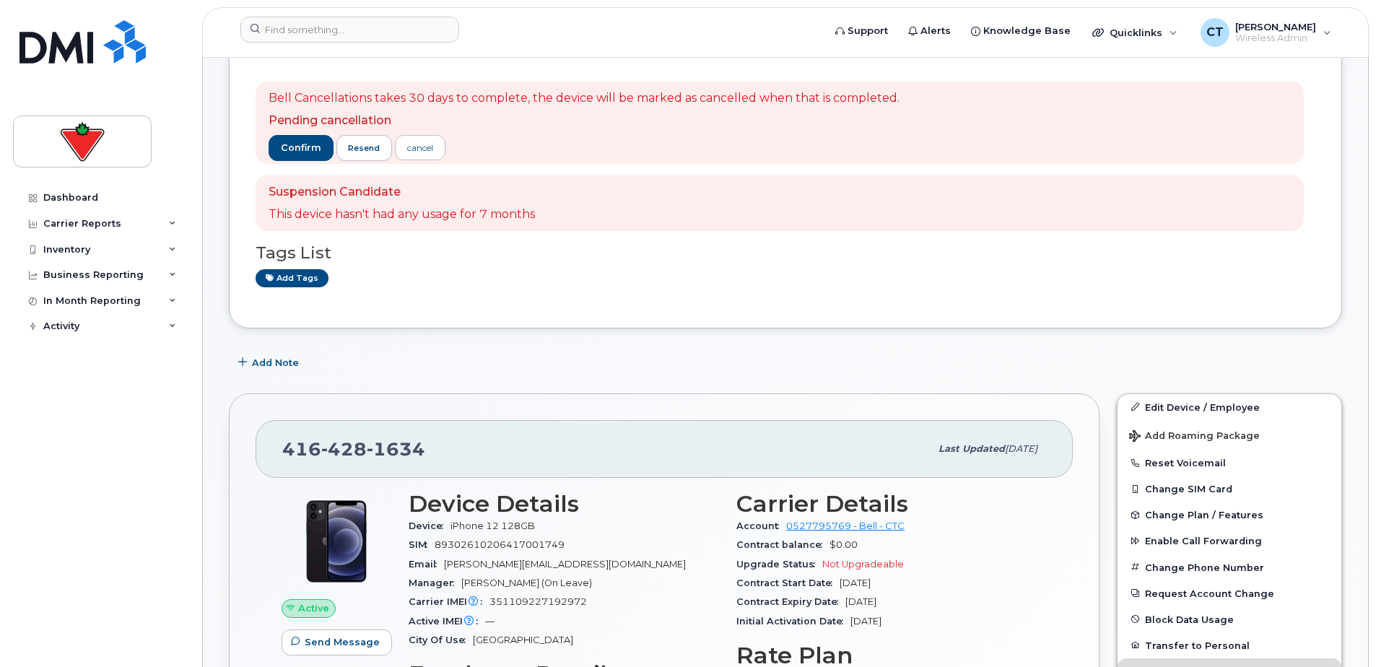
scroll to position [0, 0]
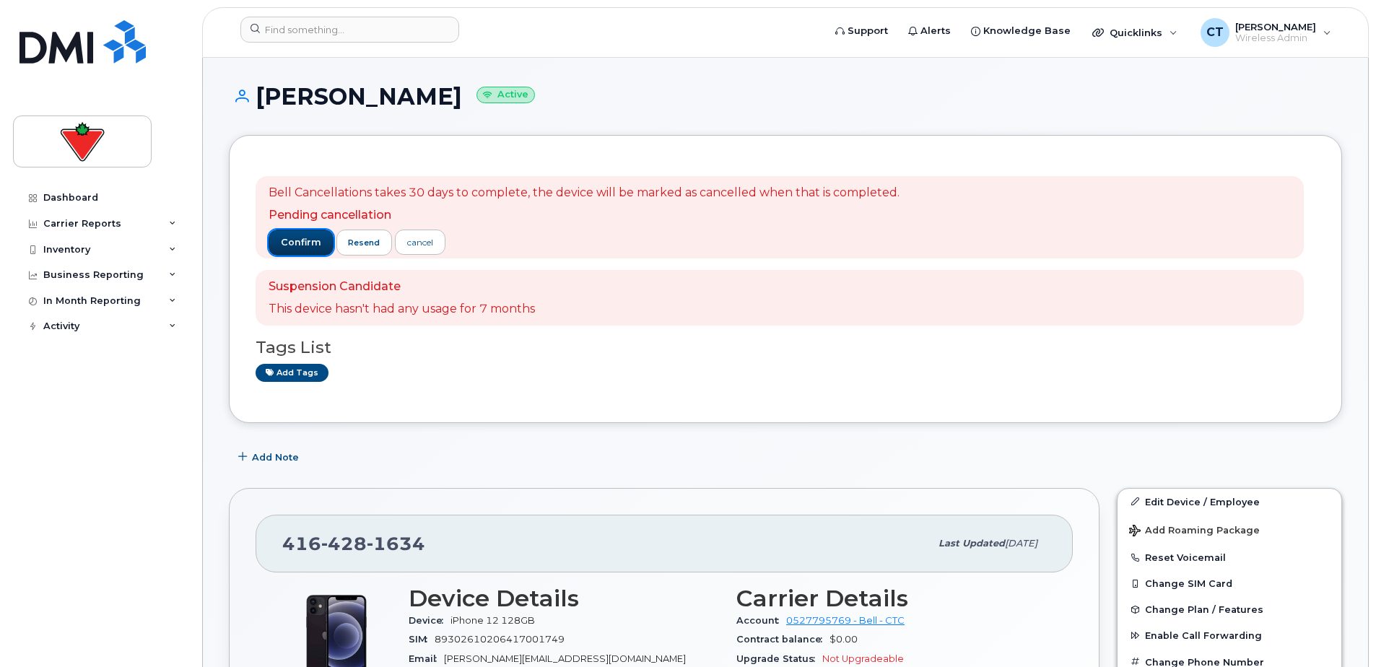
click at [306, 248] on span "confirm" at bounding box center [301, 242] width 40 height 13
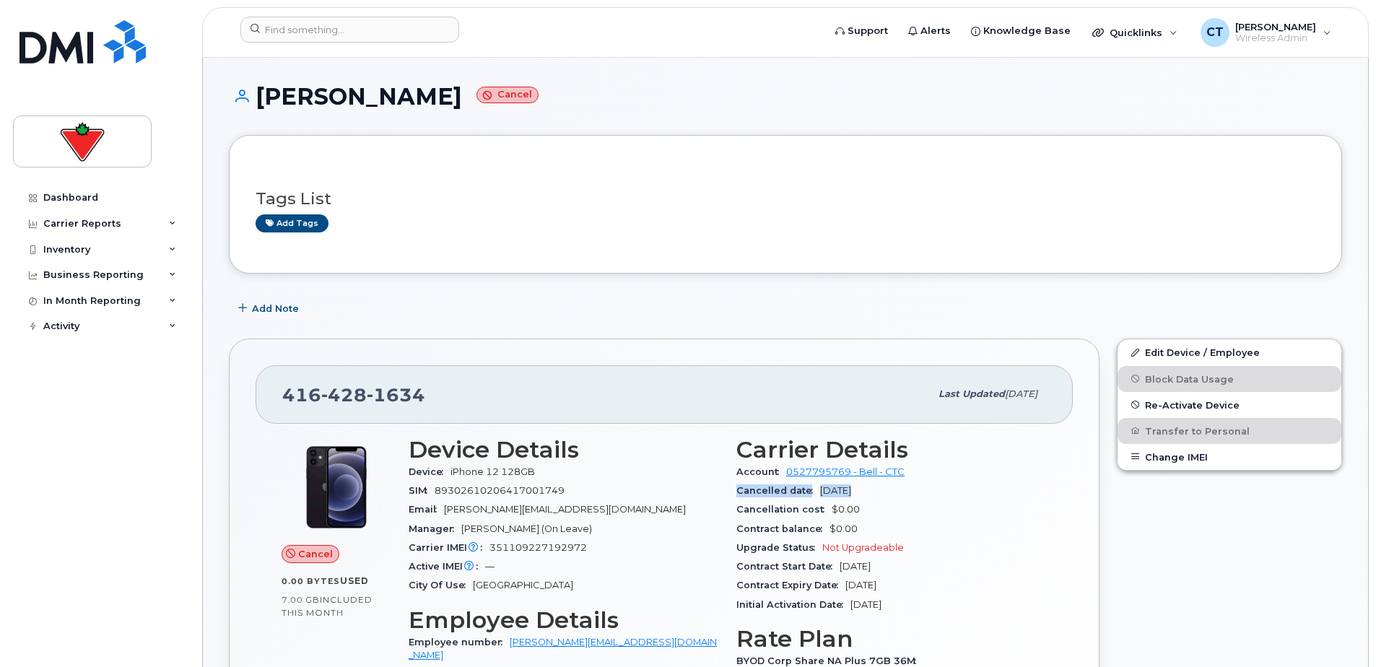
drag, startPoint x: 768, startPoint y: 490, endPoint x: 851, endPoint y: 490, distance: 82.3
click at [850, 490] on div "Cancelled date [DATE]" at bounding box center [892, 491] width 311 height 19
drag, startPoint x: 851, startPoint y: 490, endPoint x: 883, endPoint y: 493, distance: 32.6
click at [851, 493] on span "[DATE]" at bounding box center [835, 490] width 31 height 11
drag, startPoint x: 888, startPoint y: 491, endPoint x: 751, endPoint y: 493, distance: 136.5
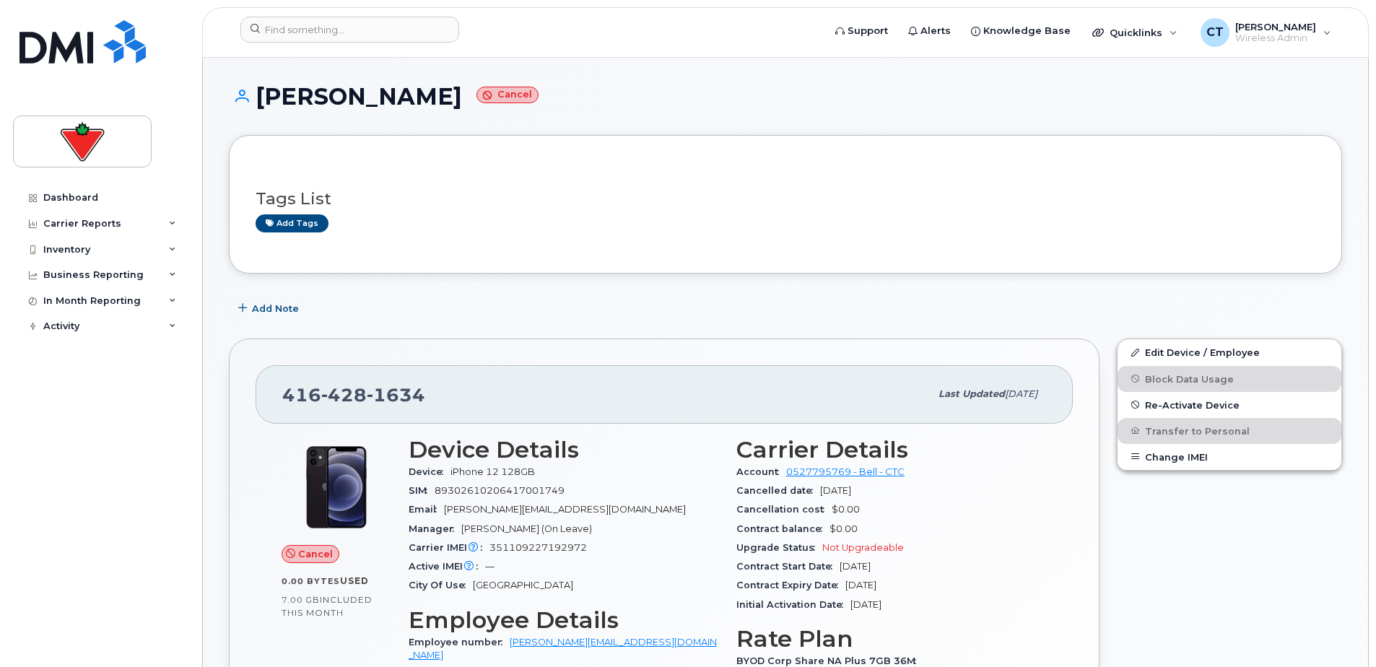
click at [751, 493] on div "Cancelled date [DATE]" at bounding box center [892, 491] width 311 height 19
click at [742, 500] on div "Cancellation cost $0.00" at bounding box center [892, 509] width 311 height 19
drag, startPoint x: 735, startPoint y: 494, endPoint x: 893, endPoint y: 491, distance: 158.2
click at [893, 491] on div "Carrier Details Account 0527795769 - Bell - CTC Cancelled date [DATE] Cancellat…" at bounding box center [892, 626] width 328 height 396
click at [725, 494] on div "Device Details Device iPhone 12 128GB SIM [TECHNICAL_ID] Email [PERSON_NAME][EM…" at bounding box center [564, 626] width 328 height 396
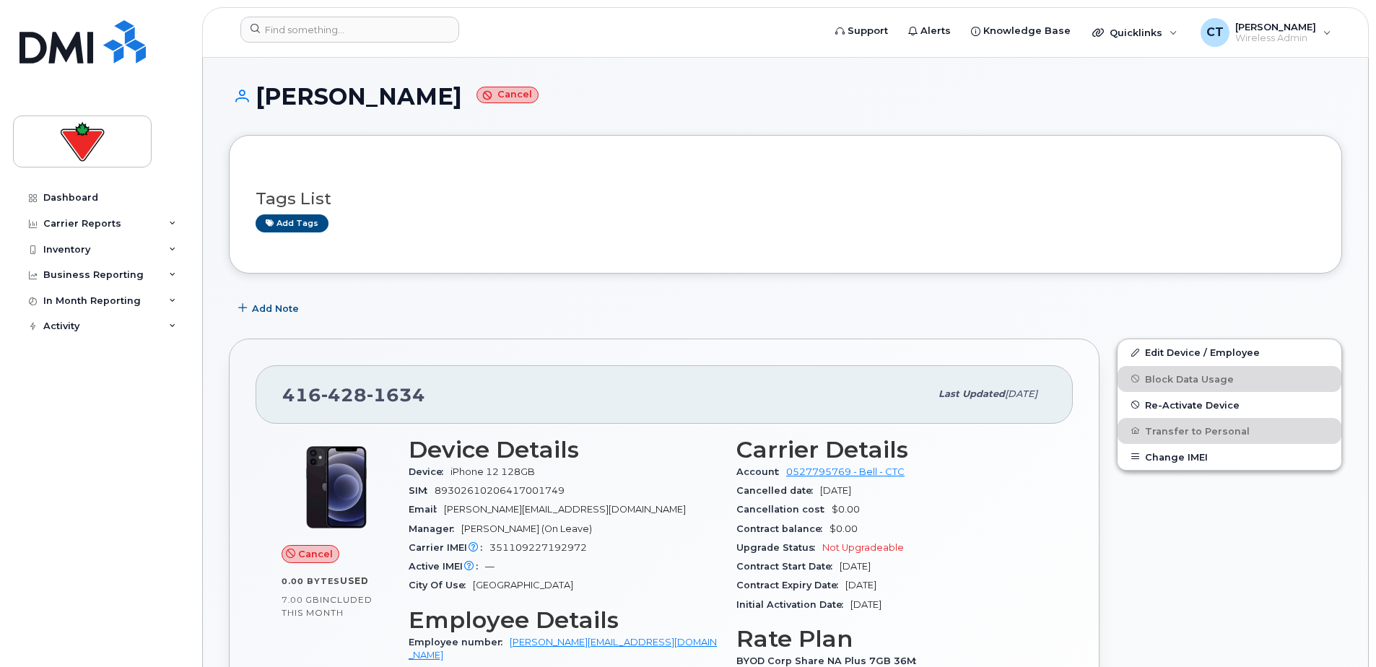
drag, startPoint x: 730, startPoint y: 490, endPoint x: 901, endPoint y: 498, distance: 170.7
click at [901, 498] on div "Carrier Details Account 0527795769 - Bell - CTC Cancelled date [DATE] Cancellat…" at bounding box center [892, 626] width 328 height 396
drag, startPoint x: 901, startPoint y: 498, endPoint x: 918, endPoint y: 501, distance: 17.6
click at [918, 501] on div "Cancellation cost $0.00" at bounding box center [892, 509] width 311 height 19
click at [81, 60] on img at bounding box center [82, 41] width 126 height 43
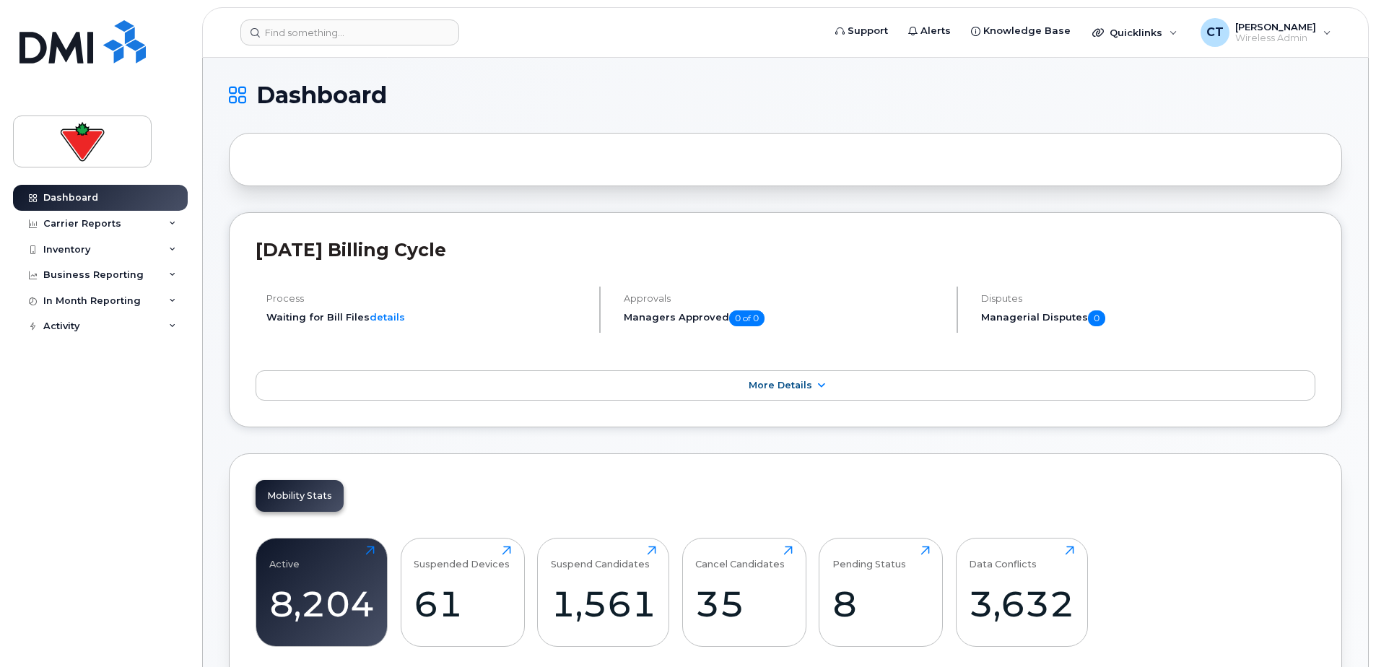
click at [318, 48] on header "Support Alerts Knowledge Base Quicklinks Suspend / Cancel Device Change SIM Car…" at bounding box center [785, 32] width 1167 height 51
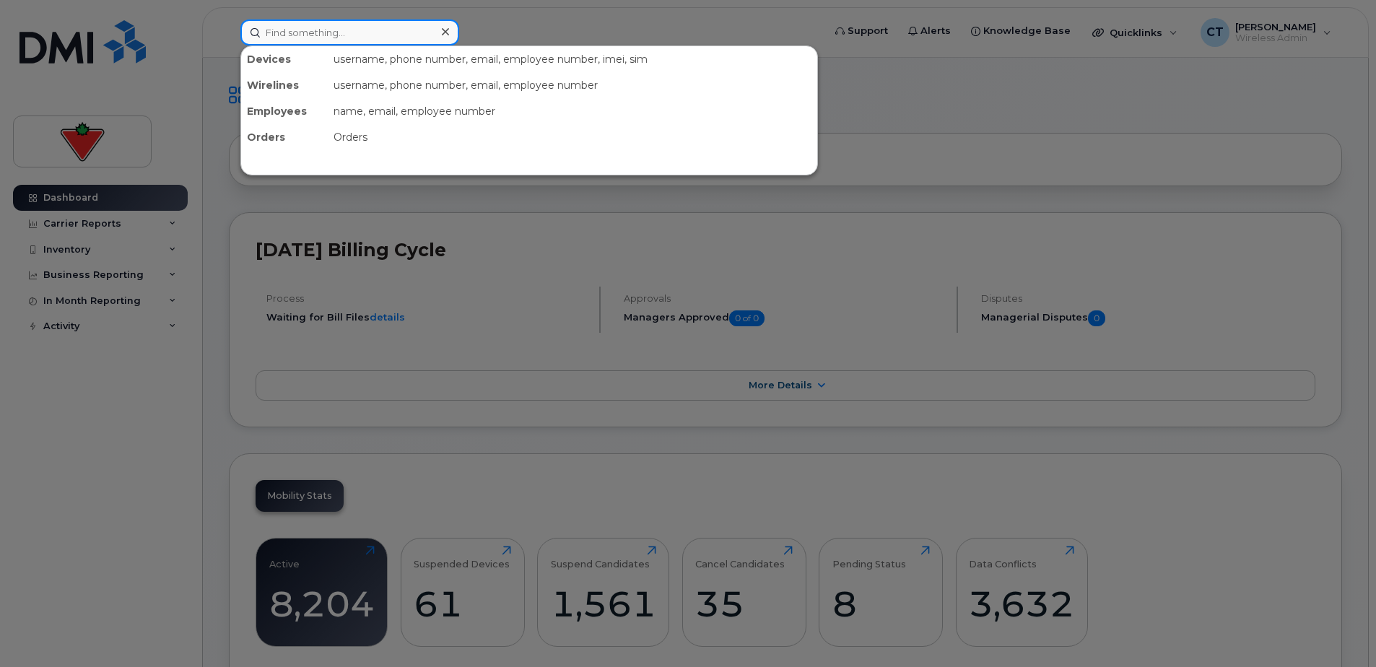
click at [331, 39] on input at bounding box center [349, 32] width 219 height 26
click at [1093, 128] on div at bounding box center [688, 333] width 1376 height 667
